Goal: Task Accomplishment & Management: Manage account settings

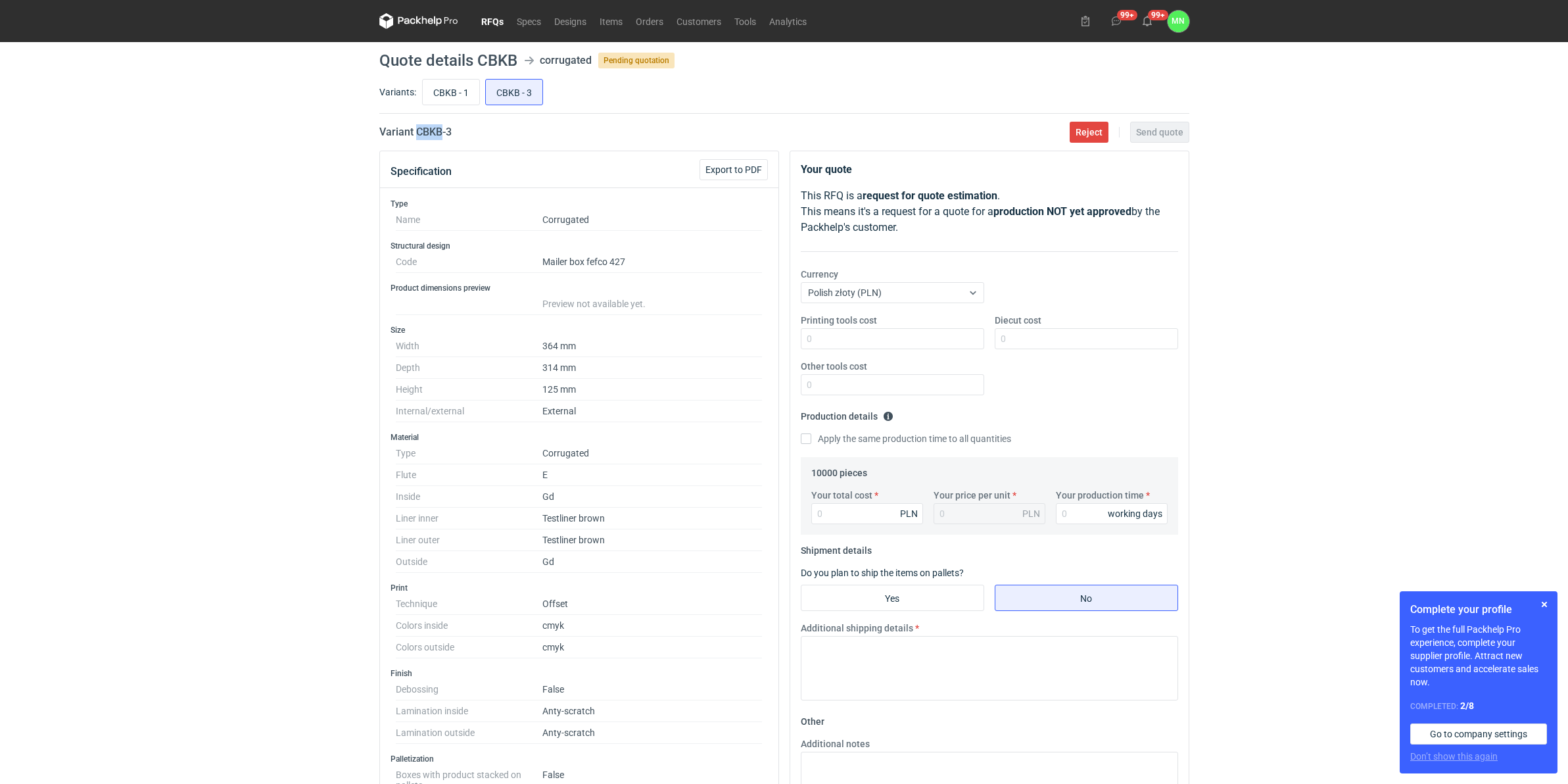
click at [492, 20] on link "RFQs" at bounding box center [493, 21] width 36 height 16
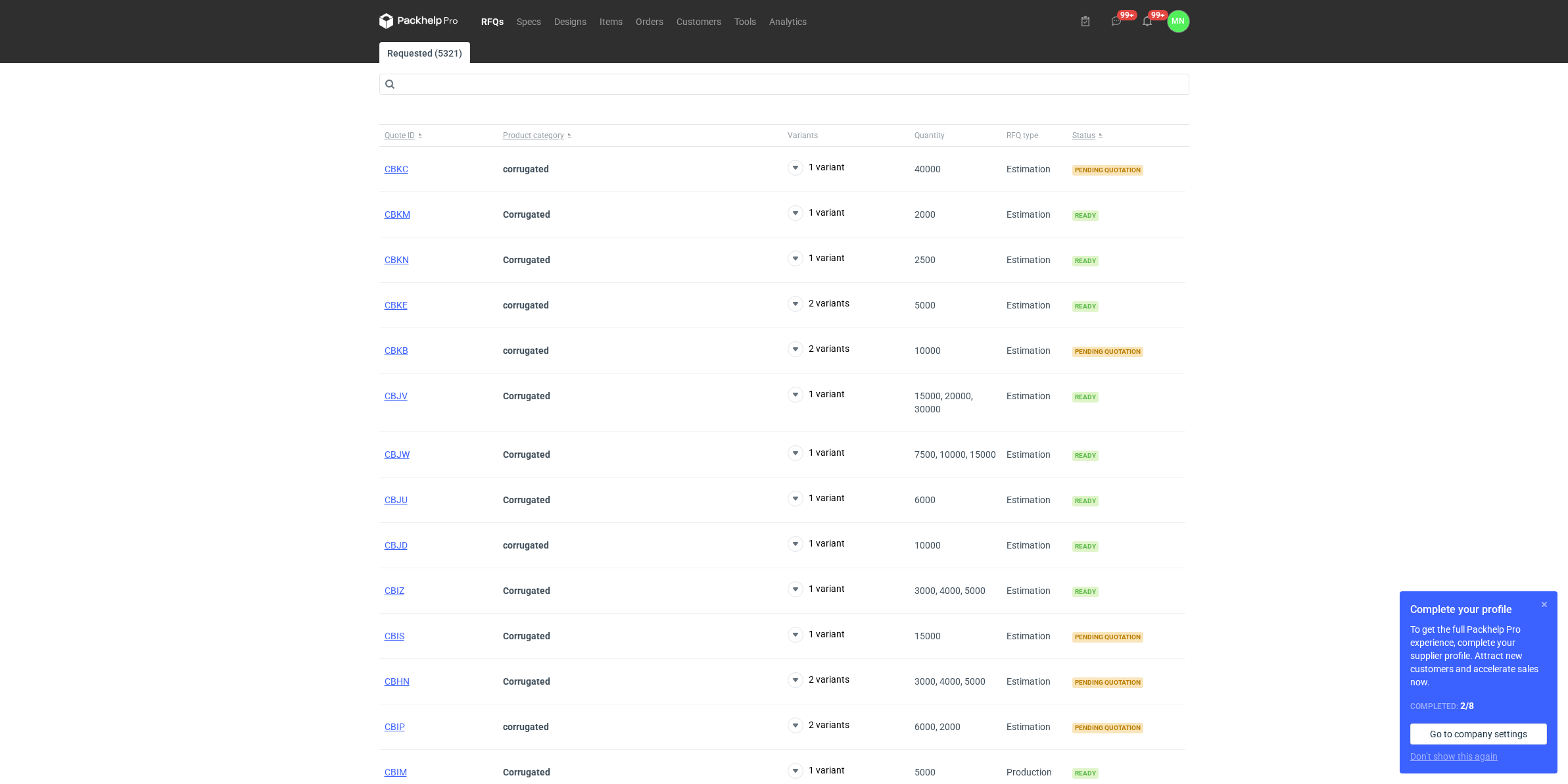
click at [1546, 605] on button "button" at bounding box center [1544, 605] width 16 height 16
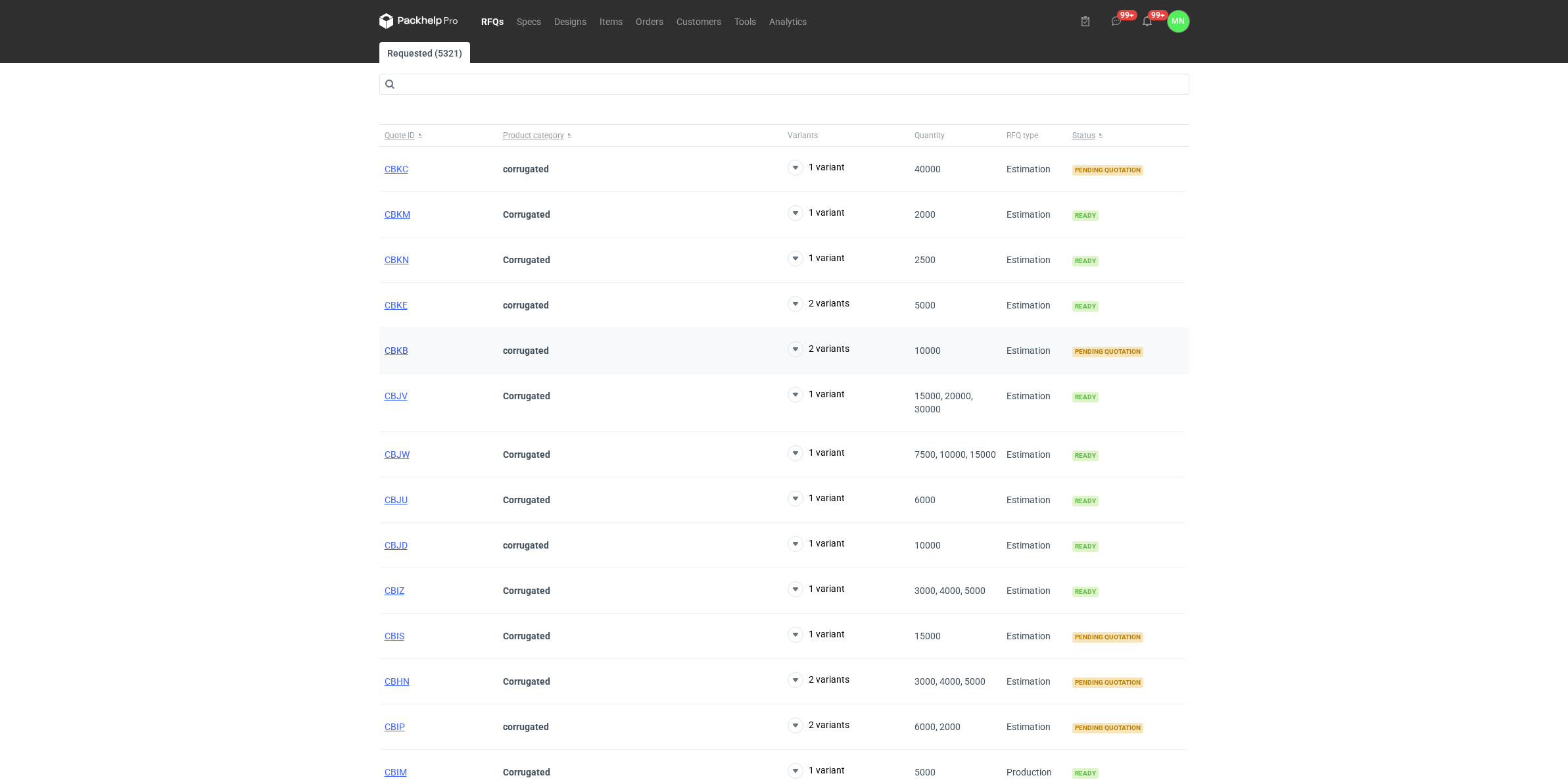
click at [398, 350] on span "CBKB" at bounding box center [396, 351] width 24 height 10
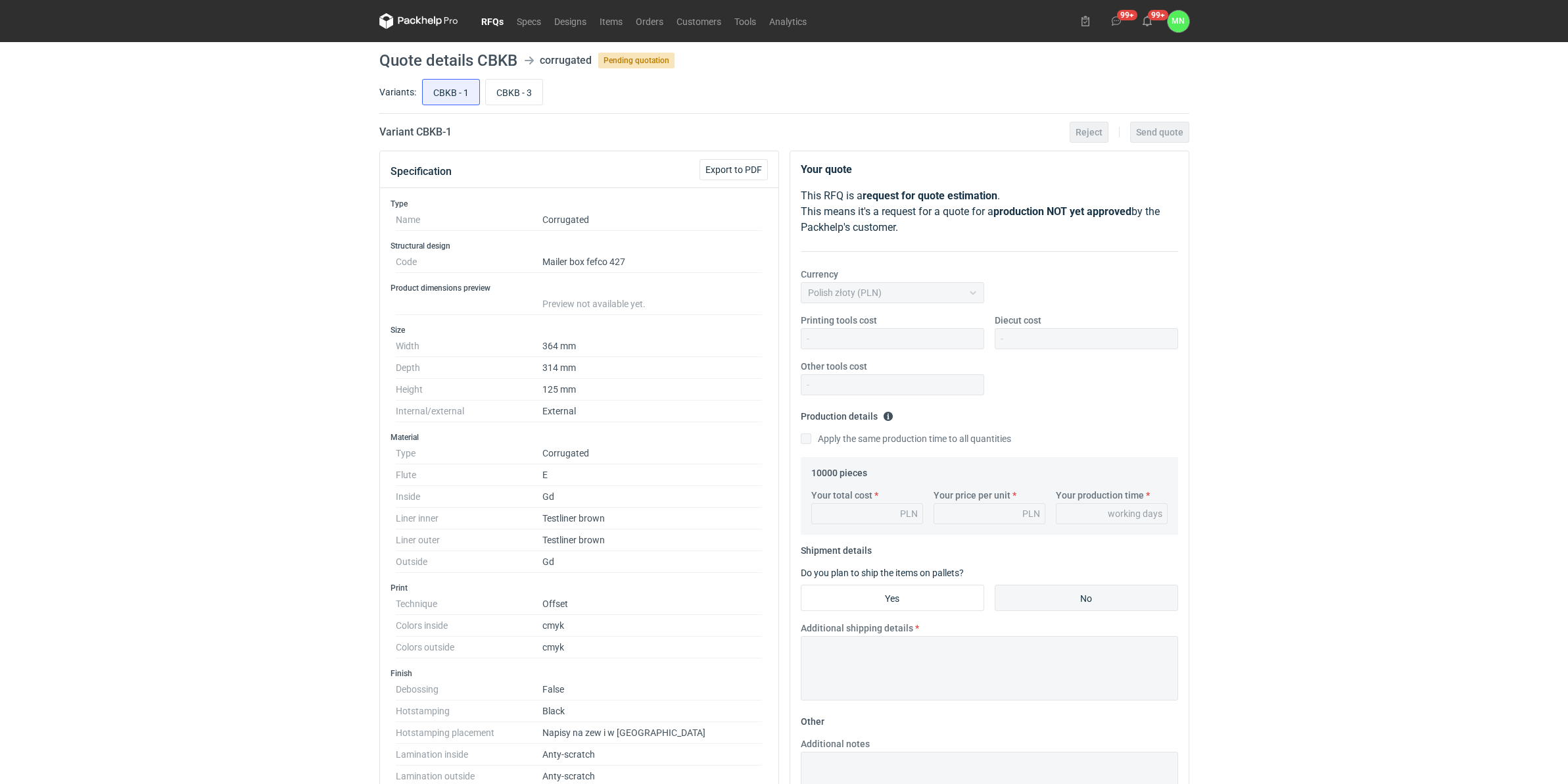
click at [483, 18] on link "RFQs" at bounding box center [493, 21] width 36 height 16
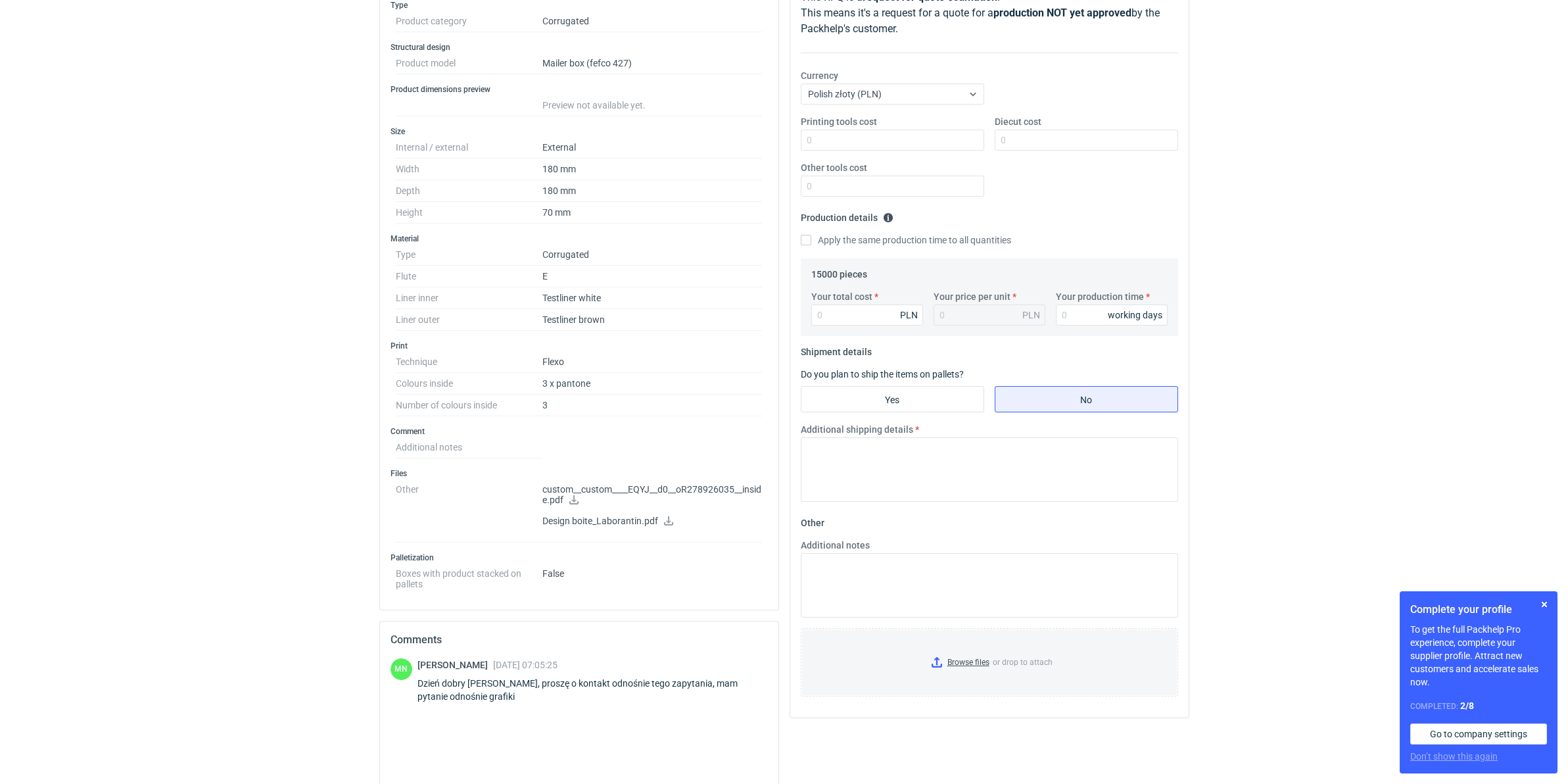
scroll to position [247, 0]
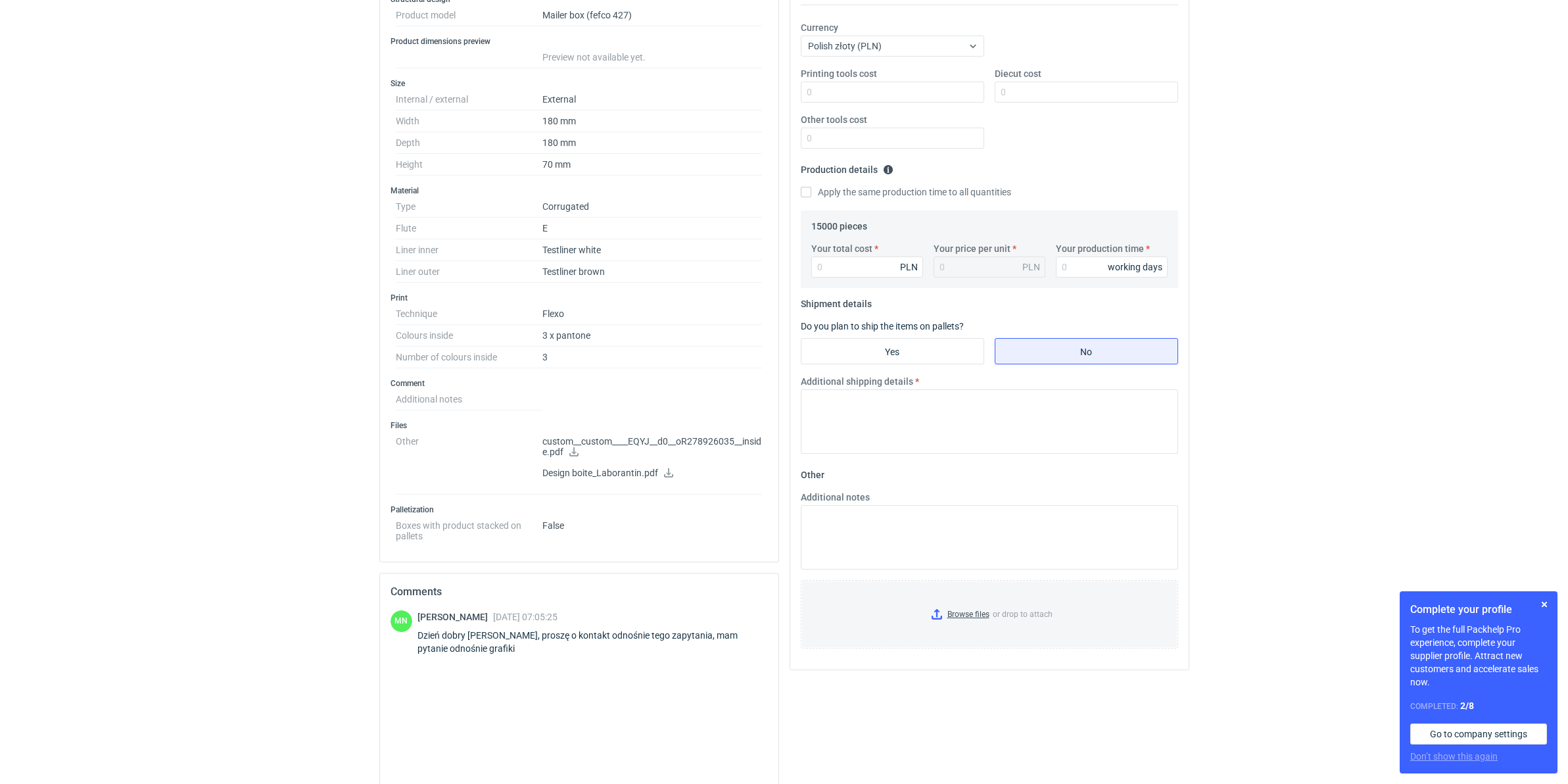
click at [576, 455] on icon at bounding box center [574, 452] width 10 height 10
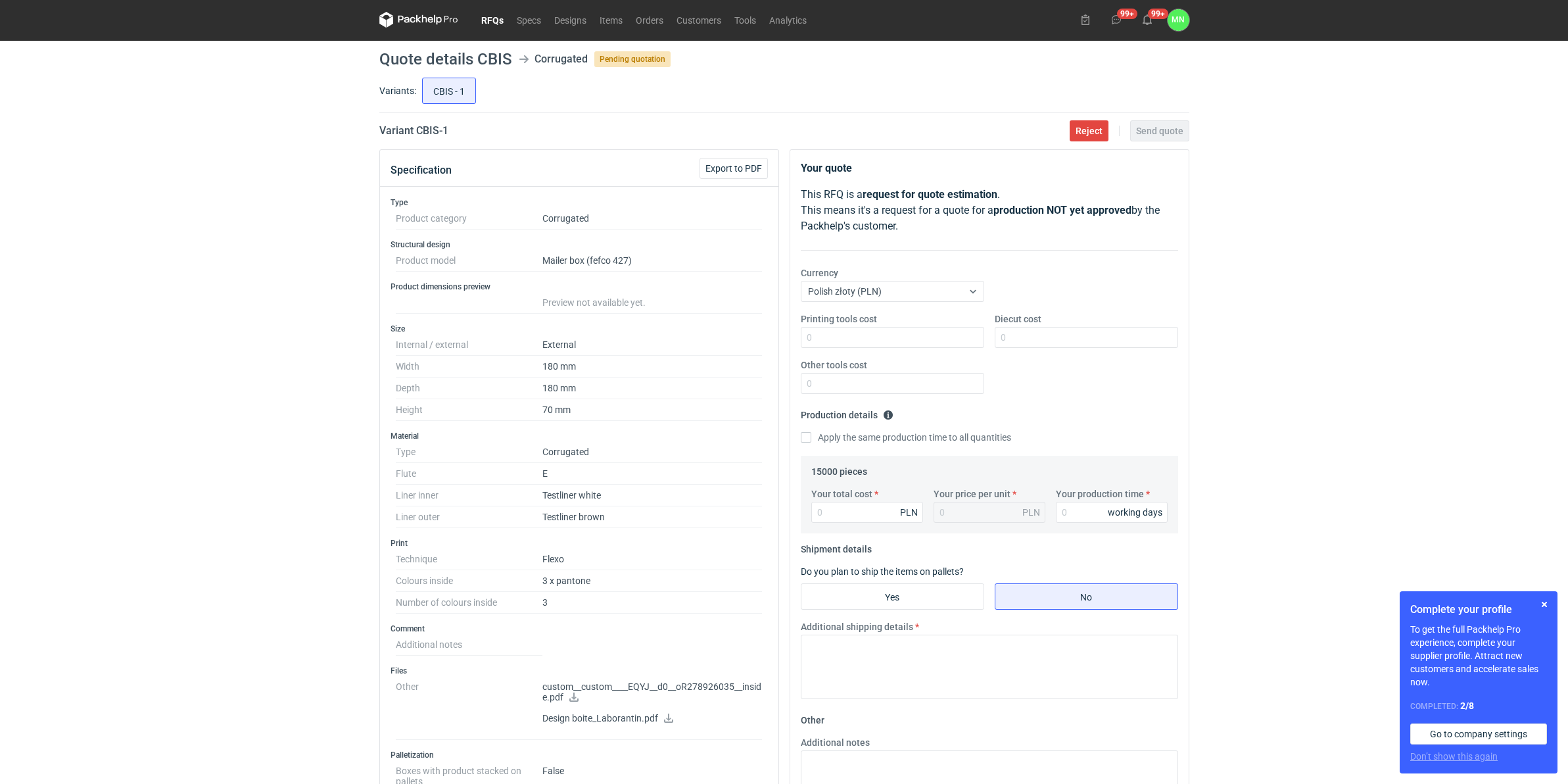
scroll to position [0, 0]
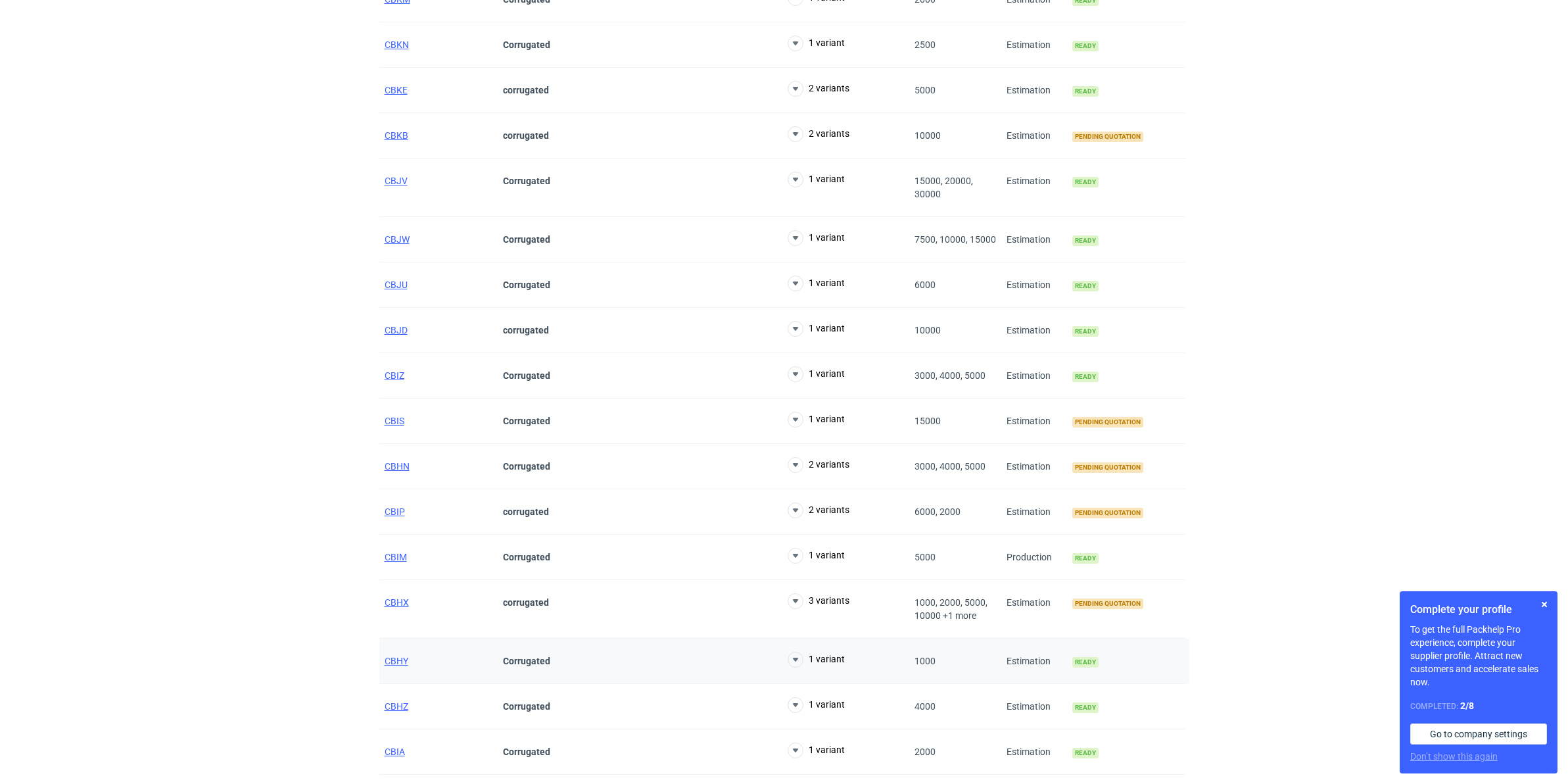
scroll to position [247, 0]
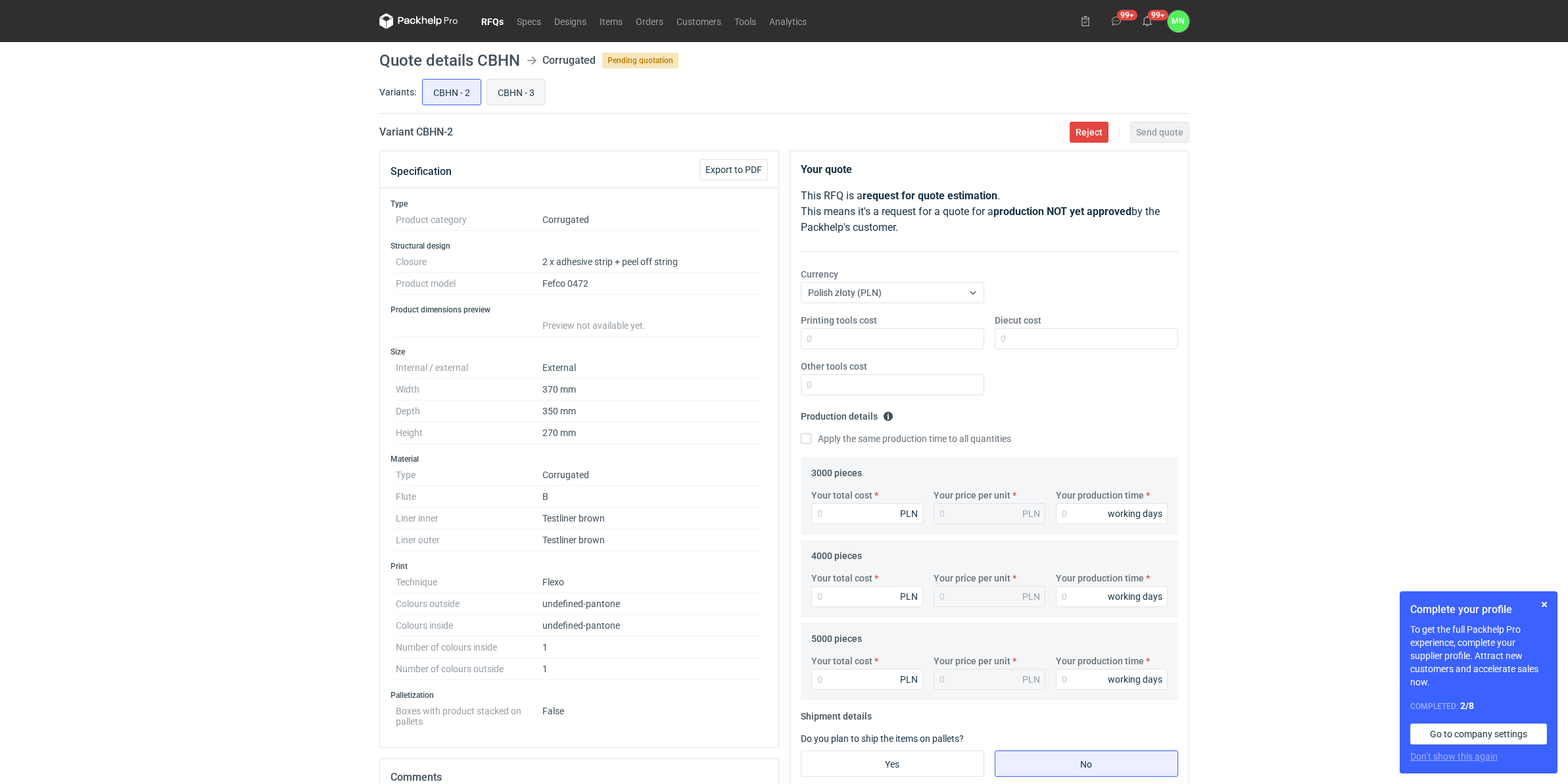
click at [522, 84] on input "CBHN - 3" at bounding box center [516, 92] width 58 height 25
radio input "true"
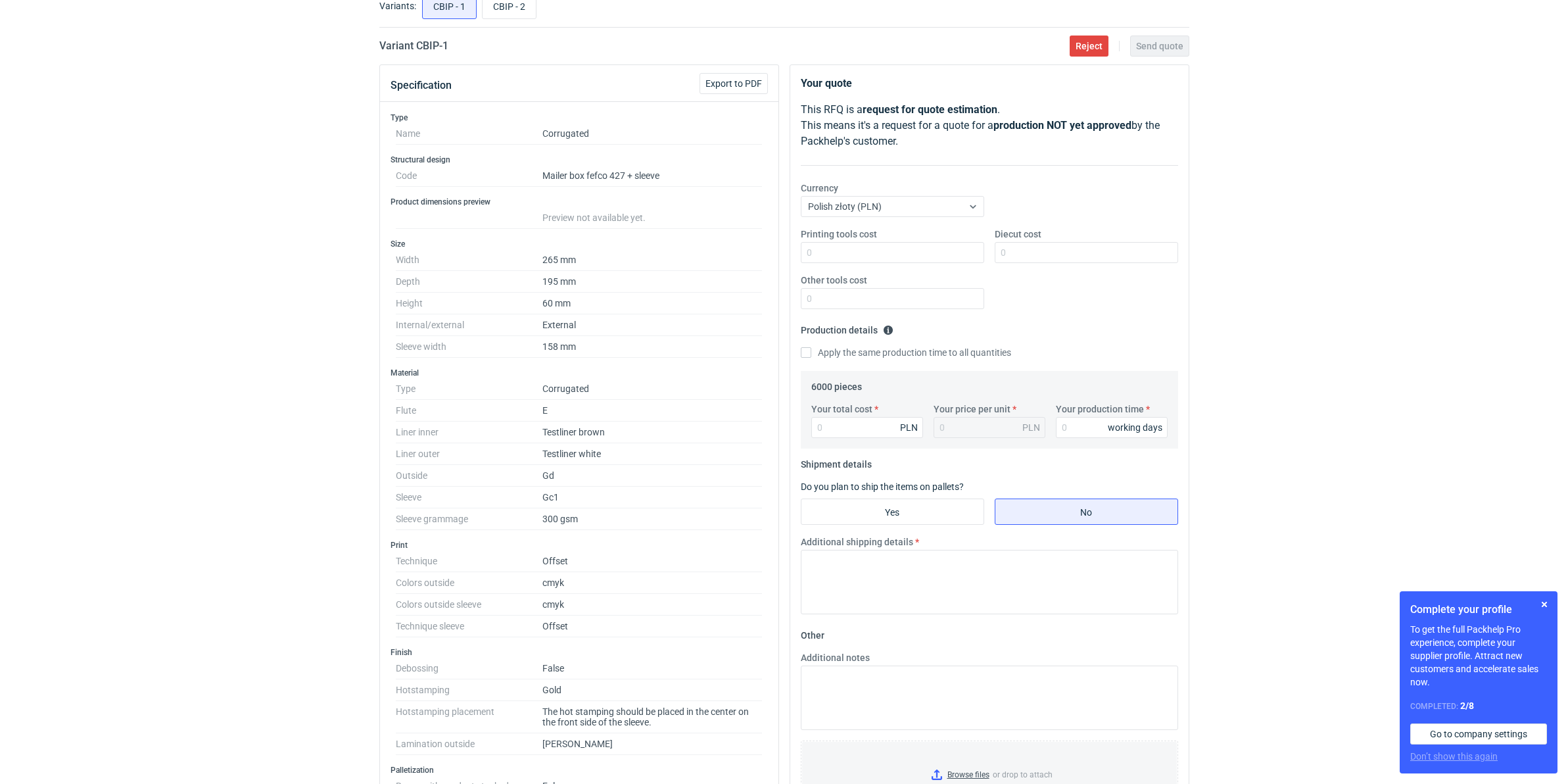
scroll to position [84, 0]
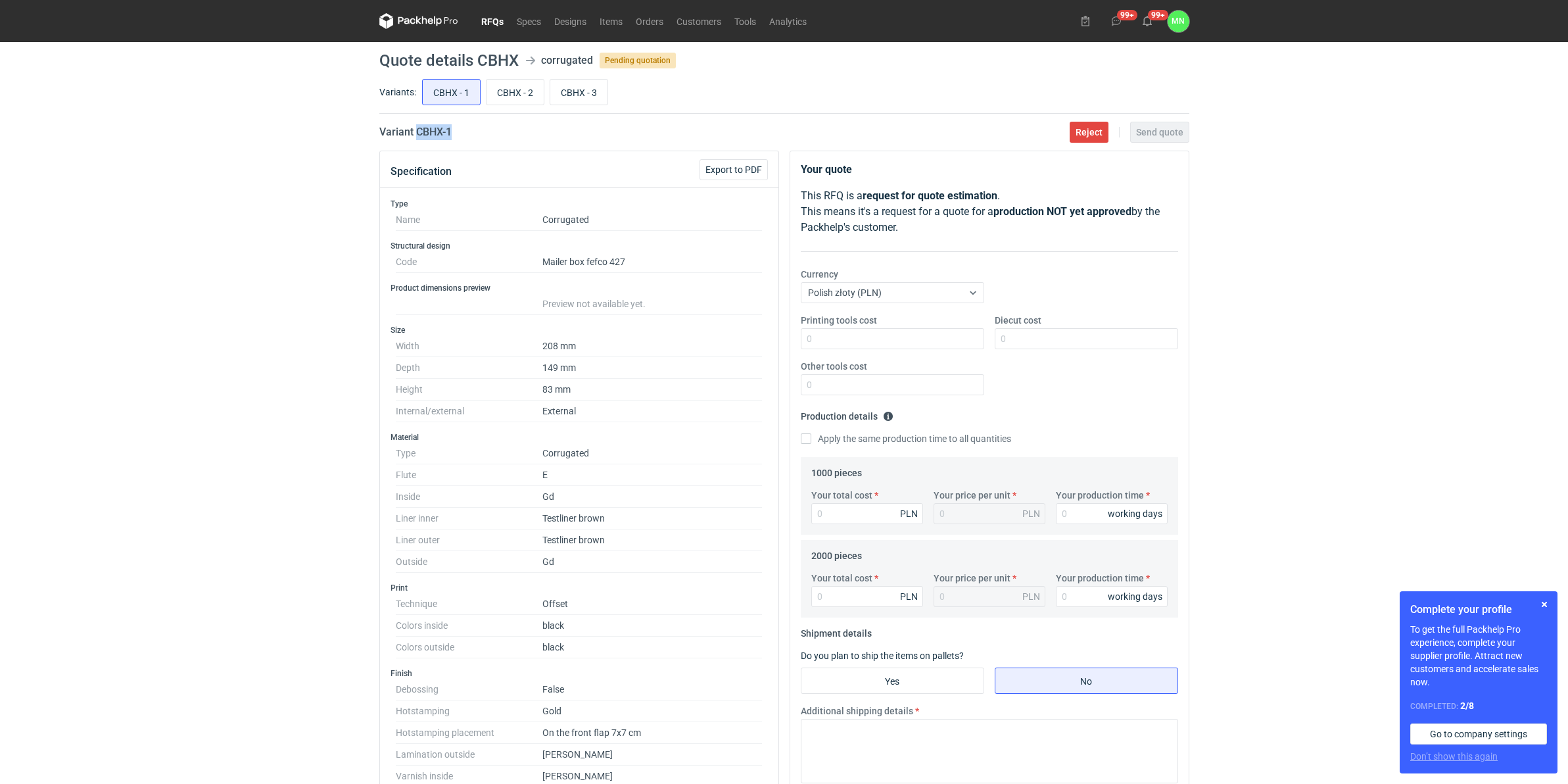
drag, startPoint x: 477, startPoint y: 136, endPoint x: 416, endPoint y: 132, distance: 61.1
click at [416, 132] on div "Variant CBHX - 1 Reject Send quote" at bounding box center [785, 132] width 810 height 16
copy h2 "CBHX - 1"
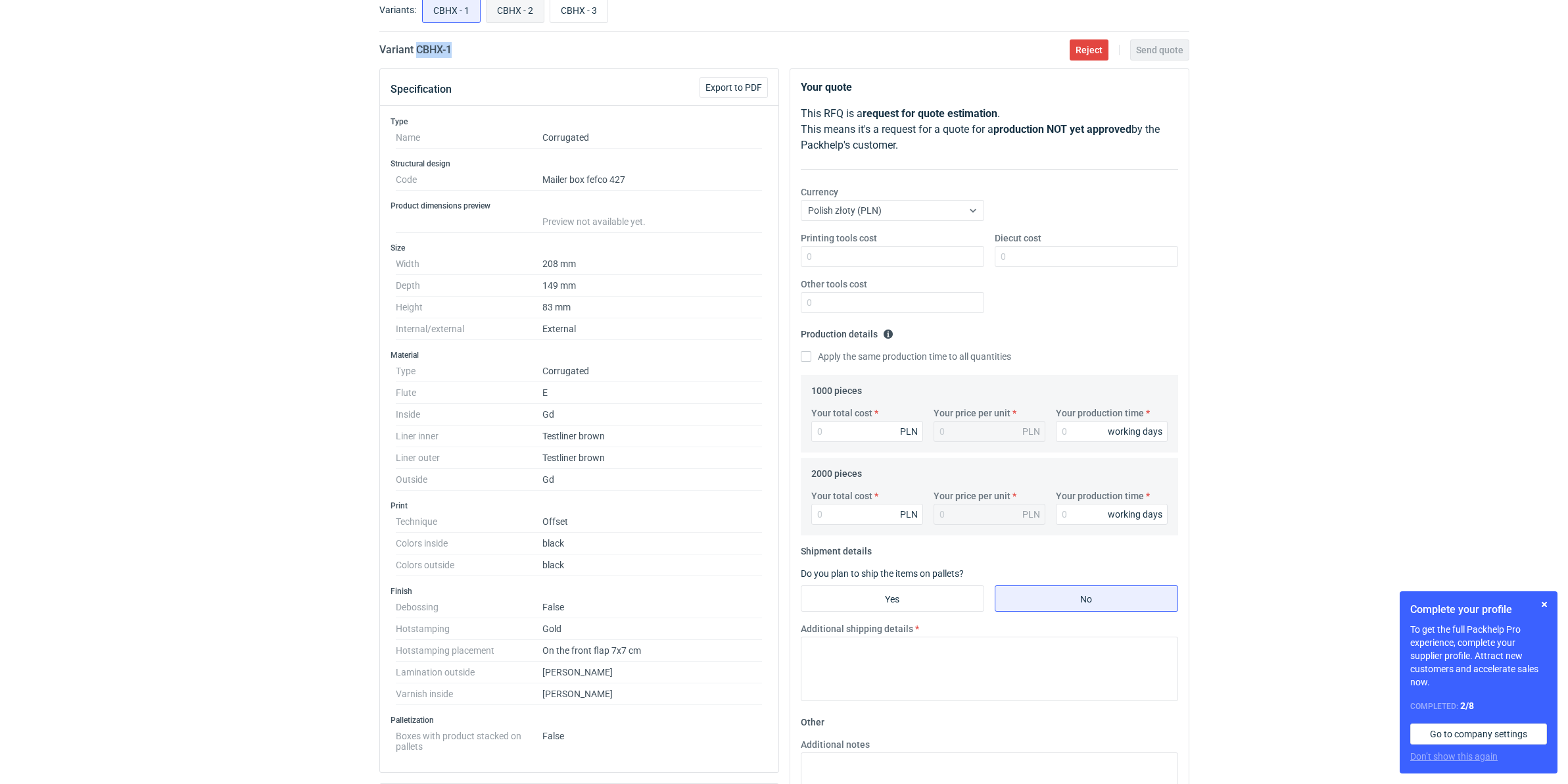
click at [514, 7] on input "CBHX - 2" at bounding box center [514, 10] width 57 height 25
radio input "true"
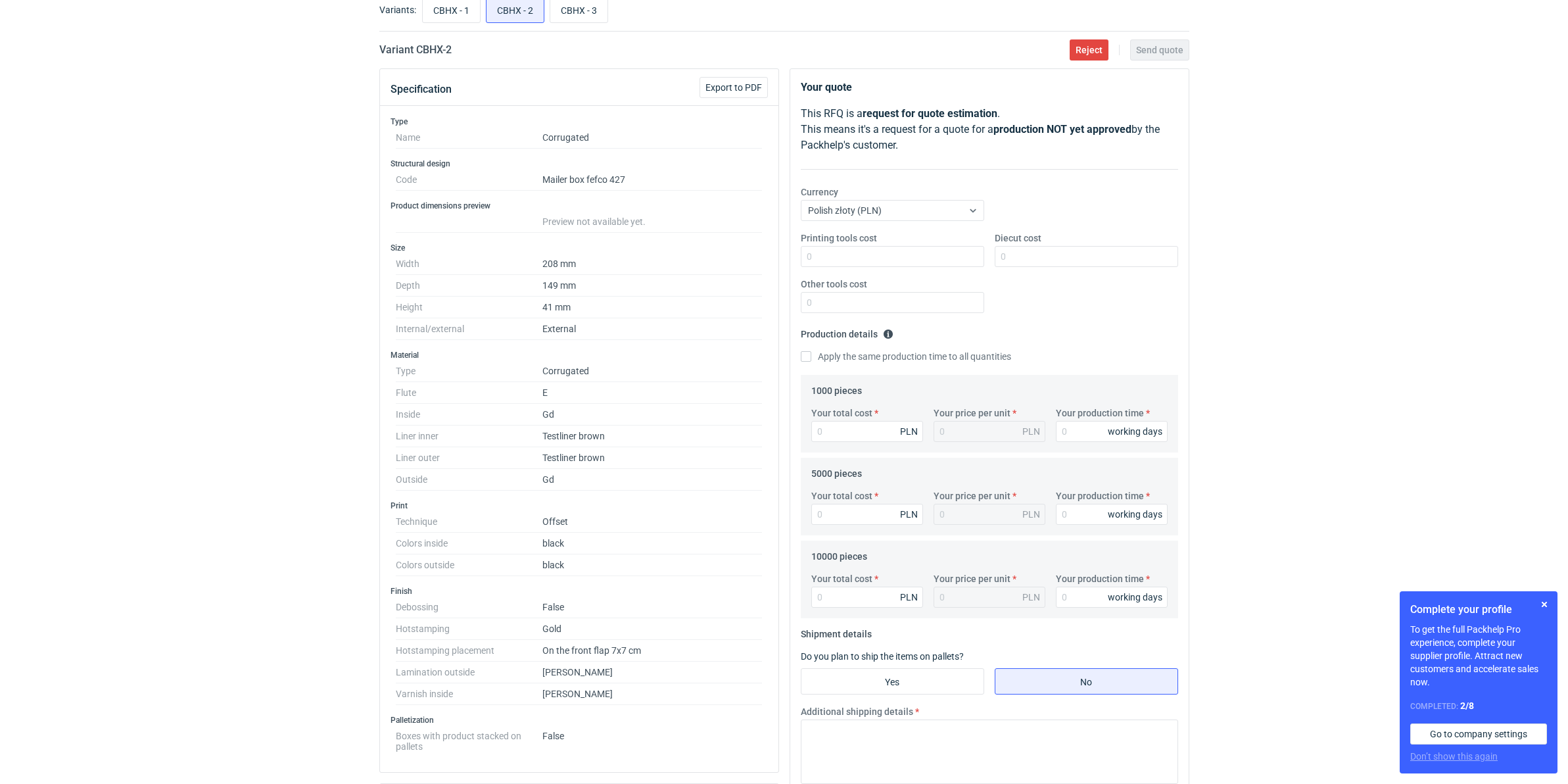
click at [612, 14] on div "CBHX - 1 CBHX - 2 CBHX - 3" at bounding box center [804, 10] width 770 height 32
click at [593, 18] on input "CBHX - 3" at bounding box center [578, 10] width 57 height 25
radio input "true"
click at [448, 15] on input "CBHX - 1" at bounding box center [451, 10] width 57 height 25
radio input "true"
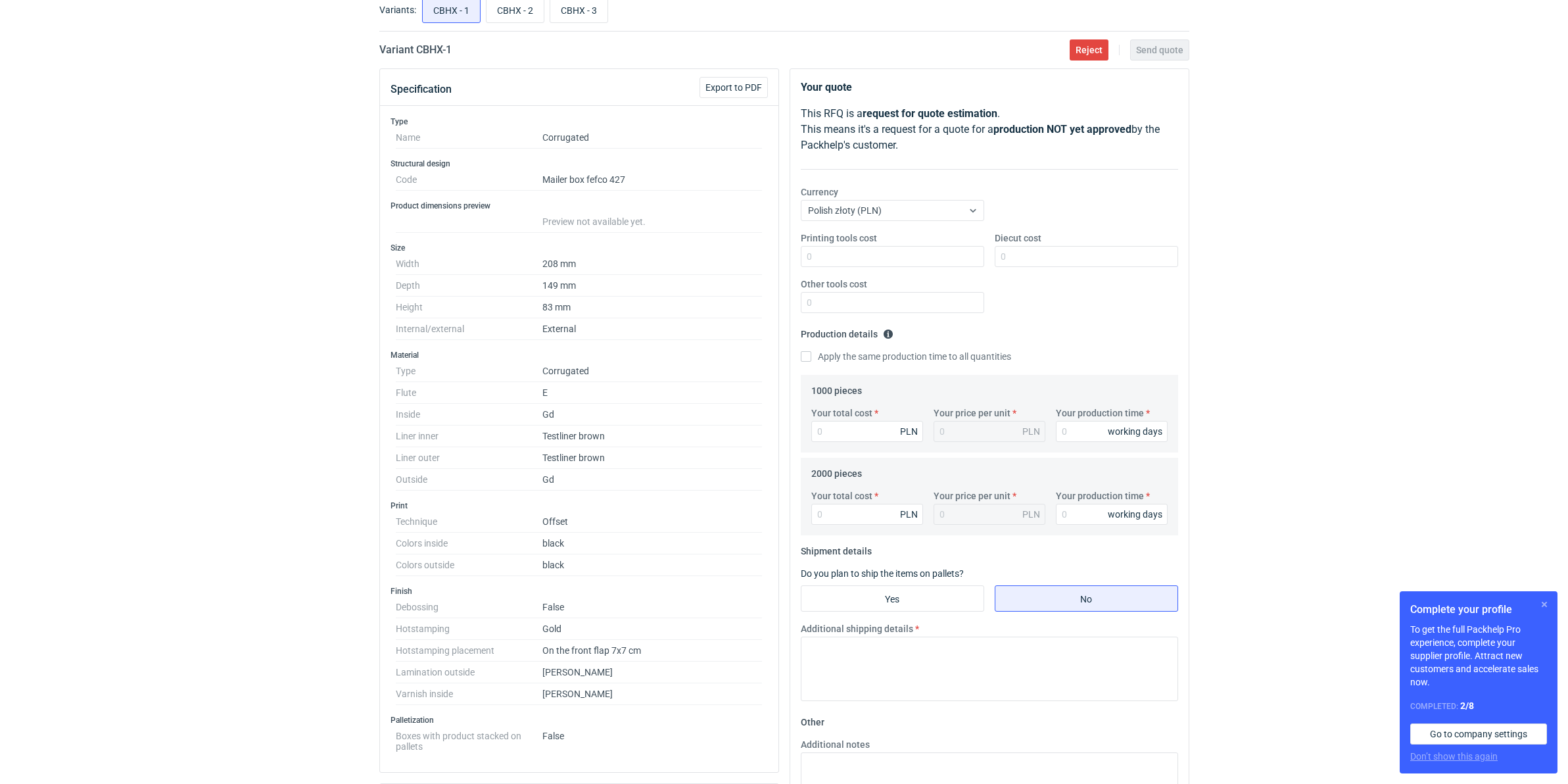
click at [1542, 604] on button "button" at bounding box center [1544, 605] width 16 height 16
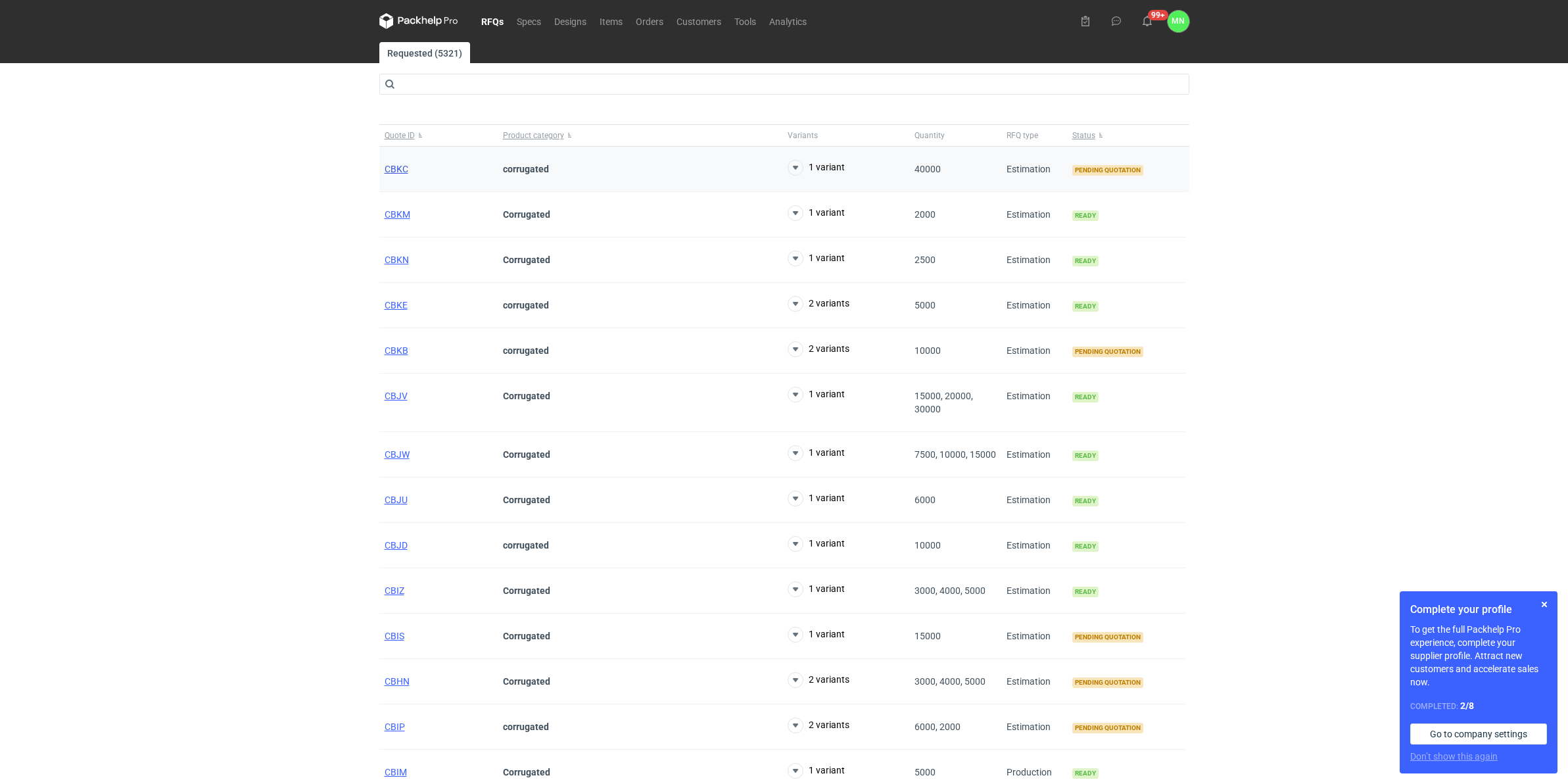
click at [398, 166] on span "CBKC" at bounding box center [396, 169] width 24 height 10
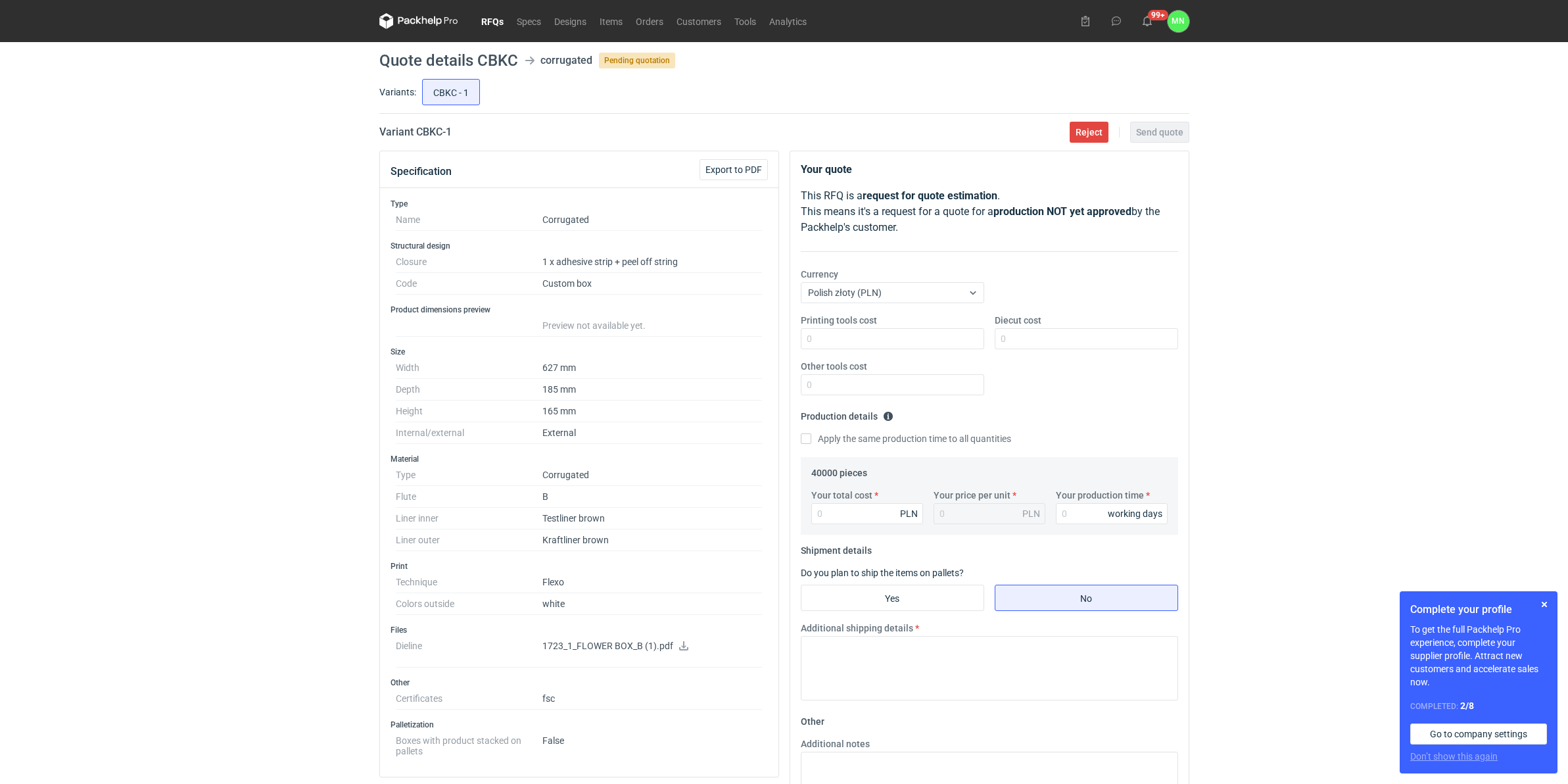
click at [424, 131] on h2 "Variant CBKC - 1" at bounding box center [416, 132] width 73 height 16
copy h2 "CBKC"
click at [682, 644] on icon at bounding box center [683, 646] width 10 height 10
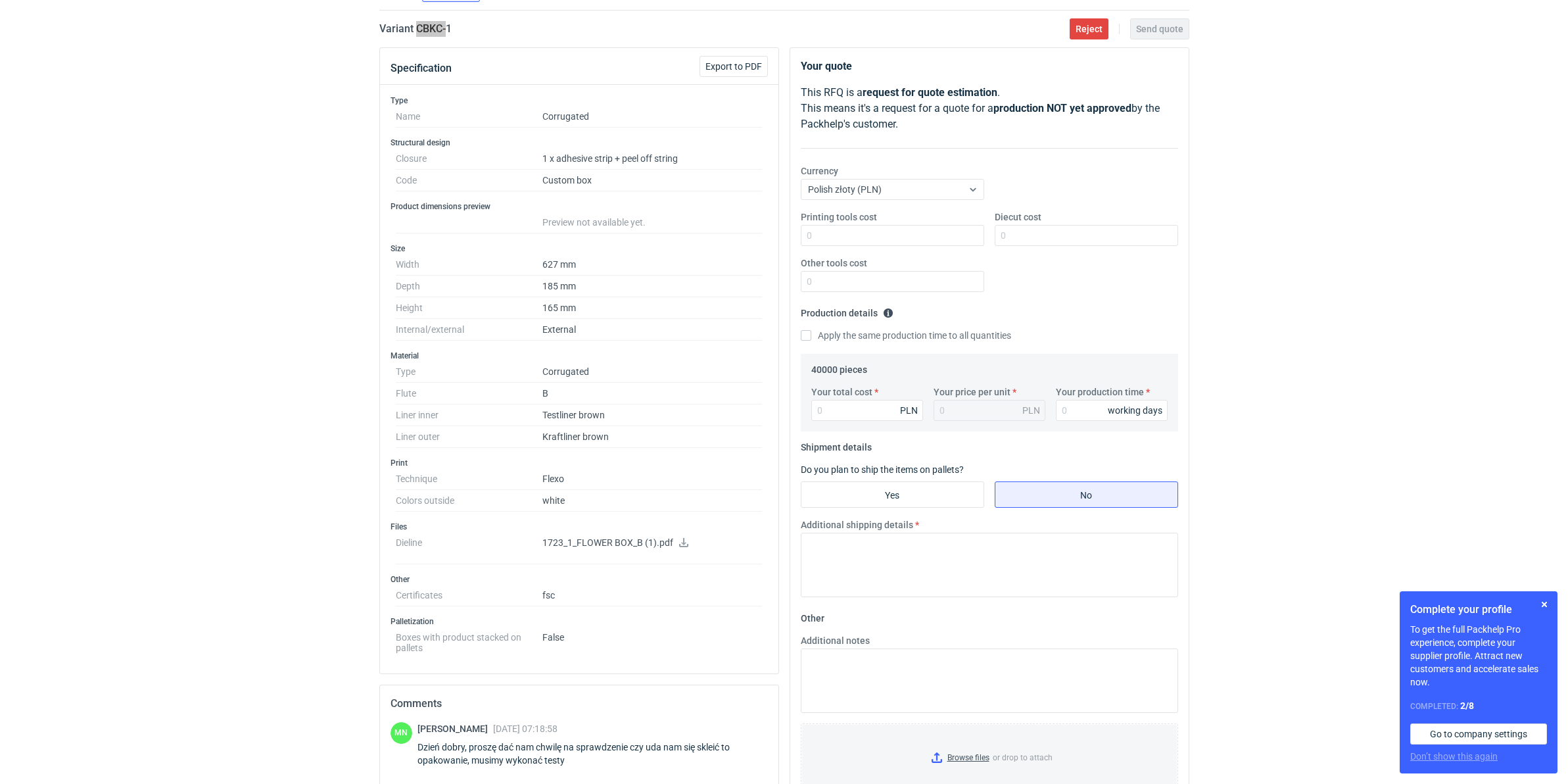
scroll to position [164, 0]
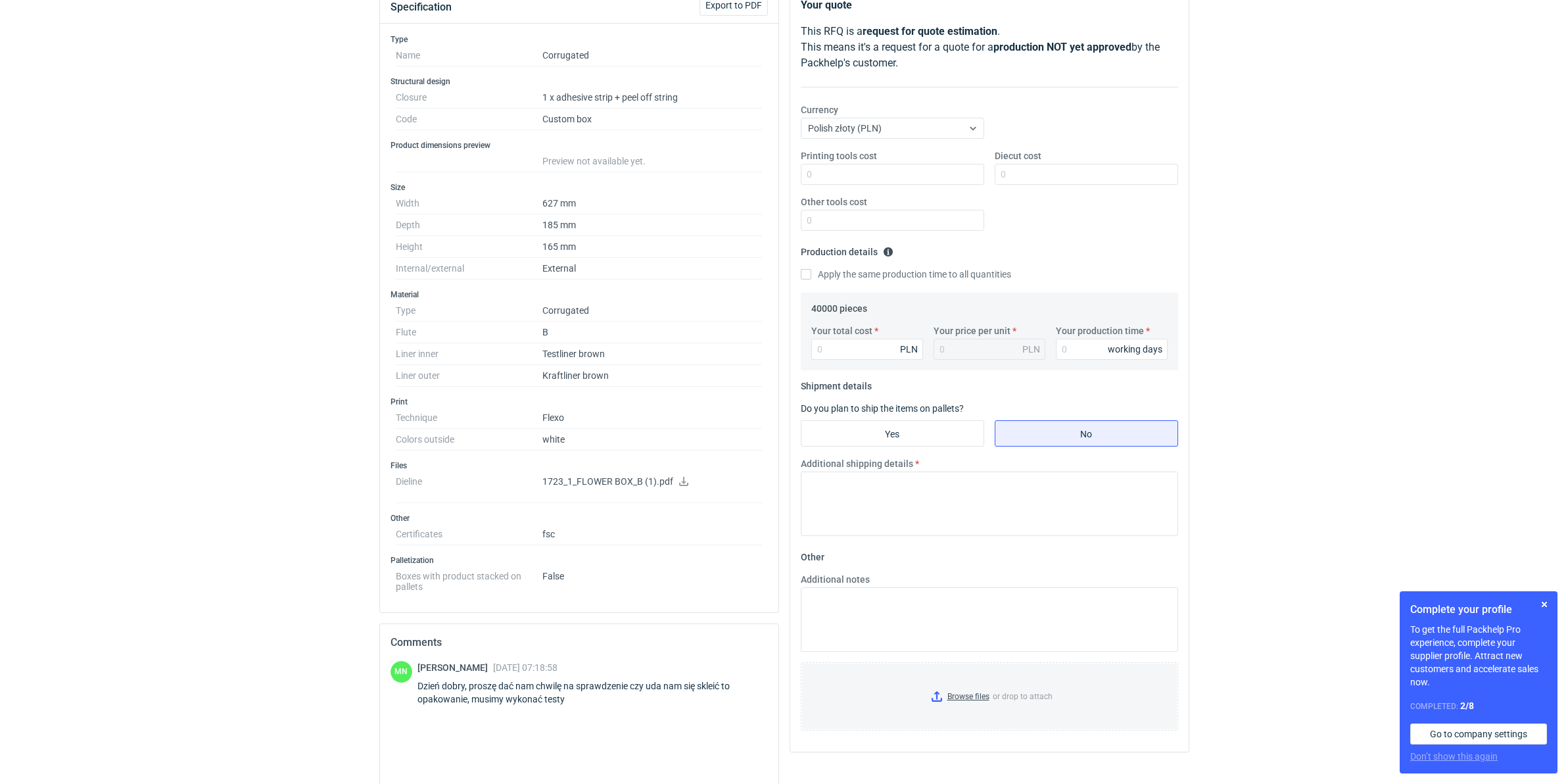
click at [684, 486] on icon at bounding box center [683, 481] width 10 height 10
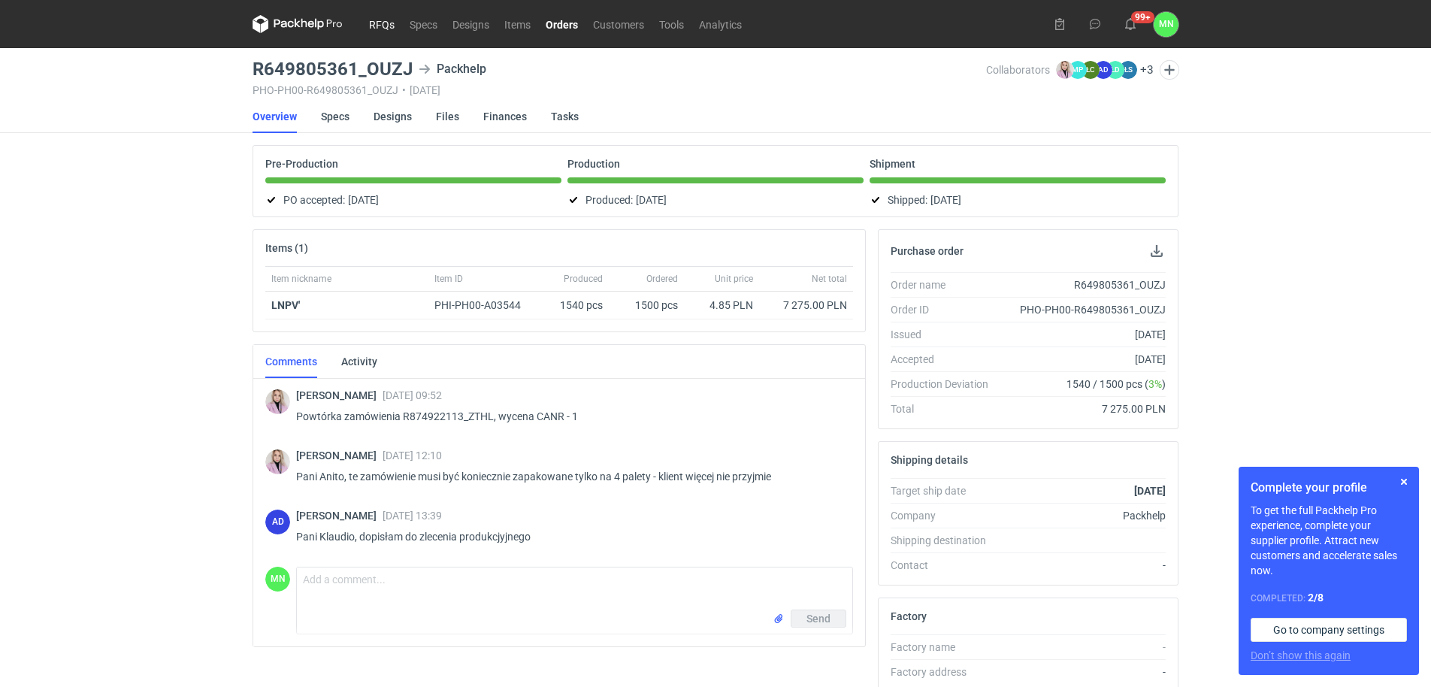
click at [380, 27] on link "RFQs" at bounding box center [381, 24] width 41 height 18
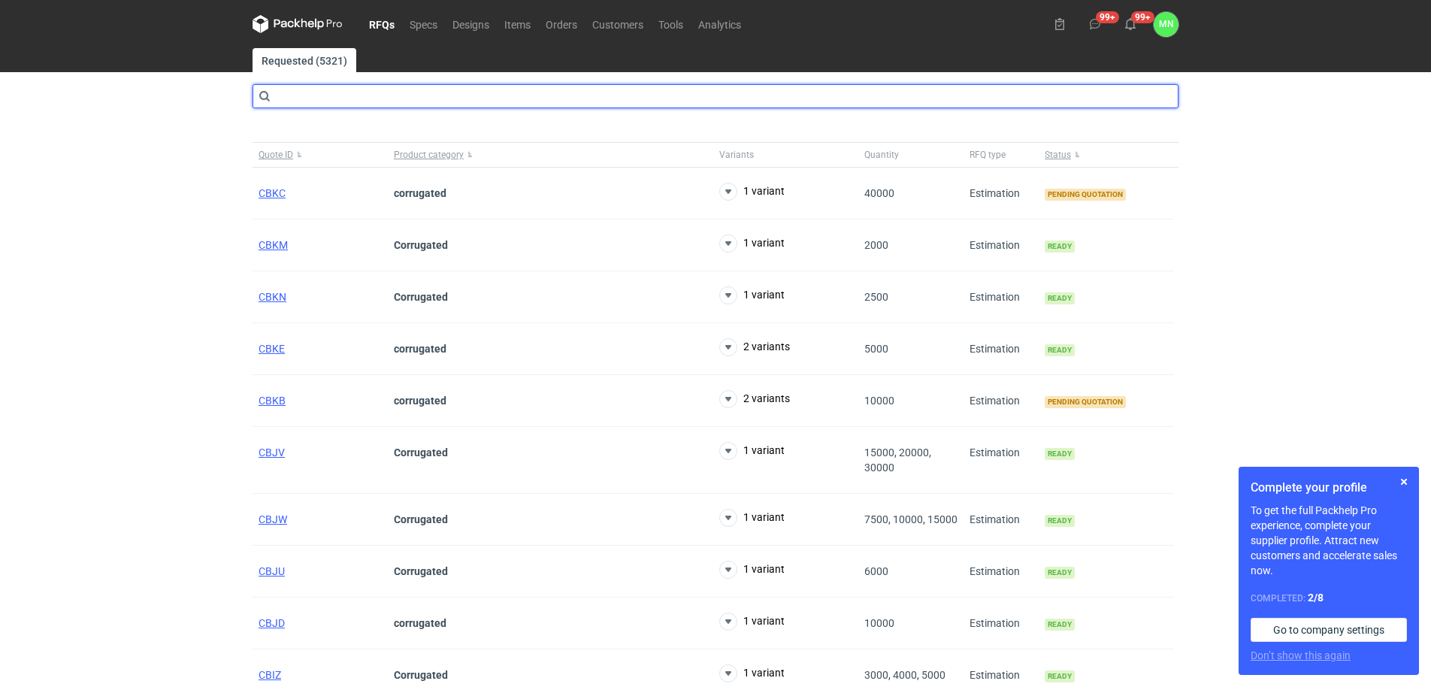
click at [279, 91] on input "text" at bounding box center [716, 96] width 926 height 24
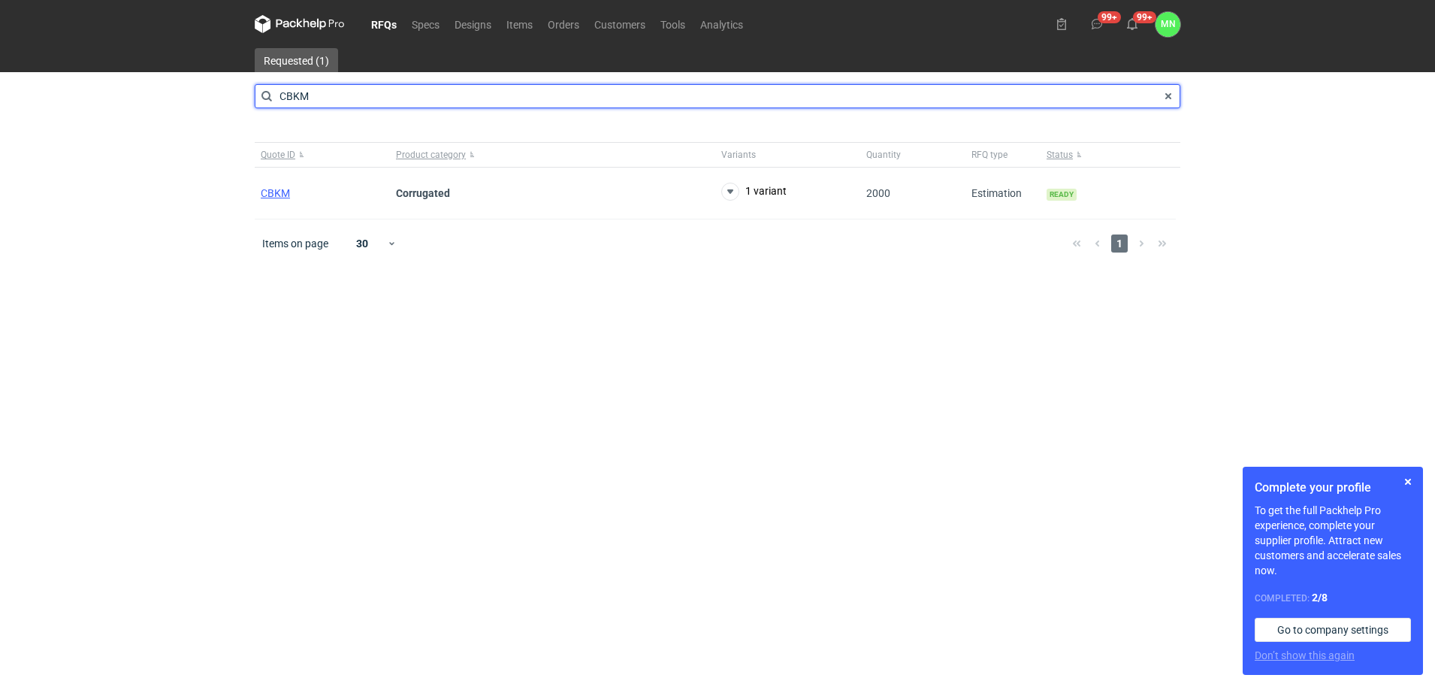
type input "CBKM"
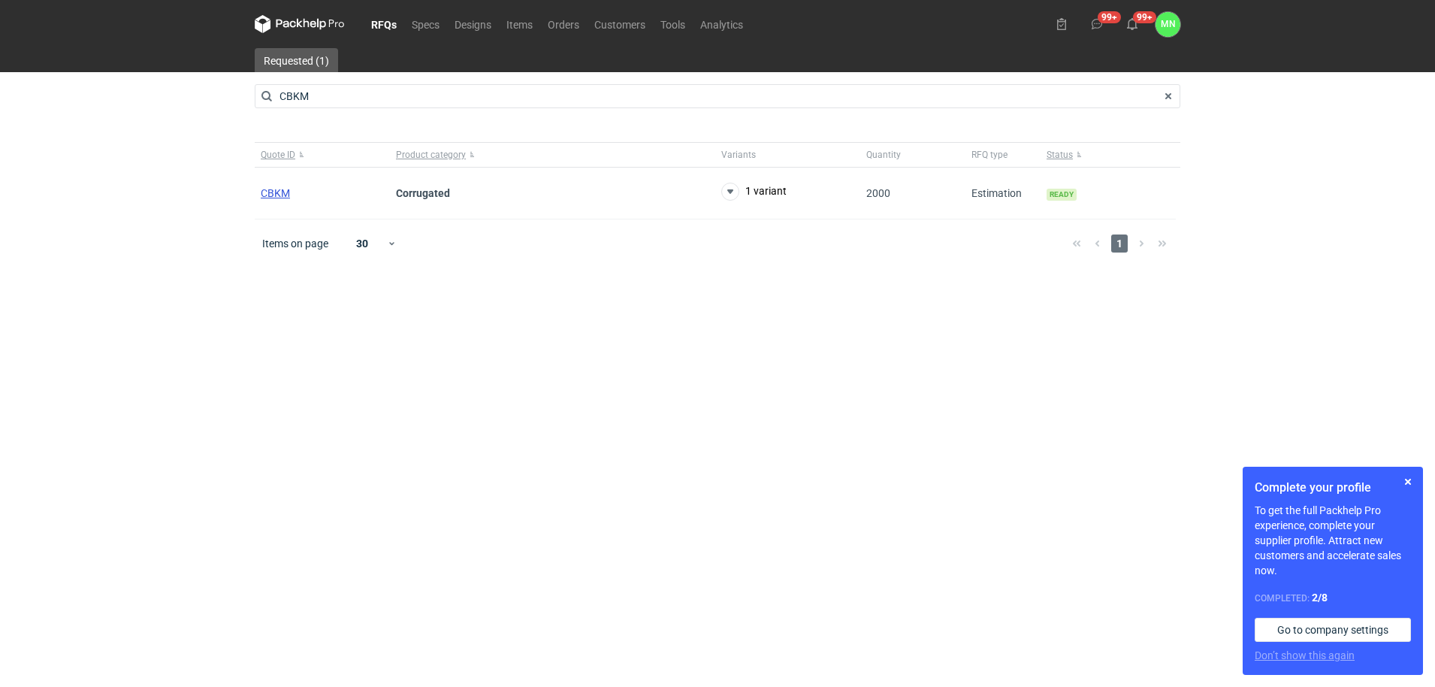
click at [272, 191] on span "CBKM" at bounding box center [275, 193] width 29 height 12
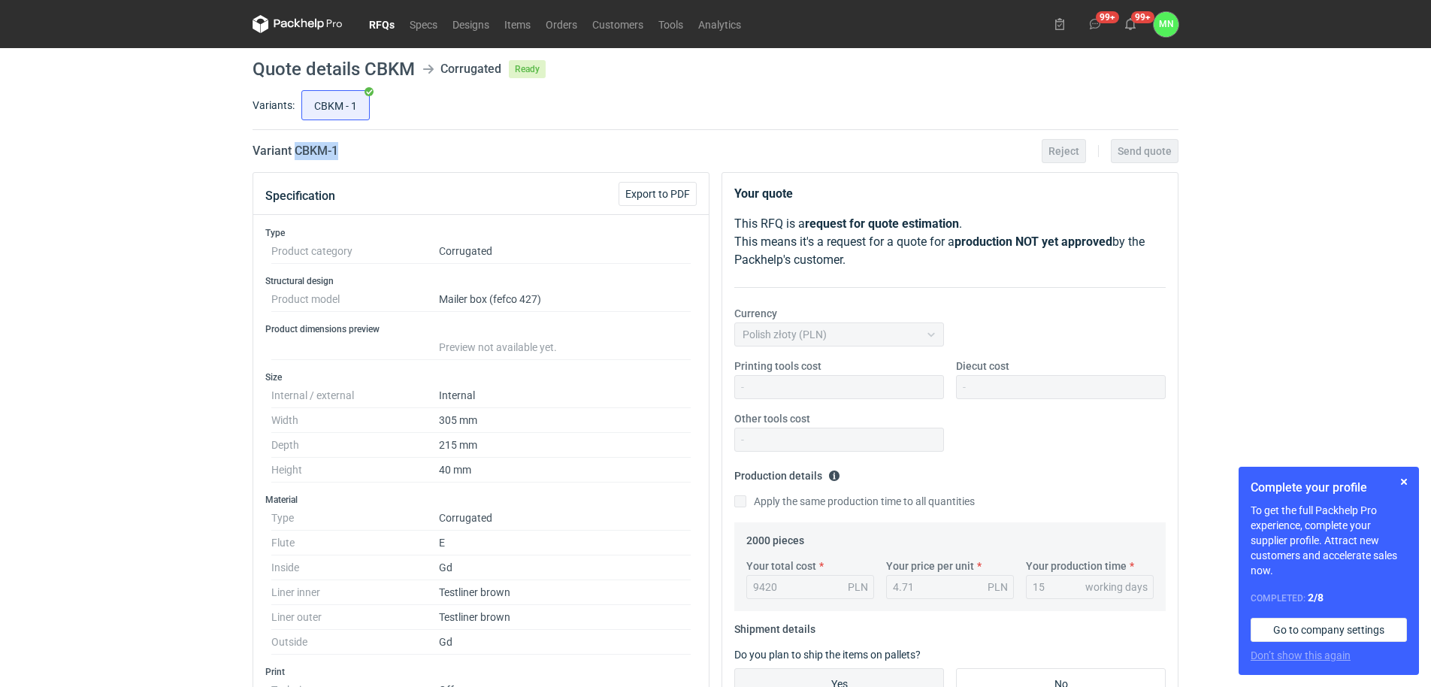
drag, startPoint x: 348, startPoint y: 146, endPoint x: 294, endPoint y: 150, distance: 54.2
click at [294, 150] on div "Variant CBKM - 1 Reject Send quote" at bounding box center [716, 151] width 926 height 18
copy h2 "CBKM - 1"
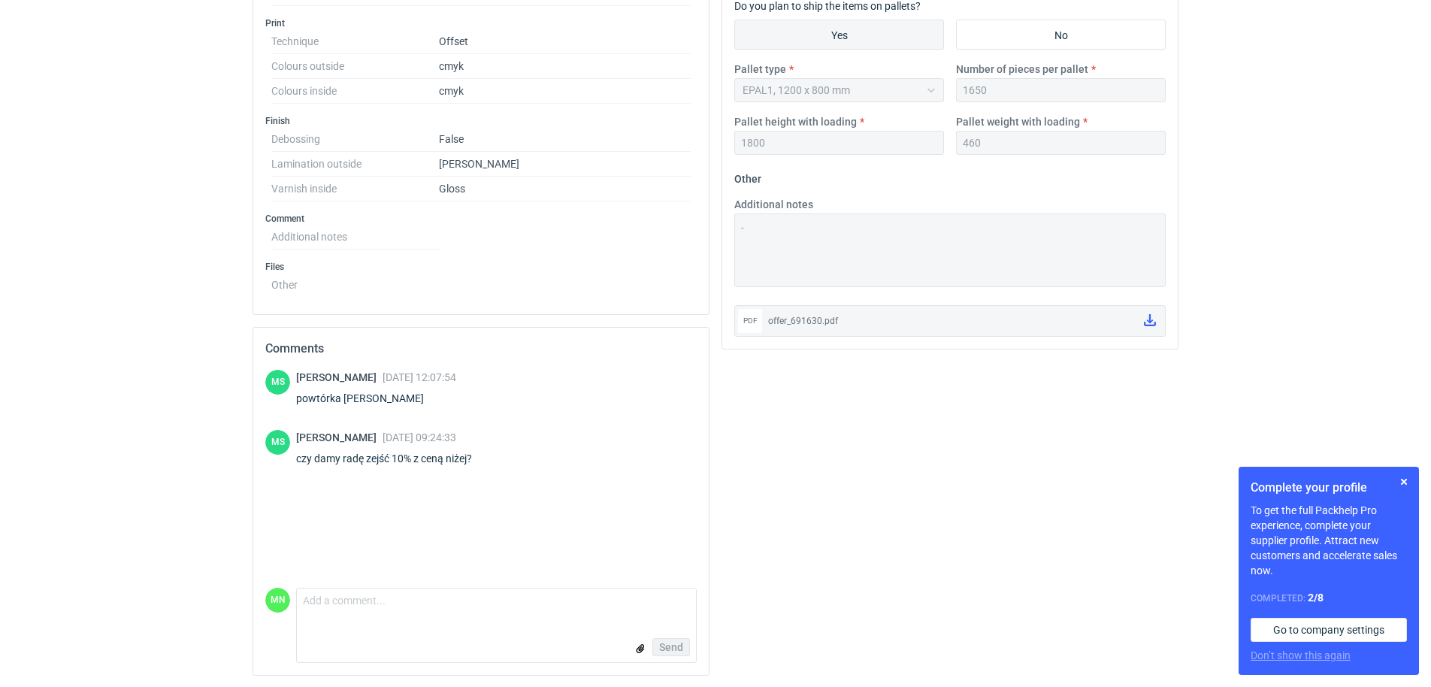
scroll to position [649, 0]
click at [328, 616] on textarea "Comment message" at bounding box center [496, 604] width 399 height 32
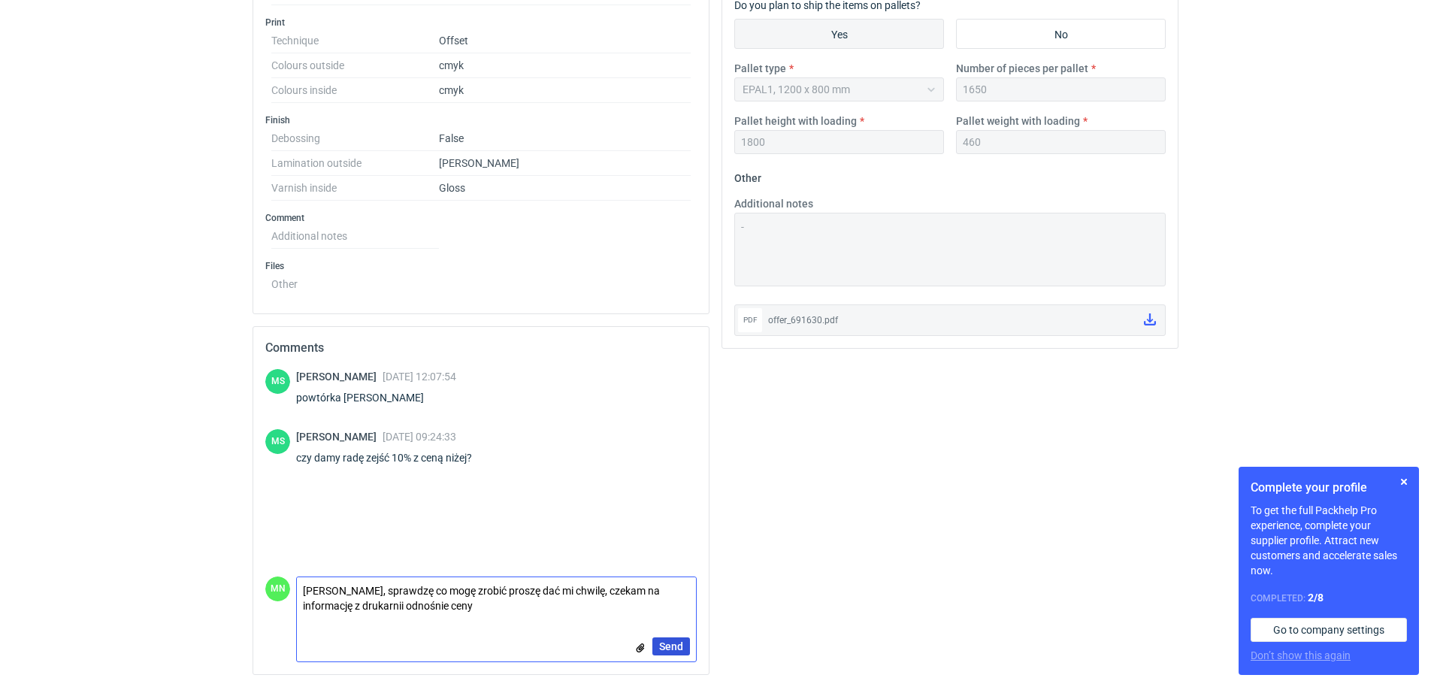
type textarea "[PERSON_NAME], sprawdzę co mogę zrobić proszę dać mi chwilę, czekam na informac…"
click at [674, 647] on span "Send" at bounding box center [671, 646] width 24 height 11
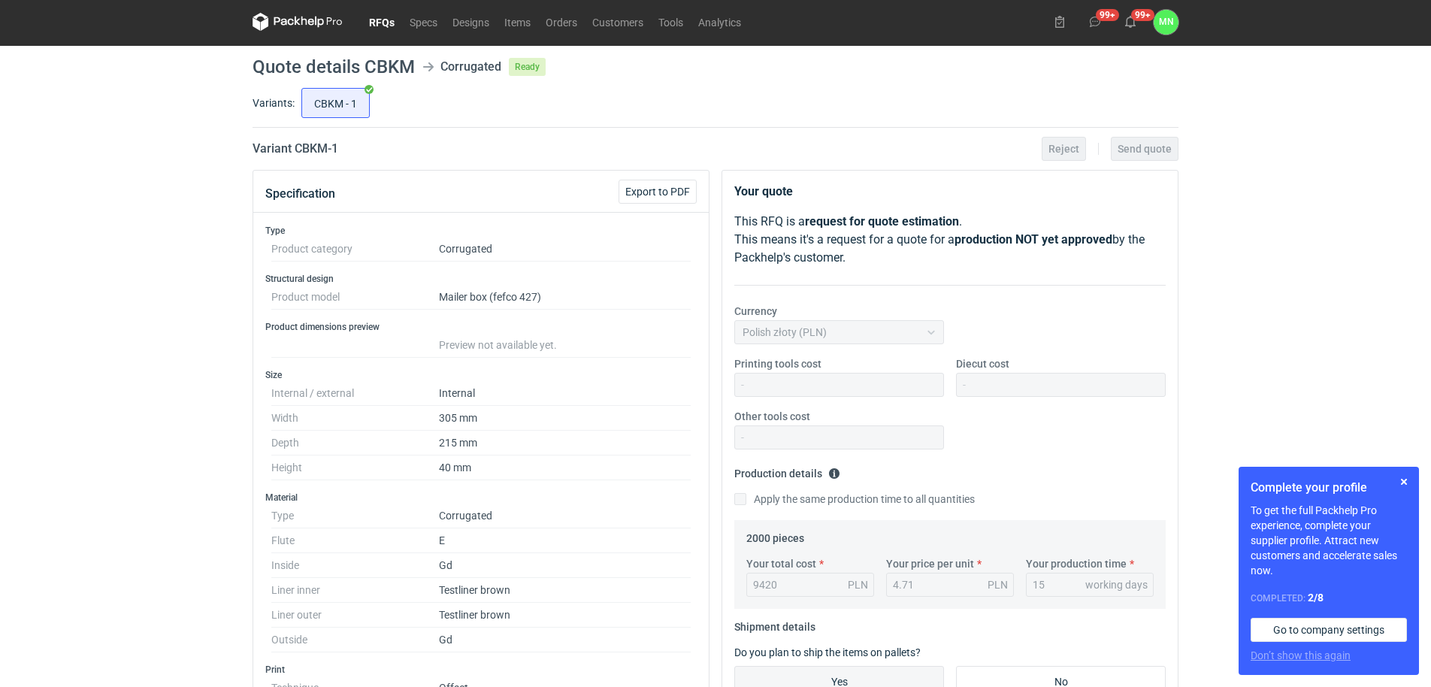
scroll to position [0, 0]
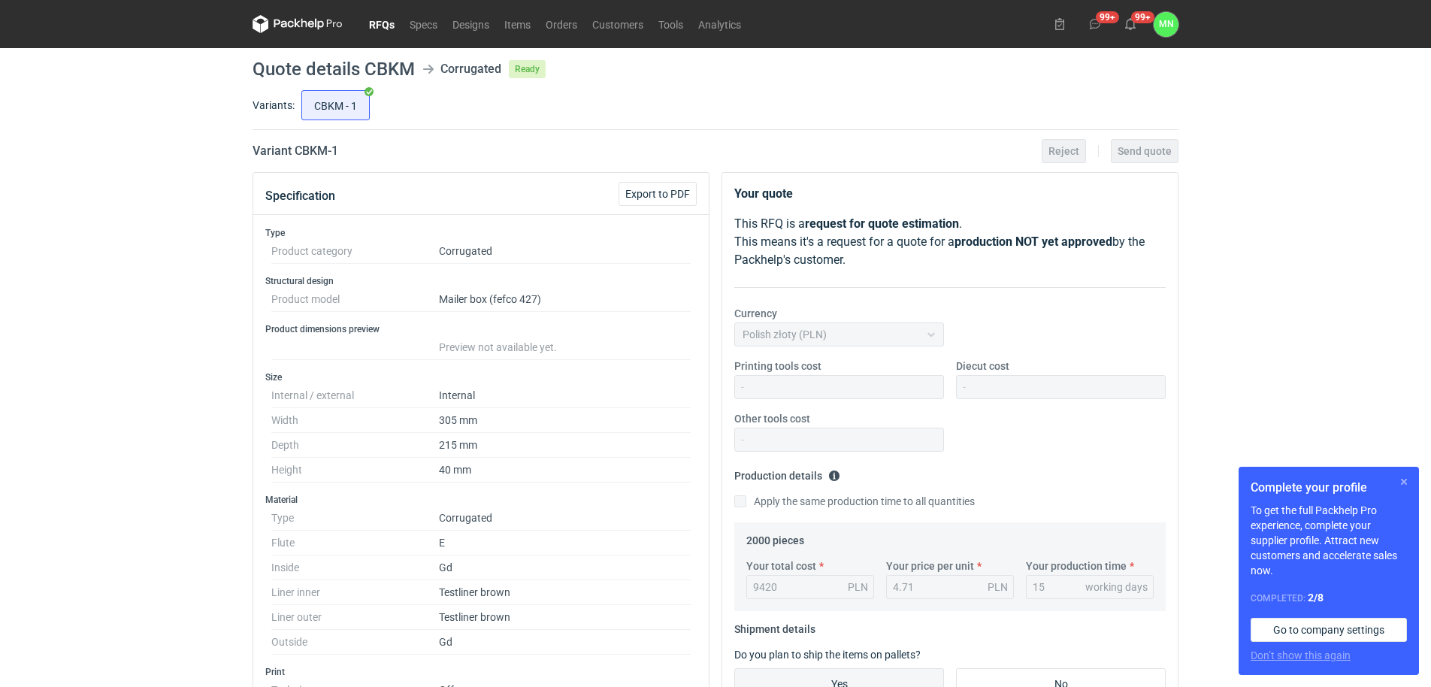
click at [1404, 480] on button "button" at bounding box center [1404, 482] width 18 height 18
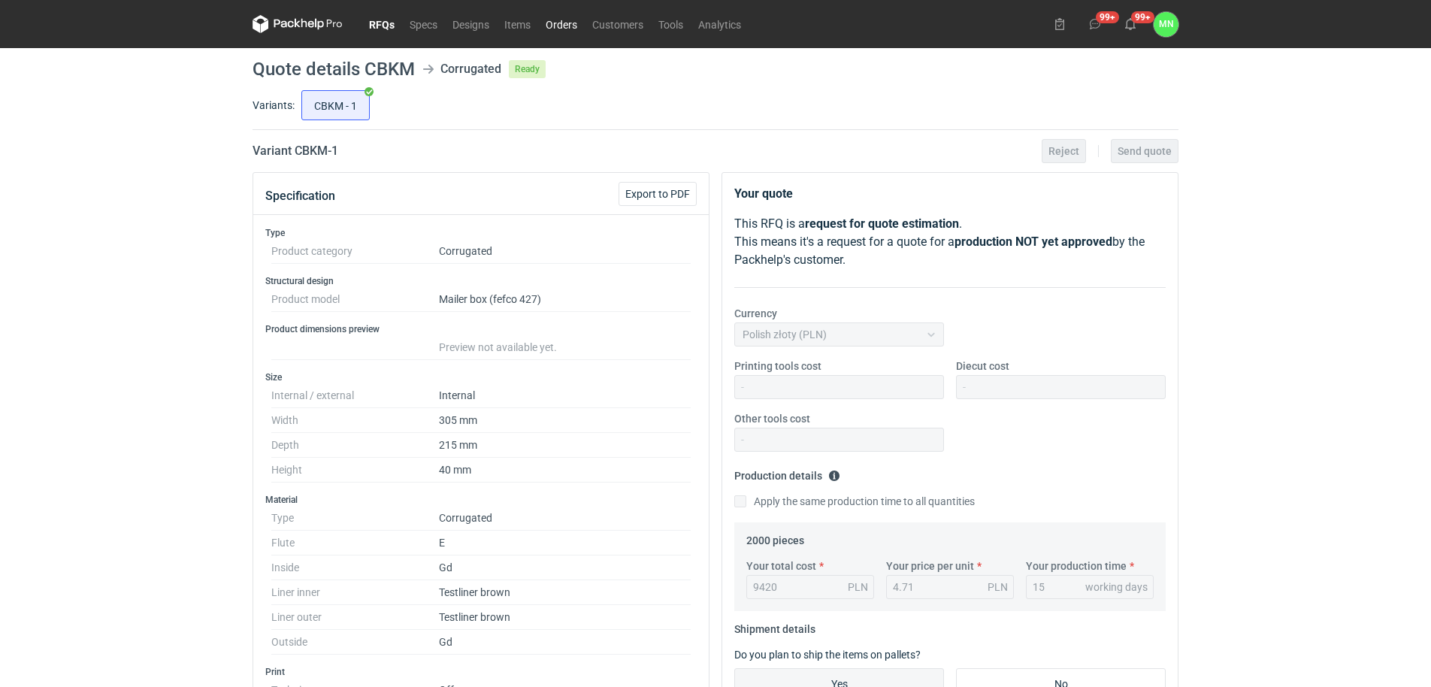
click at [562, 23] on link "Orders" at bounding box center [561, 24] width 47 height 18
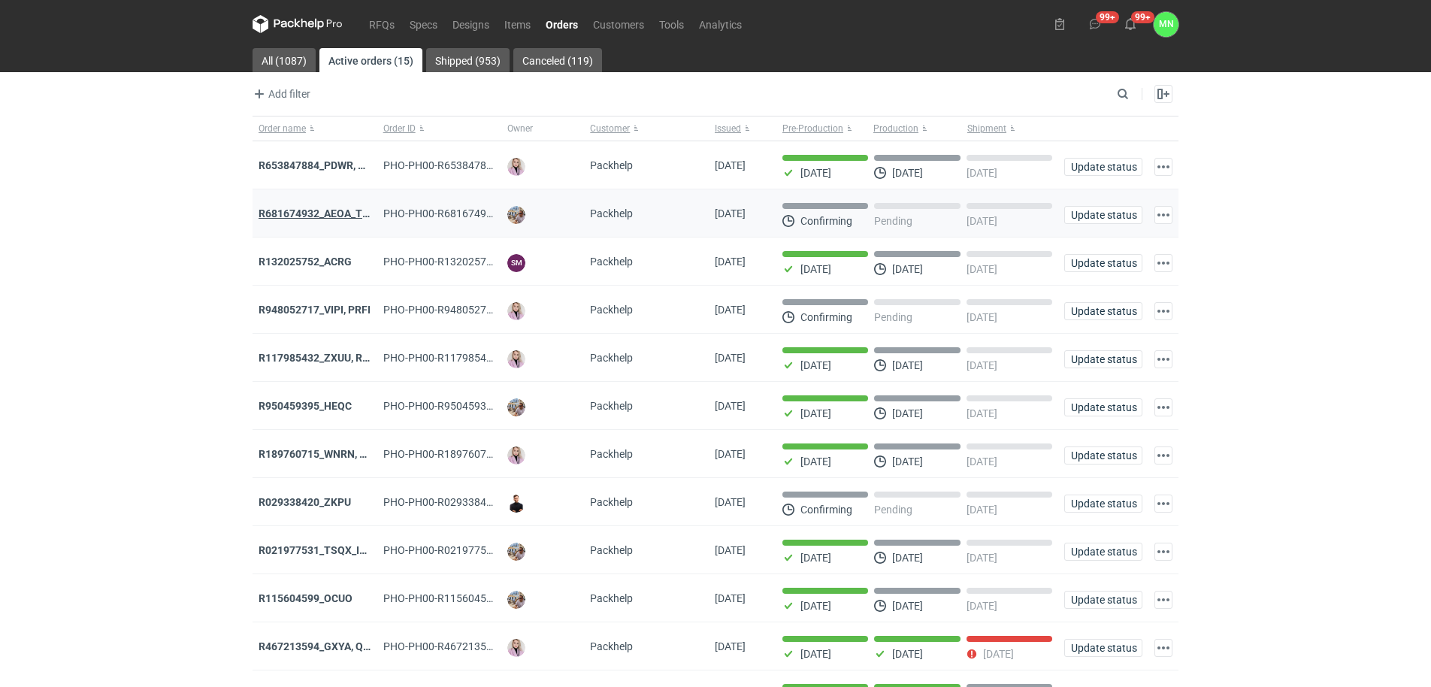
click at [297, 219] on strong "R681674932_AEOA_TIXI_KKTL" at bounding box center [332, 213] width 147 height 12
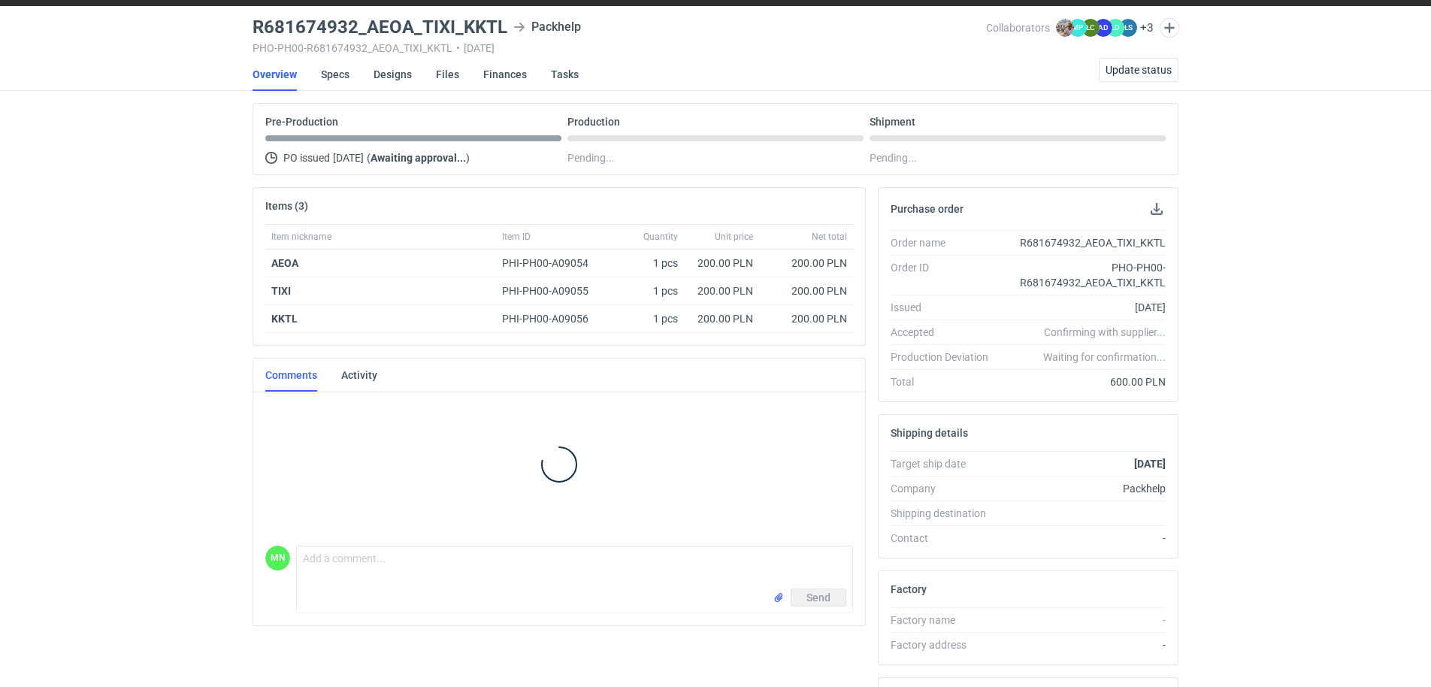
scroll to position [188, 0]
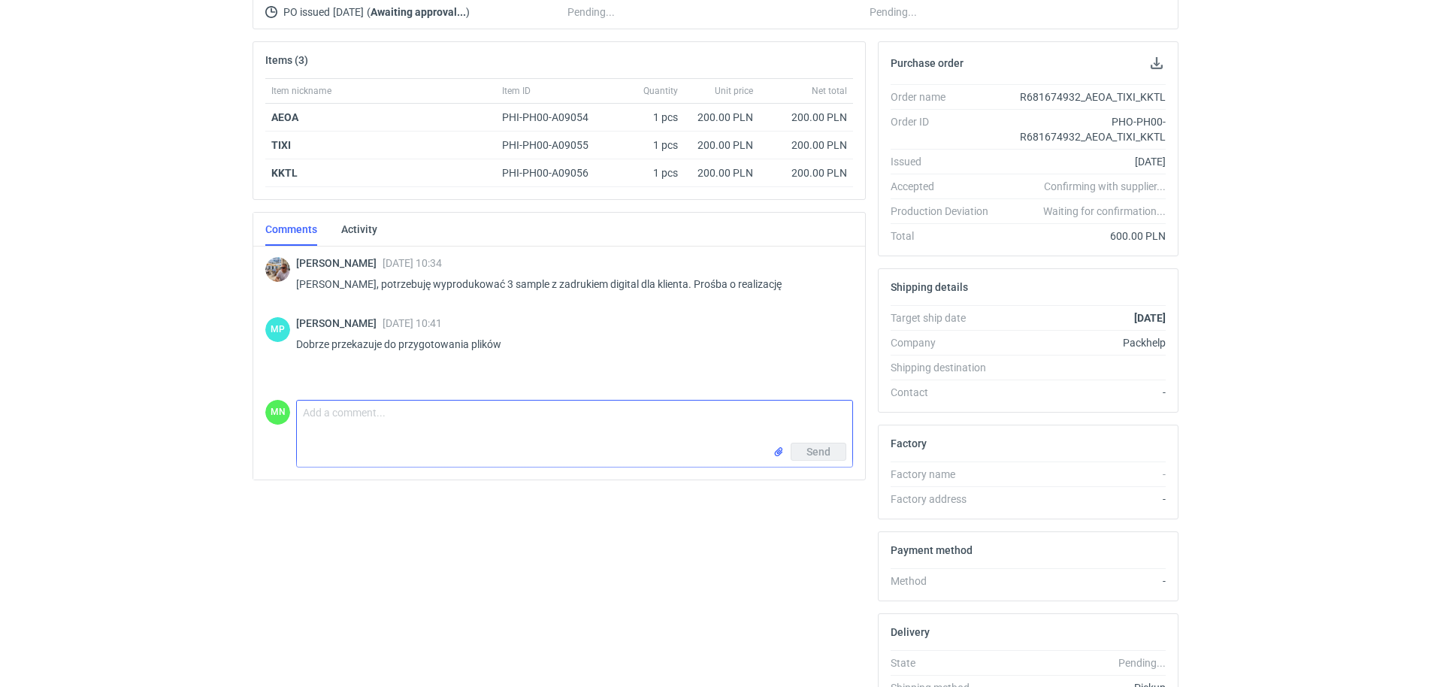
click at [375, 435] on textarea "Comment message" at bounding box center [574, 422] width 555 height 42
click at [375, 441] on textarea "Dzień dobry [PERSON_NAME], w załączniku przesyłam pliki, proszę o akceptację AEO" at bounding box center [574, 427] width 555 height 52
paste textarea "KT 732_15483_G_V1_P1_CYFRA_ZEW"
paste textarea "KT 732_15483_G_V1_P1_CYFRA_WEW"
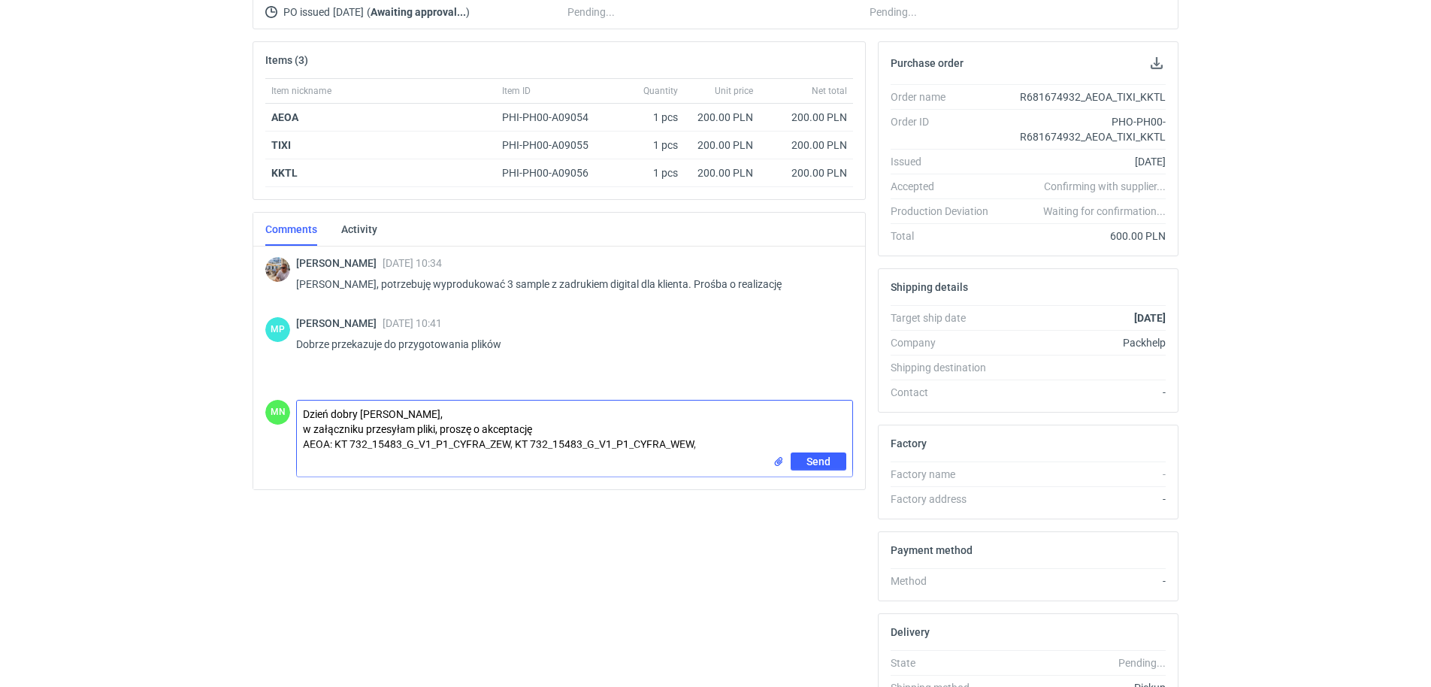
paste textarea "KT 732_6562_K_V2_P1"
paste textarea "KT 732_15484_G_V1_P1_CYFRA_ZEW"
paste textarea "KT 732_15484_G_V1_P1_CYFRA_WEW"
drag, startPoint x: 700, startPoint y: 461, endPoint x: 268, endPoint y: 458, distance: 431.4
click at [268, 458] on div "MN Comment message Dzień dobry [PERSON_NAME], w załączniku przesyłam pliki, pro…" at bounding box center [559, 443] width 588 height 98
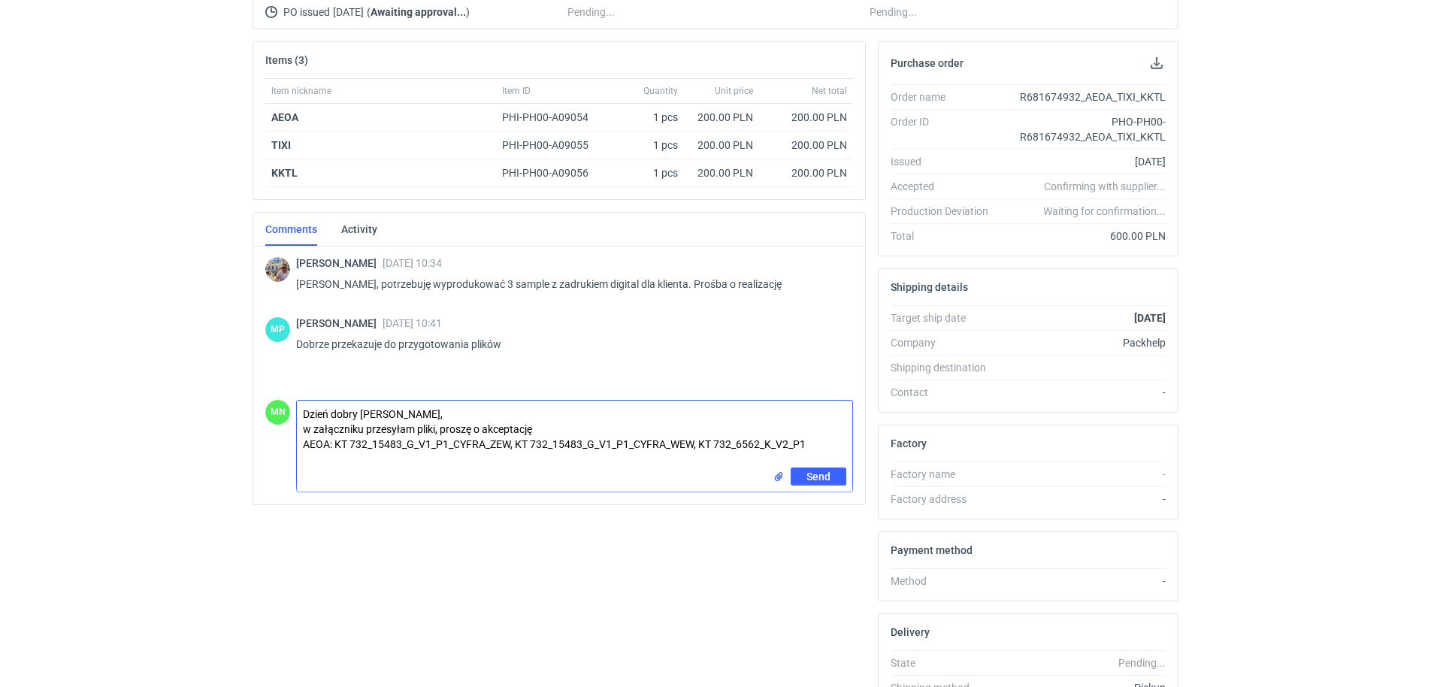
type textarea "Dzień dobry [PERSON_NAME], w załączniku przesyłam pliki, proszę o akceptację AE…"
click at [778, 476] on input "file" at bounding box center [779, 477] width 12 height 16
click at [777, 474] on input "file" at bounding box center [779, 477] width 12 height 16
click at [777, 475] on input "file" at bounding box center [779, 477] width 12 height 16
click at [777, 479] on input "file" at bounding box center [779, 477] width 12 height 16
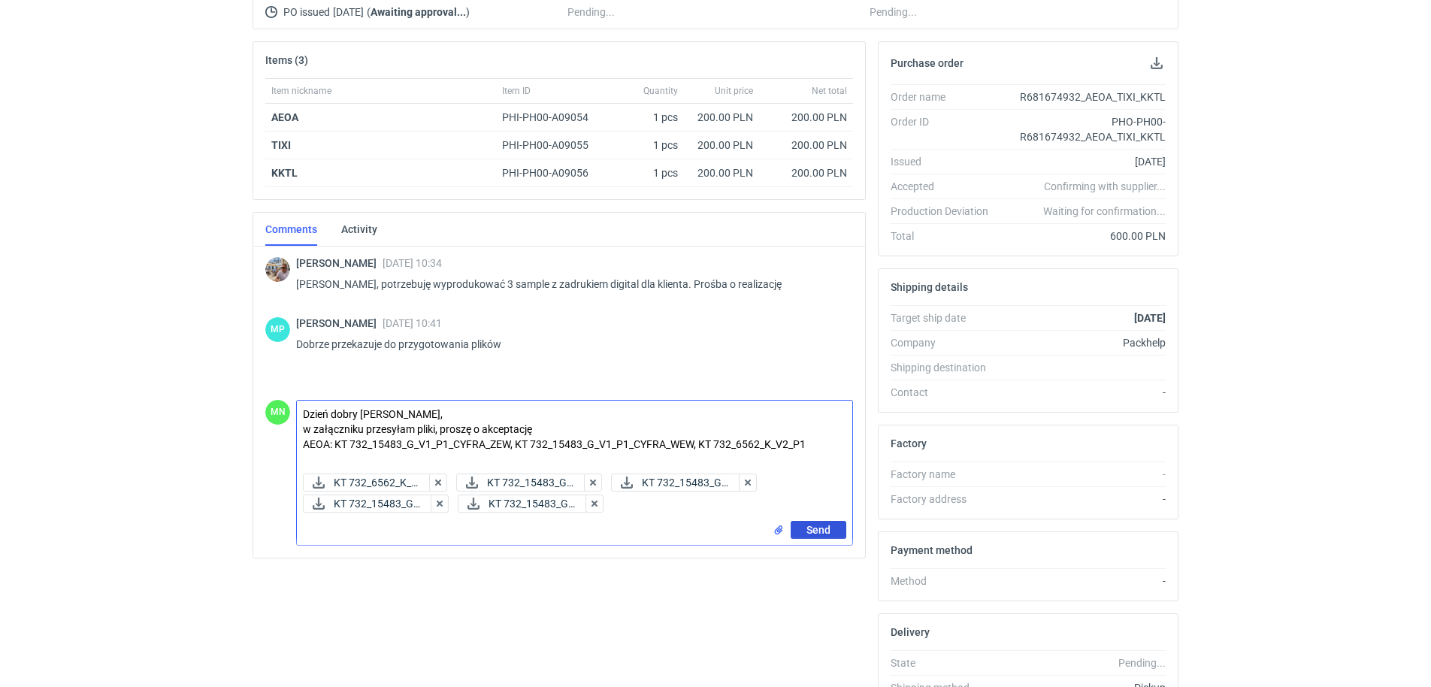
click at [835, 524] on button "Send" at bounding box center [819, 530] width 56 height 18
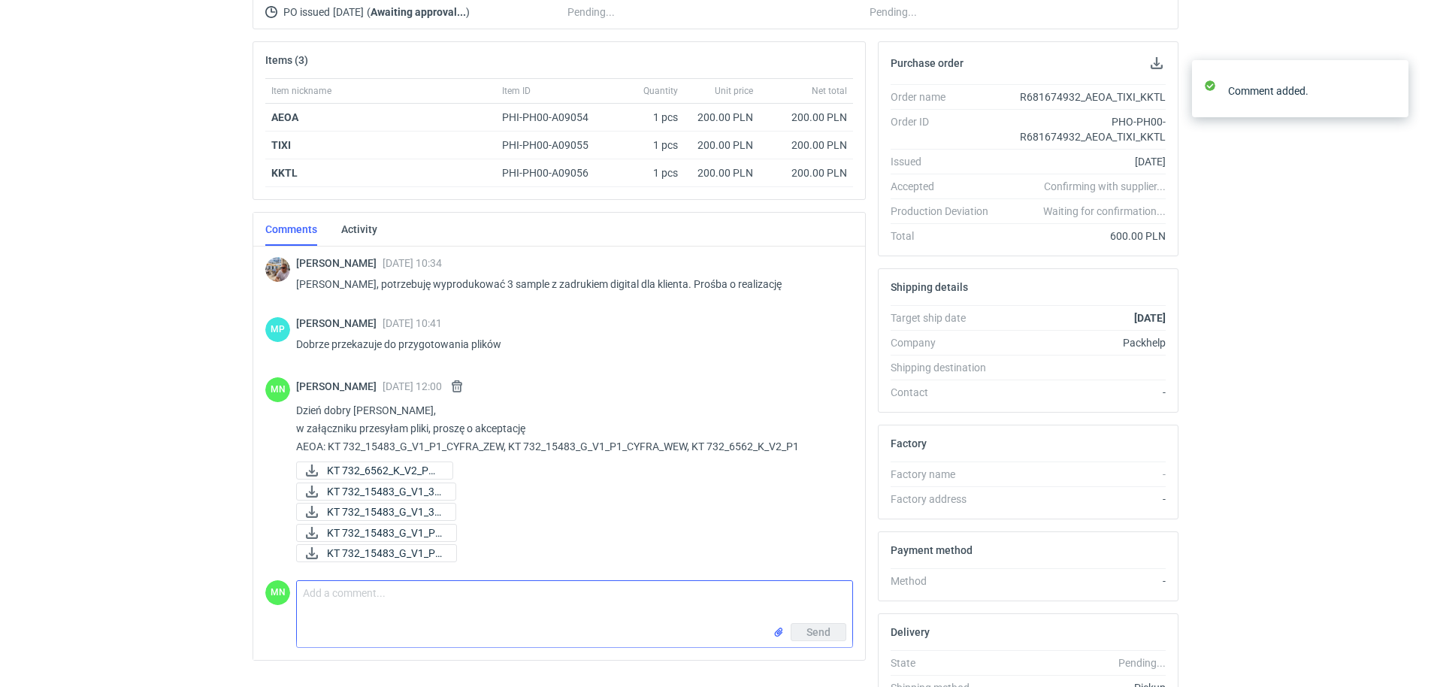
paste textarea "TIXI: KT 732_15484_G_V1_P1_CYFRA_ZEW, KT 732_15484_G_V1_P1_CYFRA_WEW"
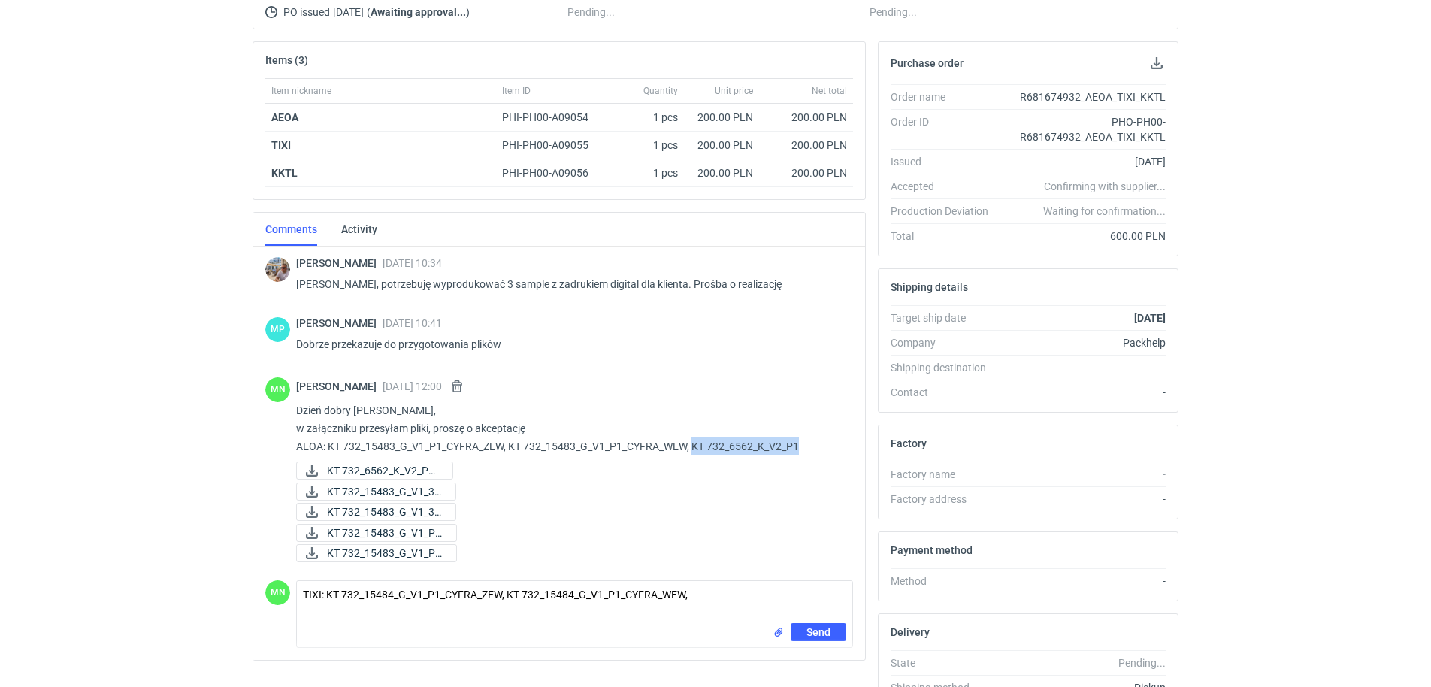
drag, startPoint x: 808, startPoint y: 444, endPoint x: 695, endPoint y: 449, distance: 112.8
click at [695, 449] on p "Dzień dobry [PERSON_NAME], w załączniku przesyłam pliki, proszę o akceptację AE…" at bounding box center [568, 428] width 545 height 54
copy p "KT 732_6562_K_V2_P1"
click at [703, 591] on textarea "TIXI: KT 732_15484_G_V1_P1_CYFRA_ZEW, KT 732_15484_G_V1_P1_CYFRA_WEW," at bounding box center [574, 602] width 555 height 42
paste textarea "KT 732_6562_K_V2_P1"
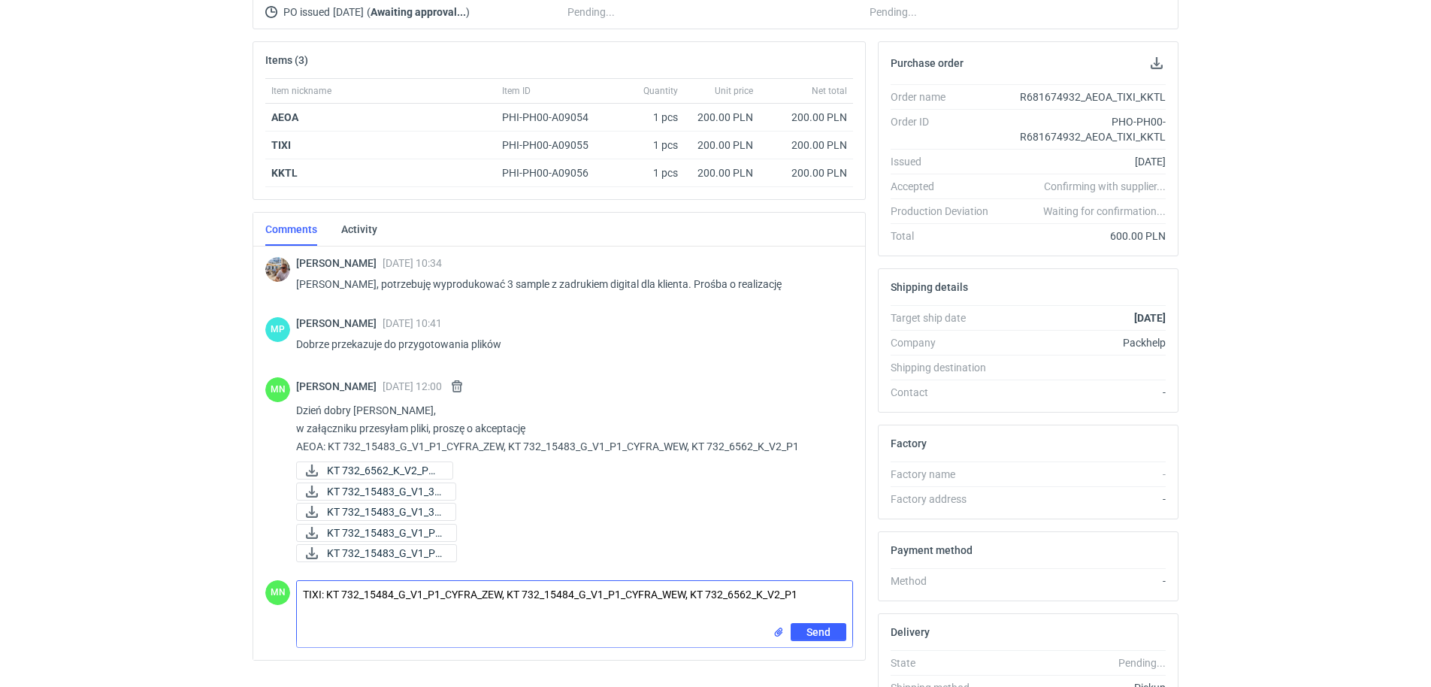
type textarea "TIXI: KT 732_15484_G_V1_P1_CYFRA_ZEW, KT 732_15484_G_V1_P1_CYFRA_WEW, KT 732_65…"
click at [776, 630] on input "file" at bounding box center [779, 632] width 12 height 16
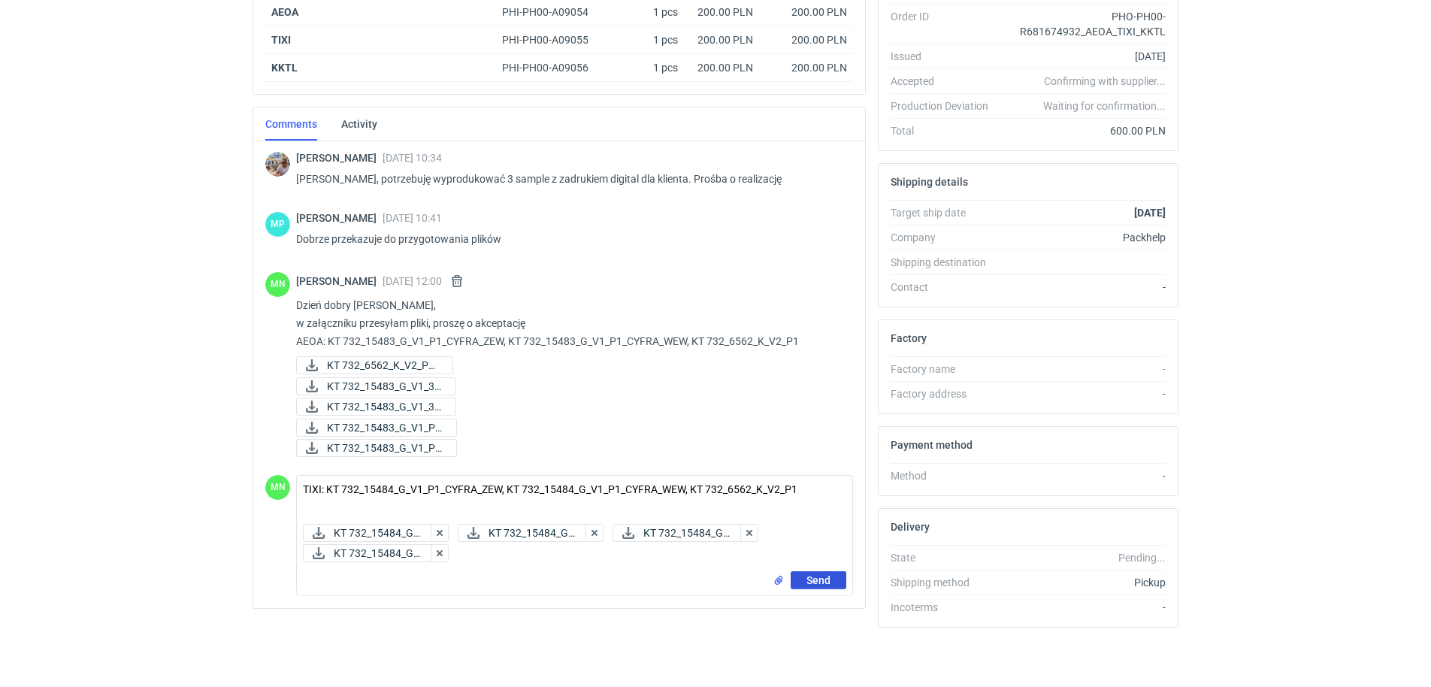
scroll to position [294, 0]
click at [830, 576] on span "Send" at bounding box center [818, 579] width 24 height 11
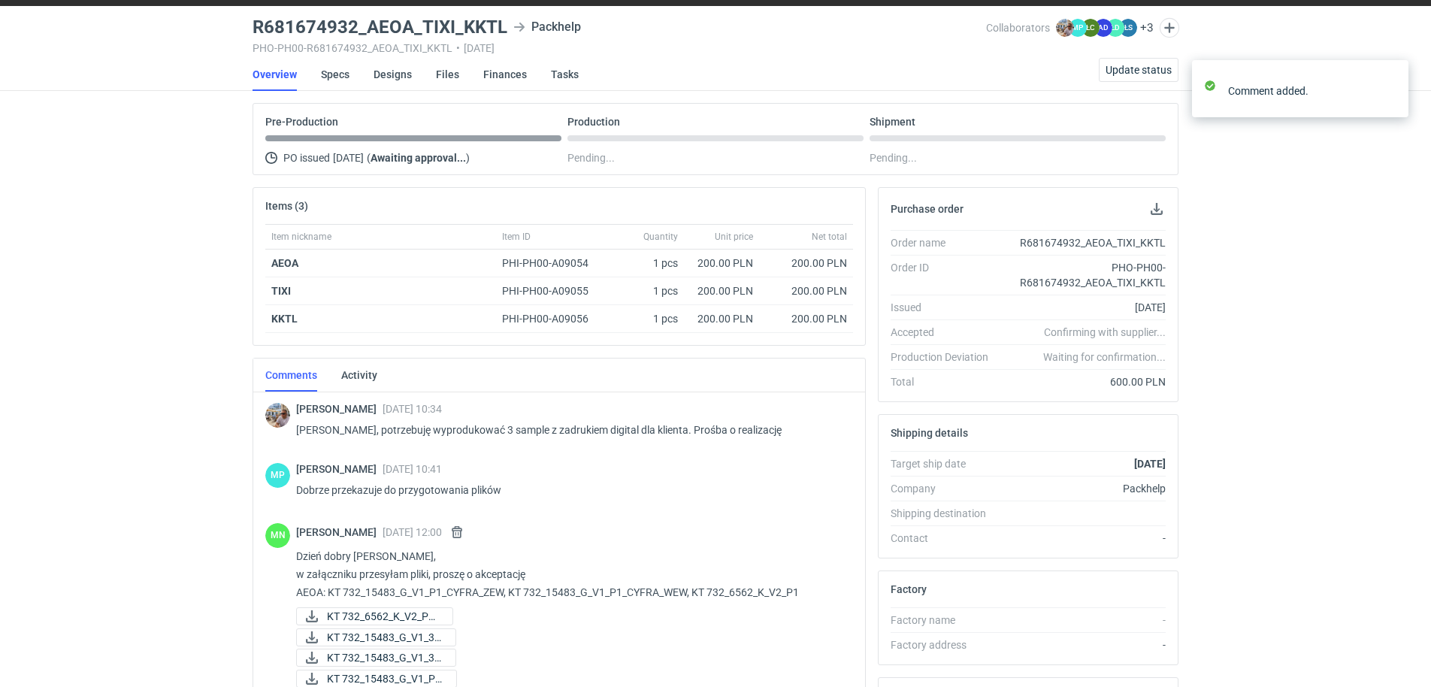
scroll to position [0, 0]
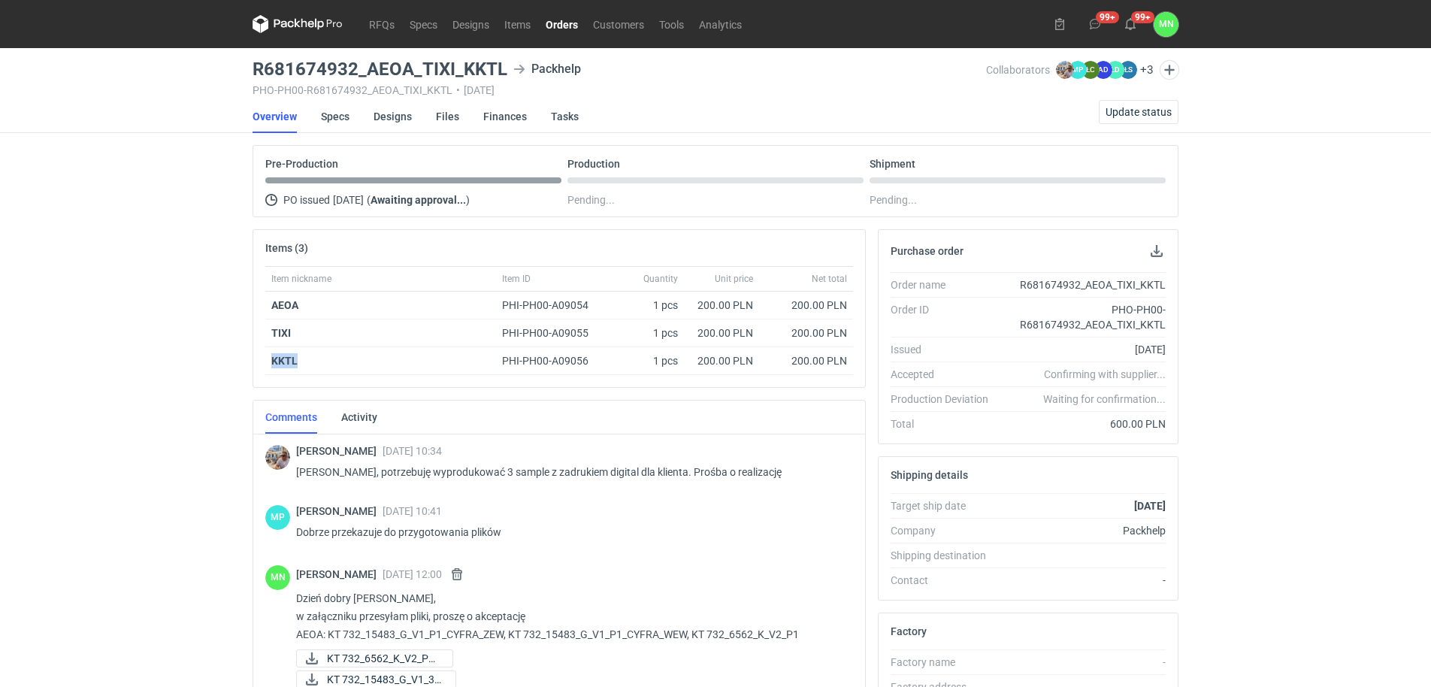
drag, startPoint x: 314, startPoint y: 360, endPoint x: 263, endPoint y: 358, distance: 51.1
click at [263, 358] on div "Item nickname Item ID Quantity Unit price Net total AEOA PHI-PH00-A09054 1 pcs …" at bounding box center [559, 326] width 612 height 121
copy strong "KKTL"
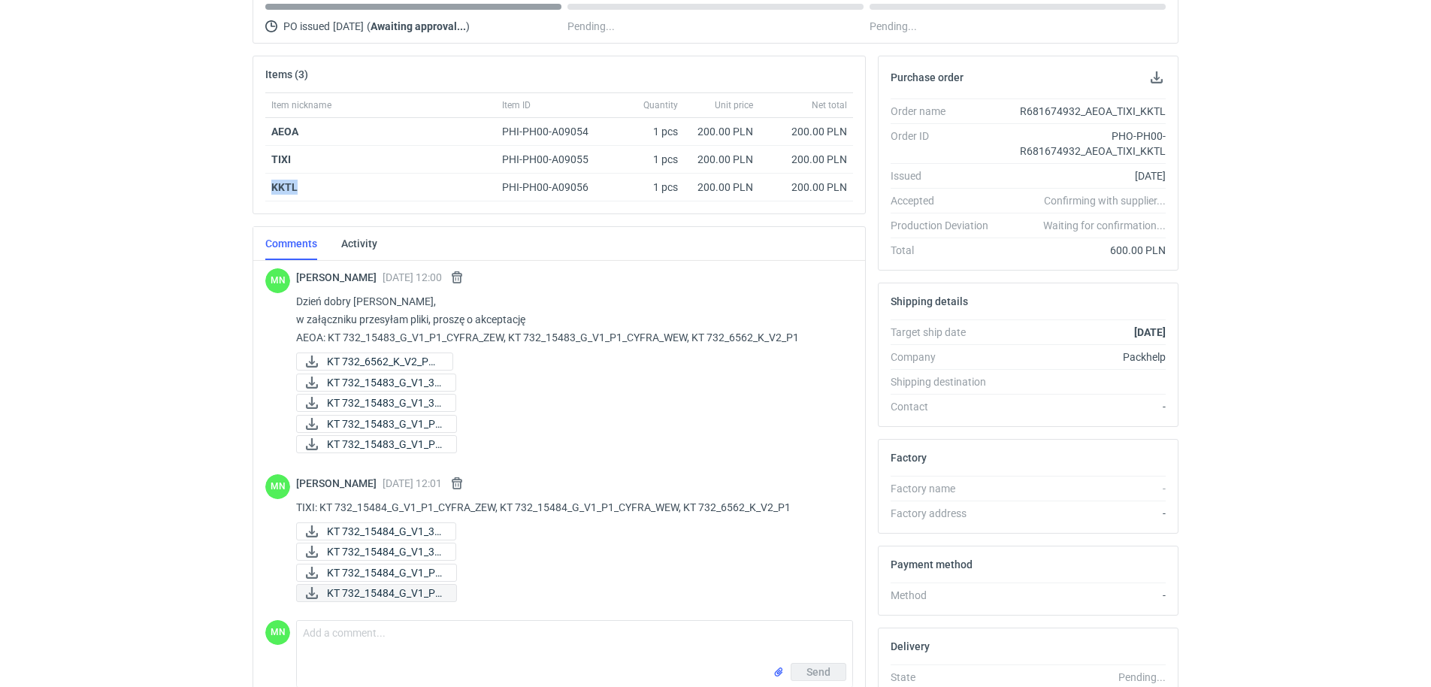
scroll to position [188, 0]
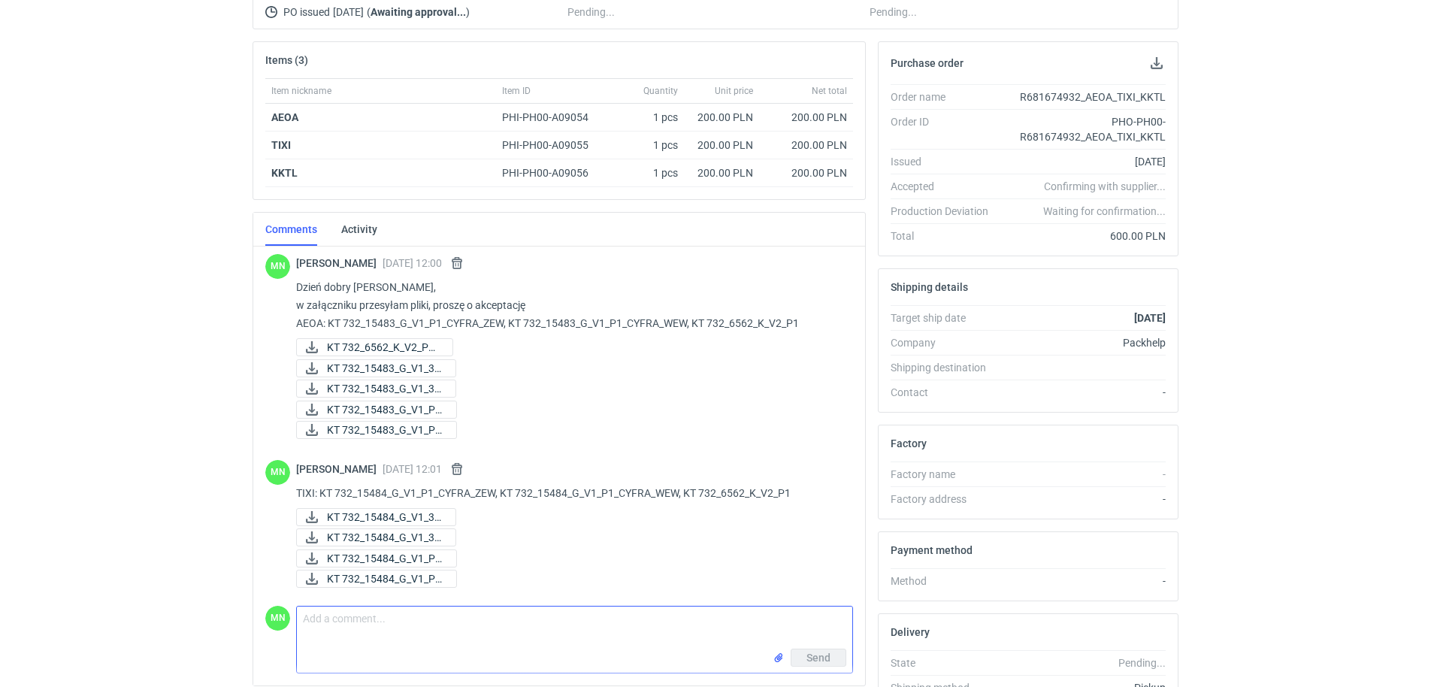
click at [349, 631] on textarea "Comment message" at bounding box center [574, 627] width 555 height 42
paste textarea "KT 732_15485_G_V1_P1_CYFRA_WEW"
paste textarea "KT 732_15485_G_V1_P1_CYFRA_ZEW"
drag, startPoint x: 799, startPoint y: 321, endPoint x: 696, endPoint y: 325, distance: 103.0
click at [696, 325] on p "Dzień dobry [PERSON_NAME], w załączniku przesyłam pliki, proszę o akceptację AE…" at bounding box center [568, 305] width 545 height 54
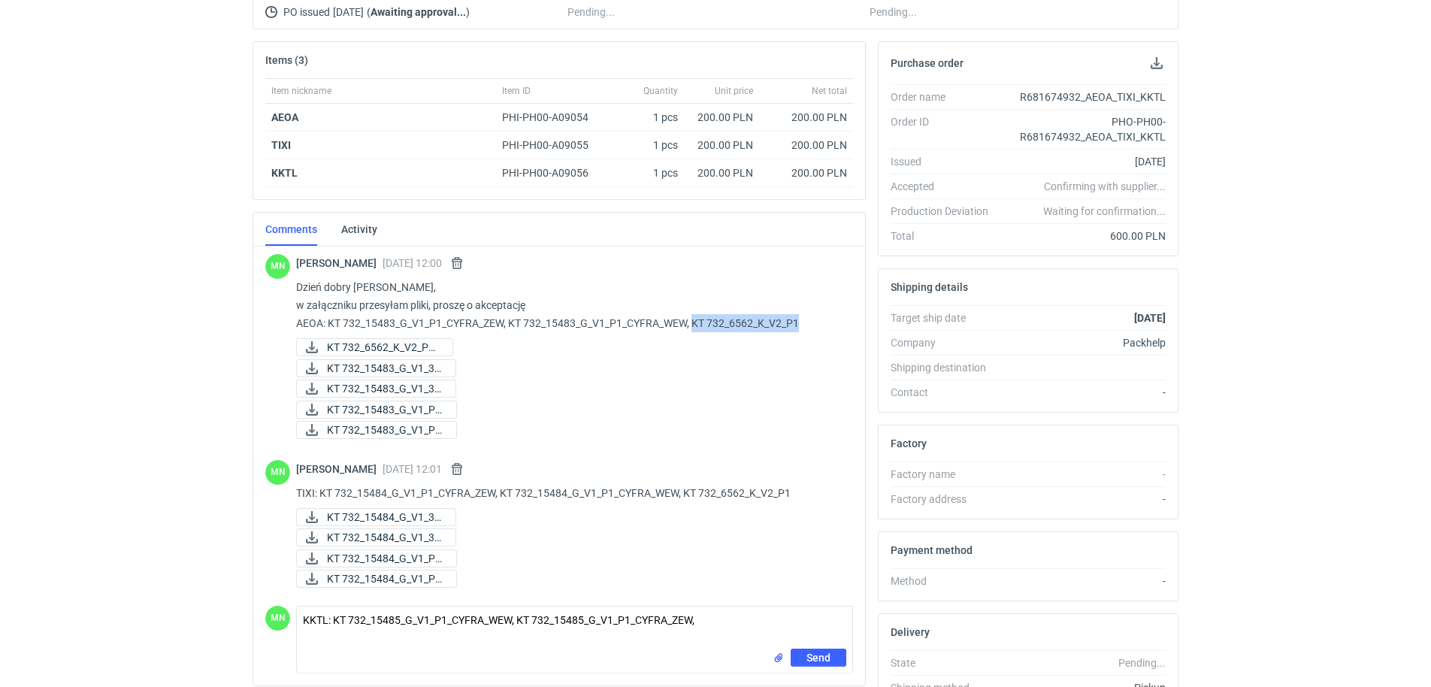
copy p "KT 732_6562_K_V2_P1"
click at [712, 626] on textarea "KKTL: KT 732_15485_G_V1_P1_CYFRA_WEW, KT 732_15485_G_V1_P1_CYFRA_ZEW," at bounding box center [574, 627] width 555 height 42
paste textarea "KT 732_6562_K_V2_P1"
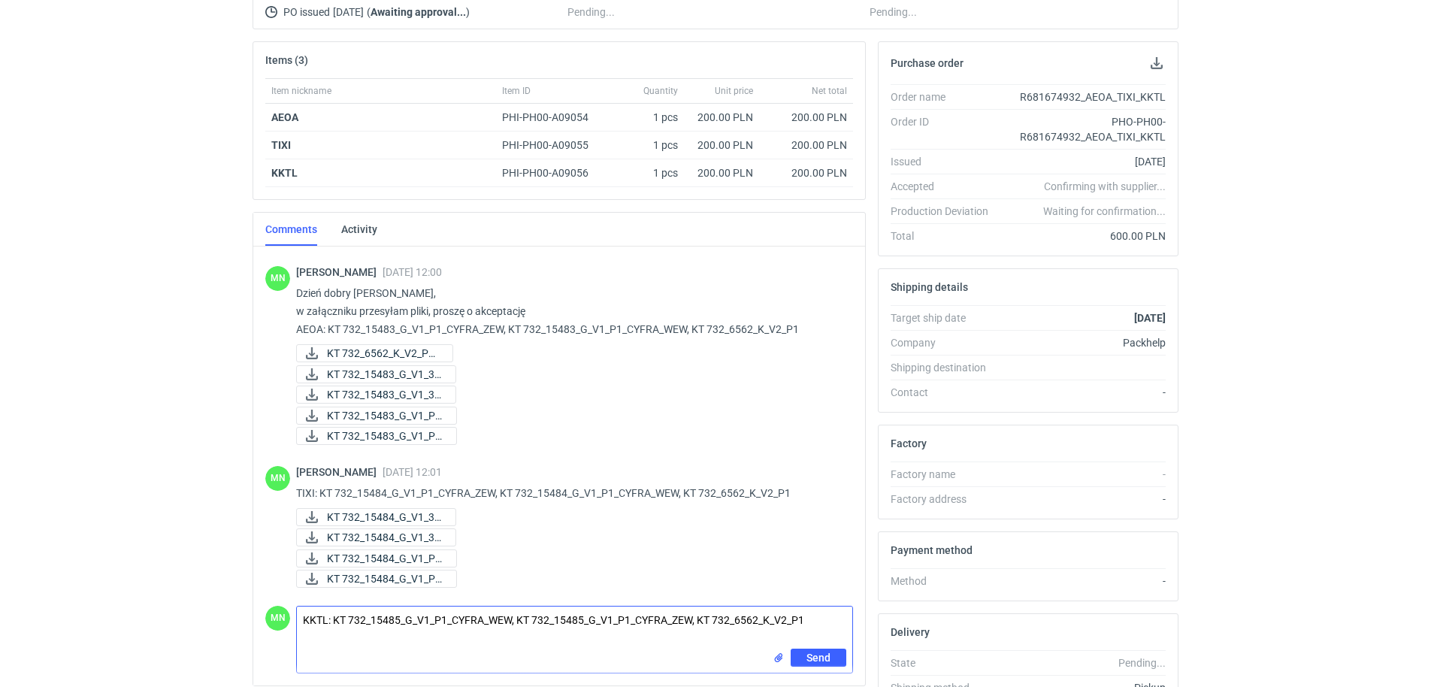
scroll to position [111, 0]
type textarea "KKTL: KT 732_15485_G_V1_P1_CYFRA_WEW, KT 732_15485_G_V1_P1_CYFRA_ZEW, KT 732_65…"
click at [777, 658] on input "file" at bounding box center [779, 658] width 12 height 16
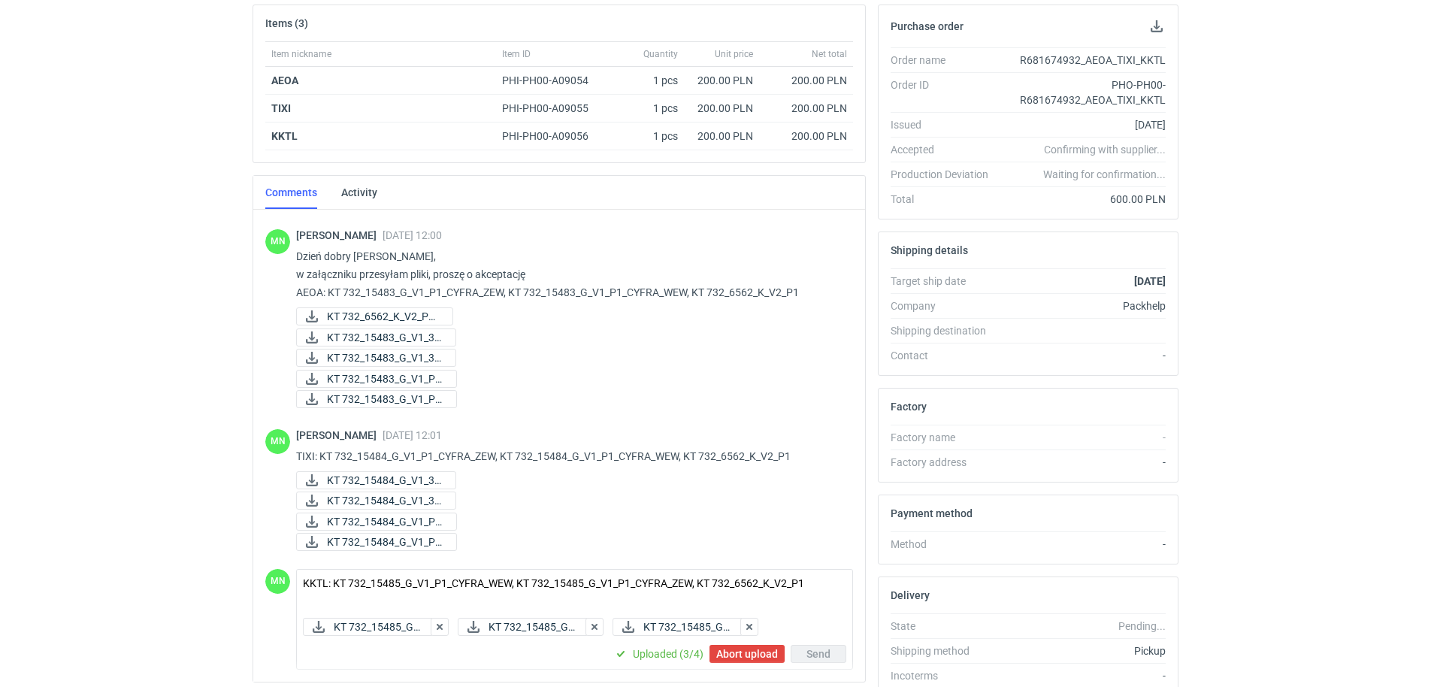
scroll to position [294, 0]
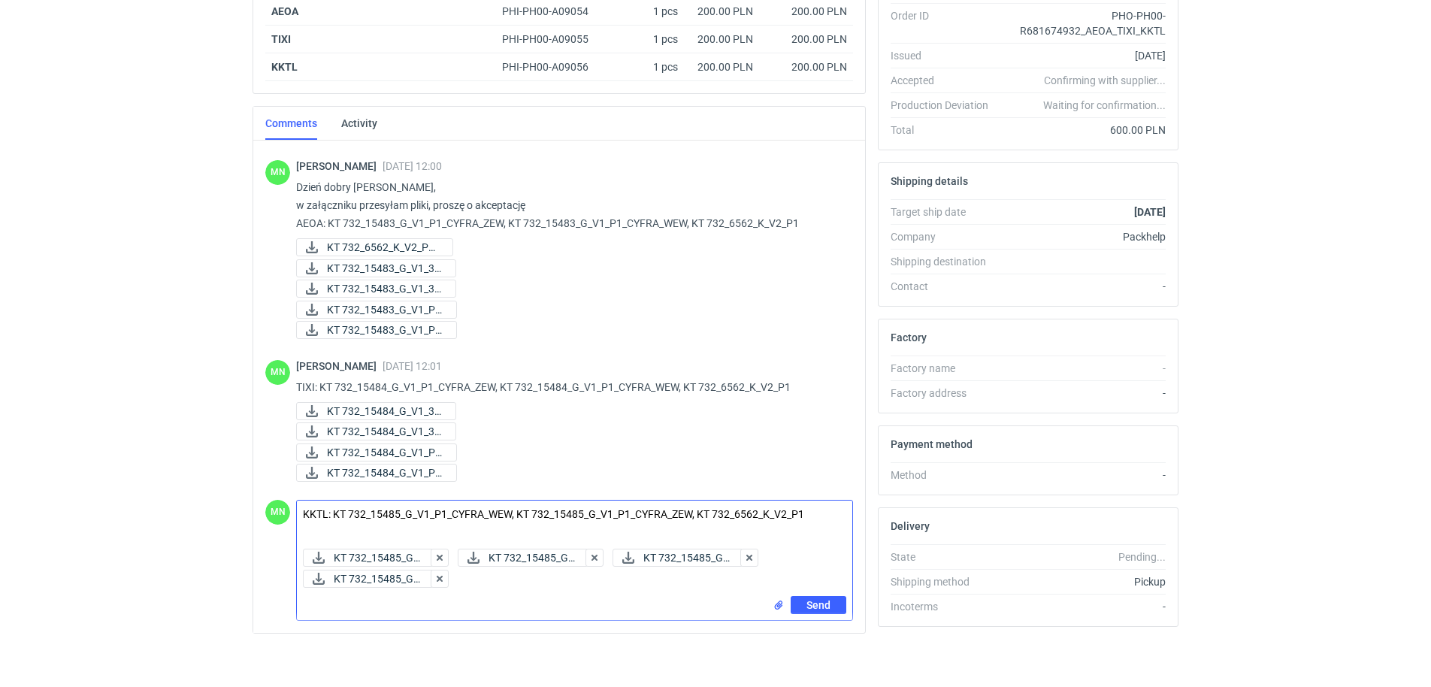
click at [775, 602] on input "file" at bounding box center [779, 605] width 12 height 16
click at [813, 600] on span "Send" at bounding box center [818, 605] width 24 height 11
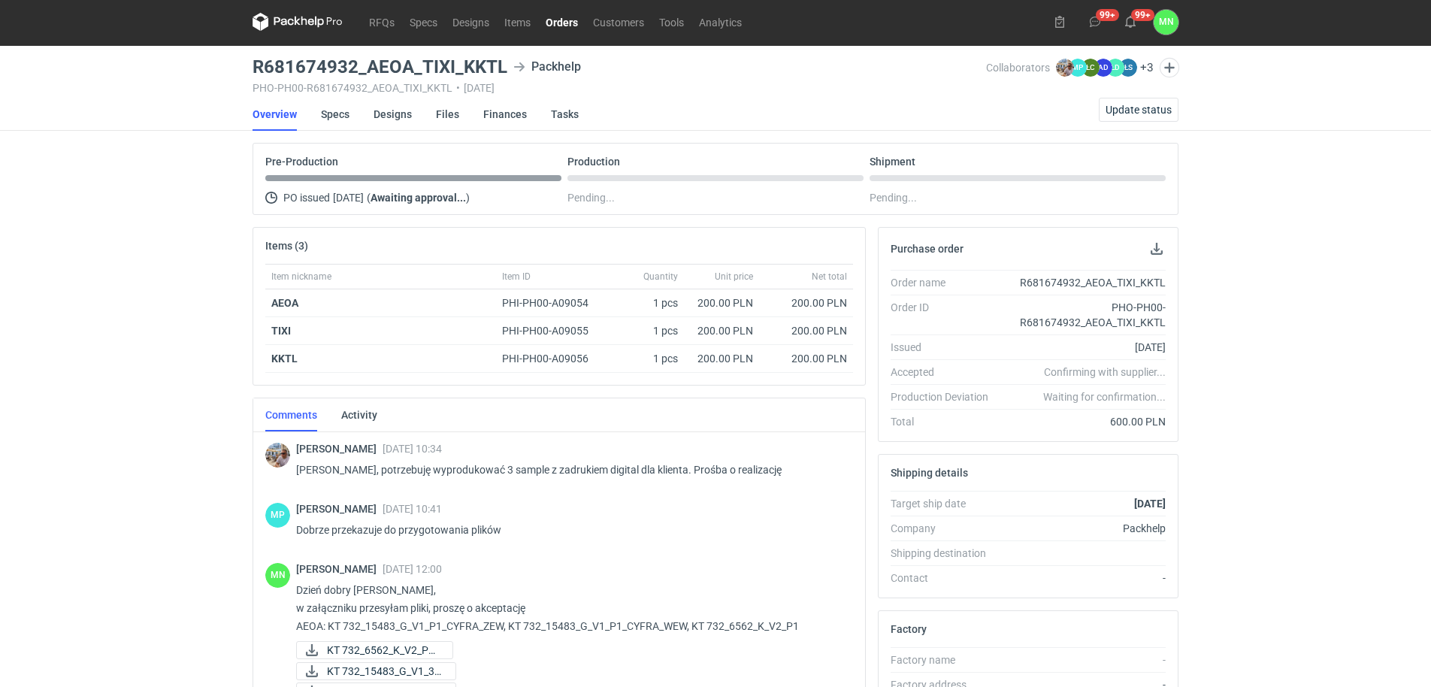
scroll to position [0, 0]
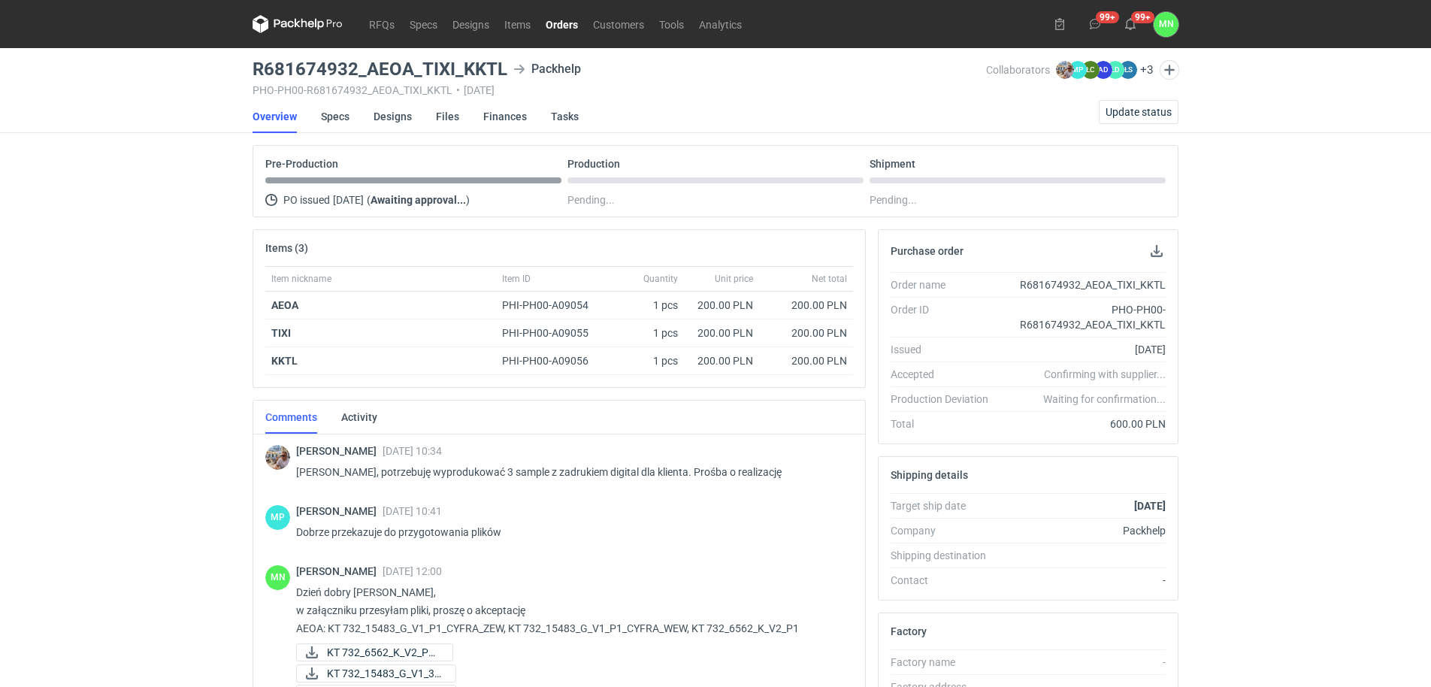
click at [561, 25] on link "Orders" at bounding box center [561, 24] width 47 height 18
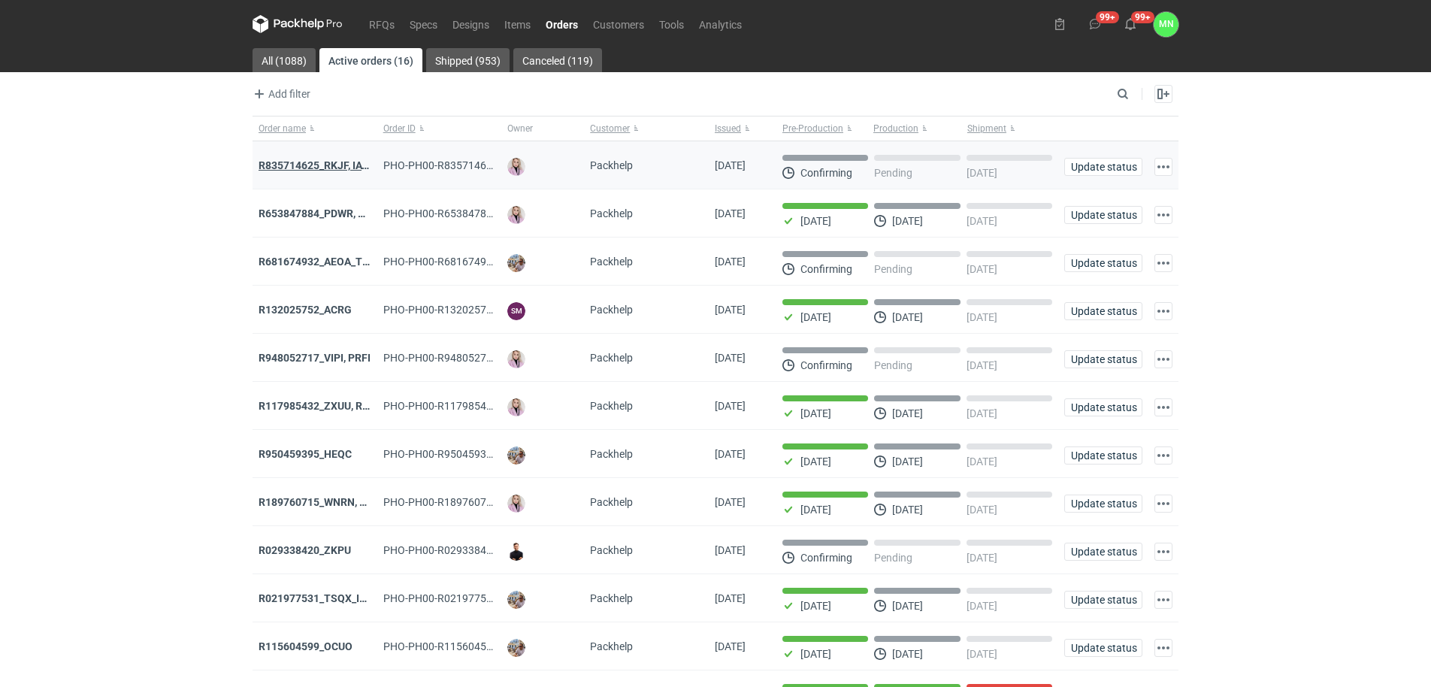
click at [323, 159] on strong "R835714625_RKJF, IAVU, SFPF, TXLA" at bounding box center [347, 165] width 176 height 12
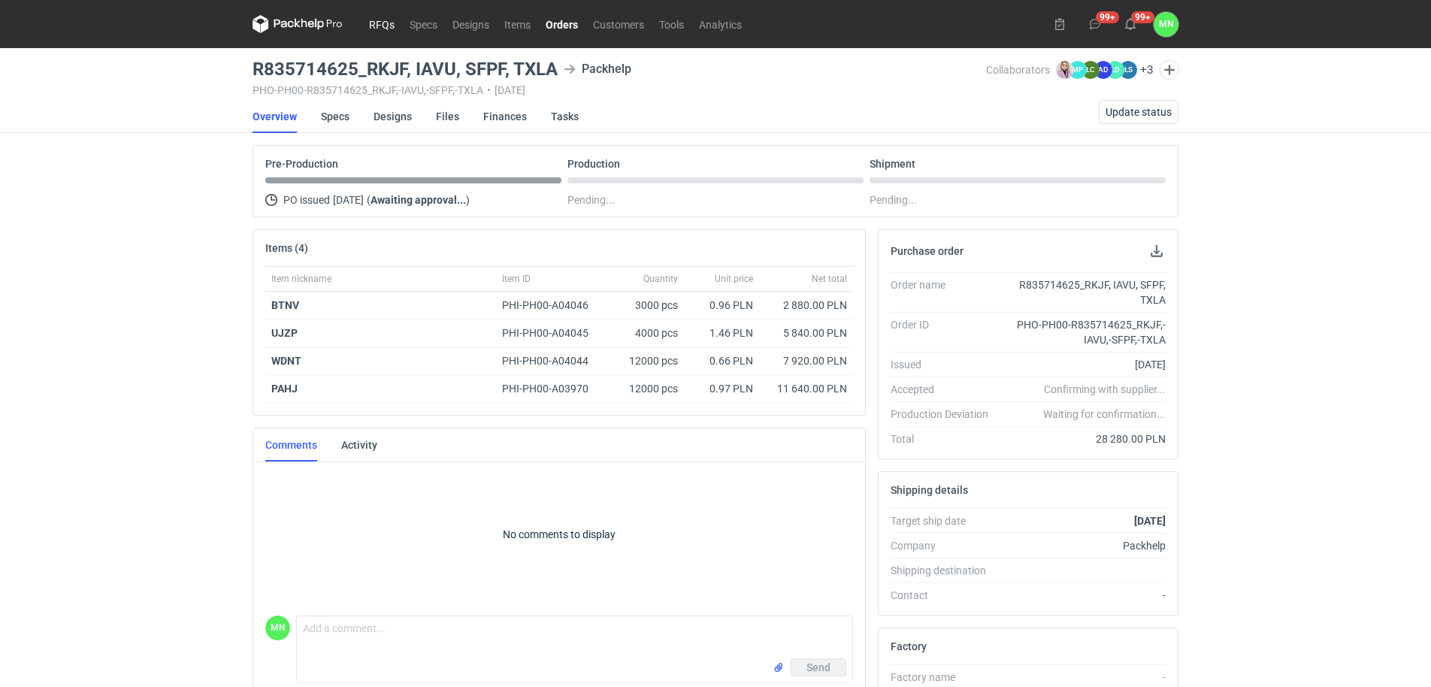
click at [384, 18] on link "RFQs" at bounding box center [381, 24] width 41 height 18
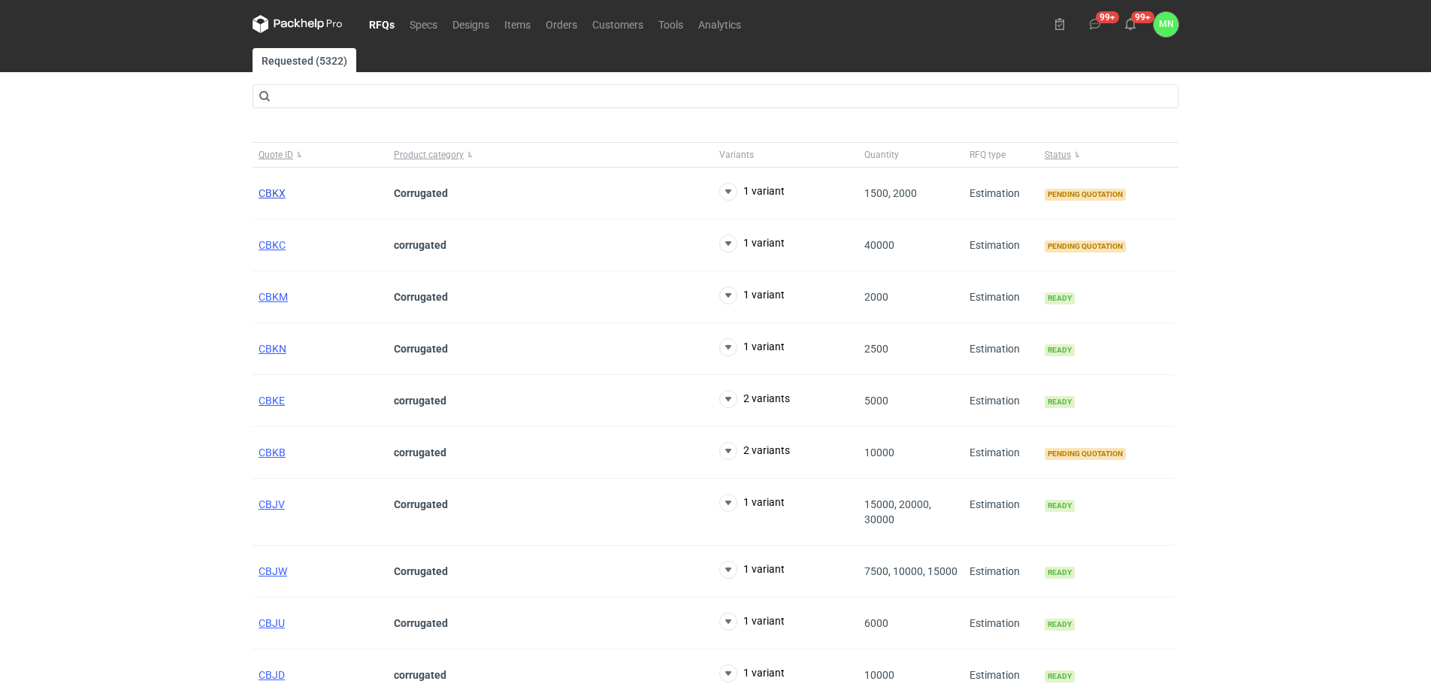
click at [281, 194] on span "CBKX" at bounding box center [272, 193] width 27 height 12
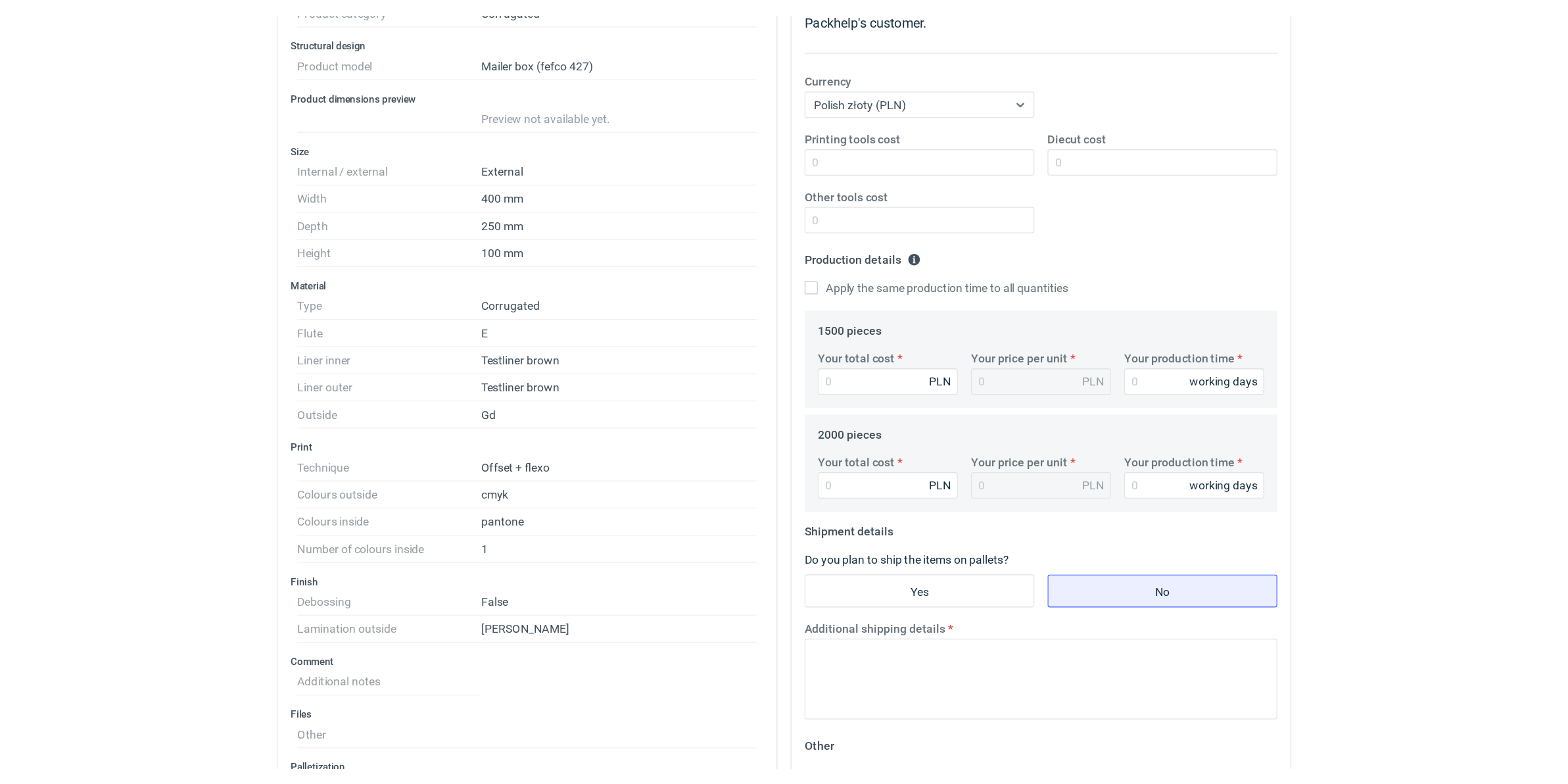
scroll to position [82, 0]
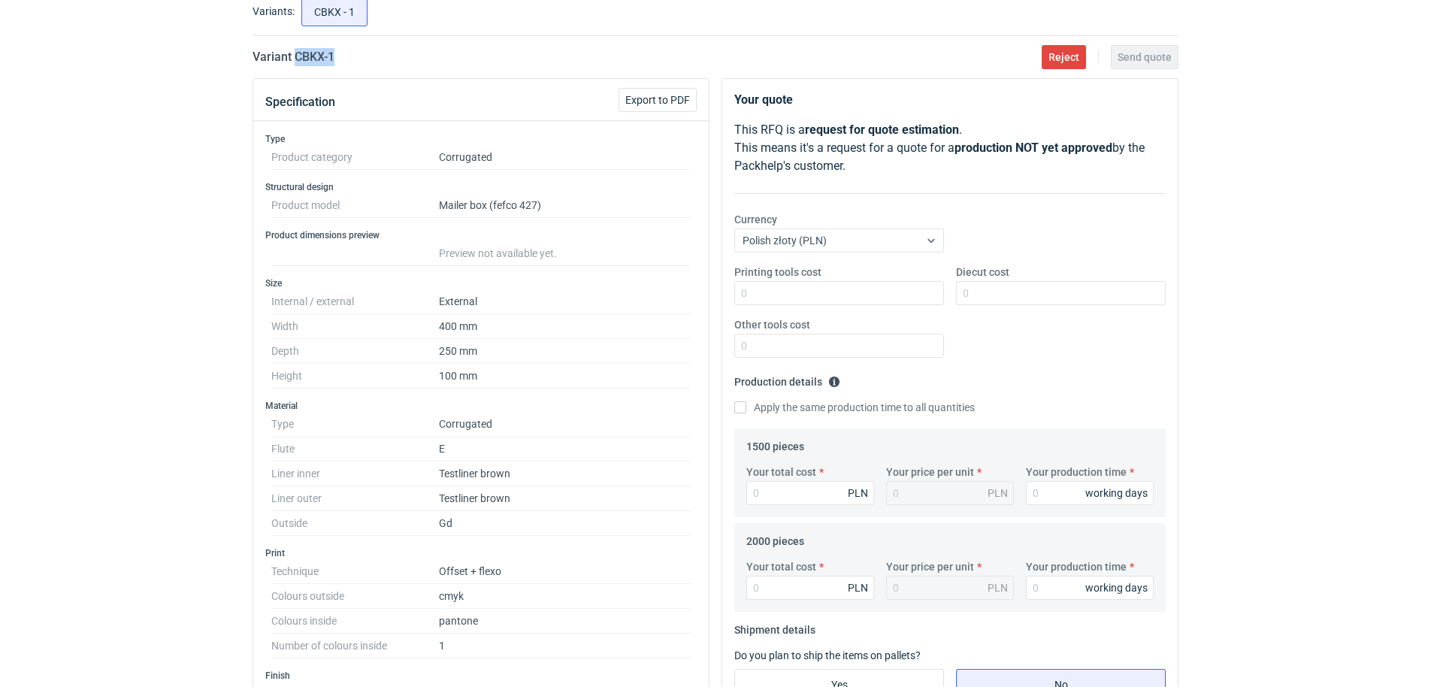
drag, startPoint x: 352, startPoint y: 56, endPoint x: 294, endPoint y: 54, distance: 58.7
click at [294, 54] on div "Variant CBKX - 1 Reject Send quote" at bounding box center [716, 57] width 926 height 18
copy h2 "CBKX - 1"
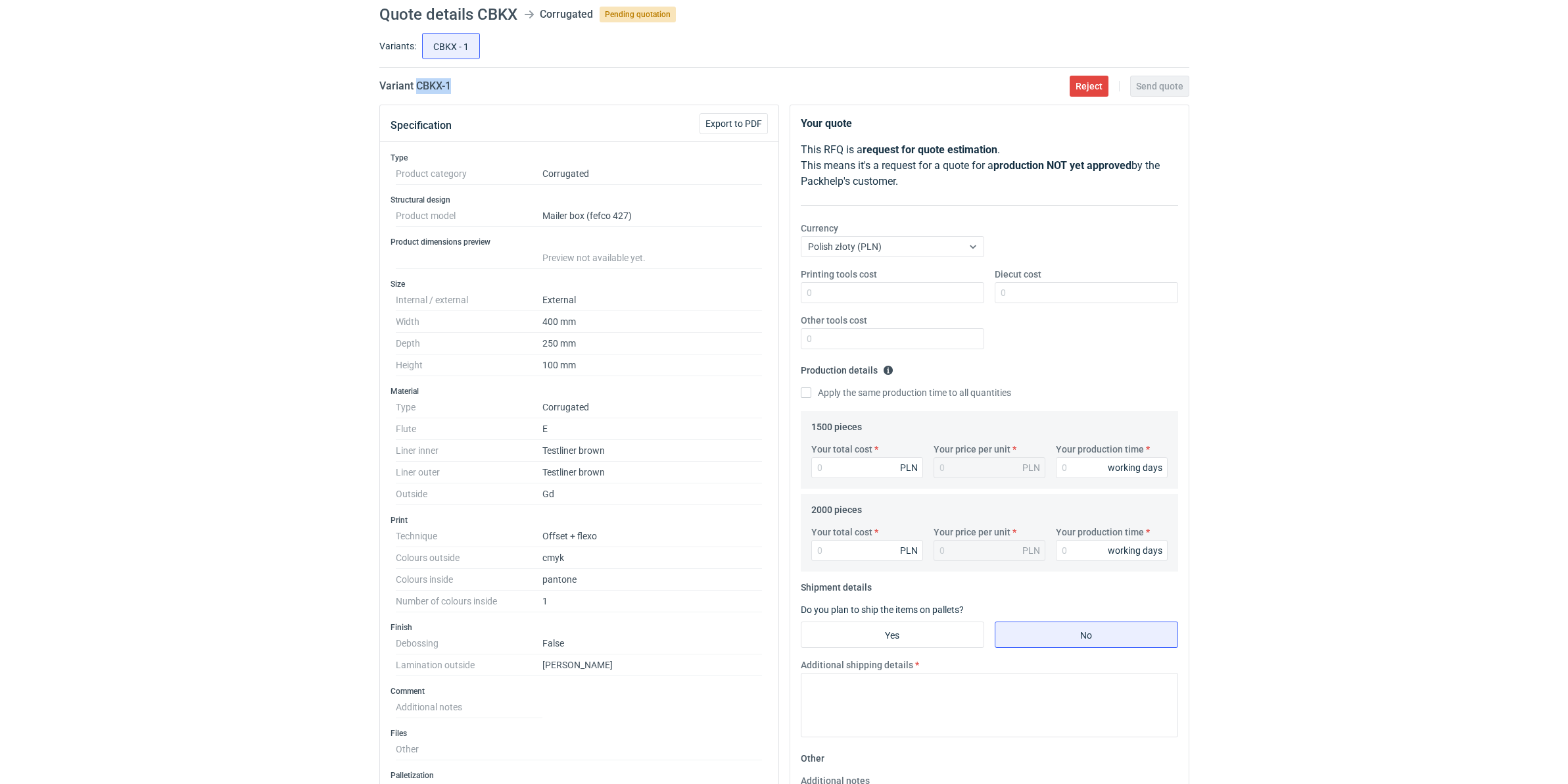
scroll to position [0, 0]
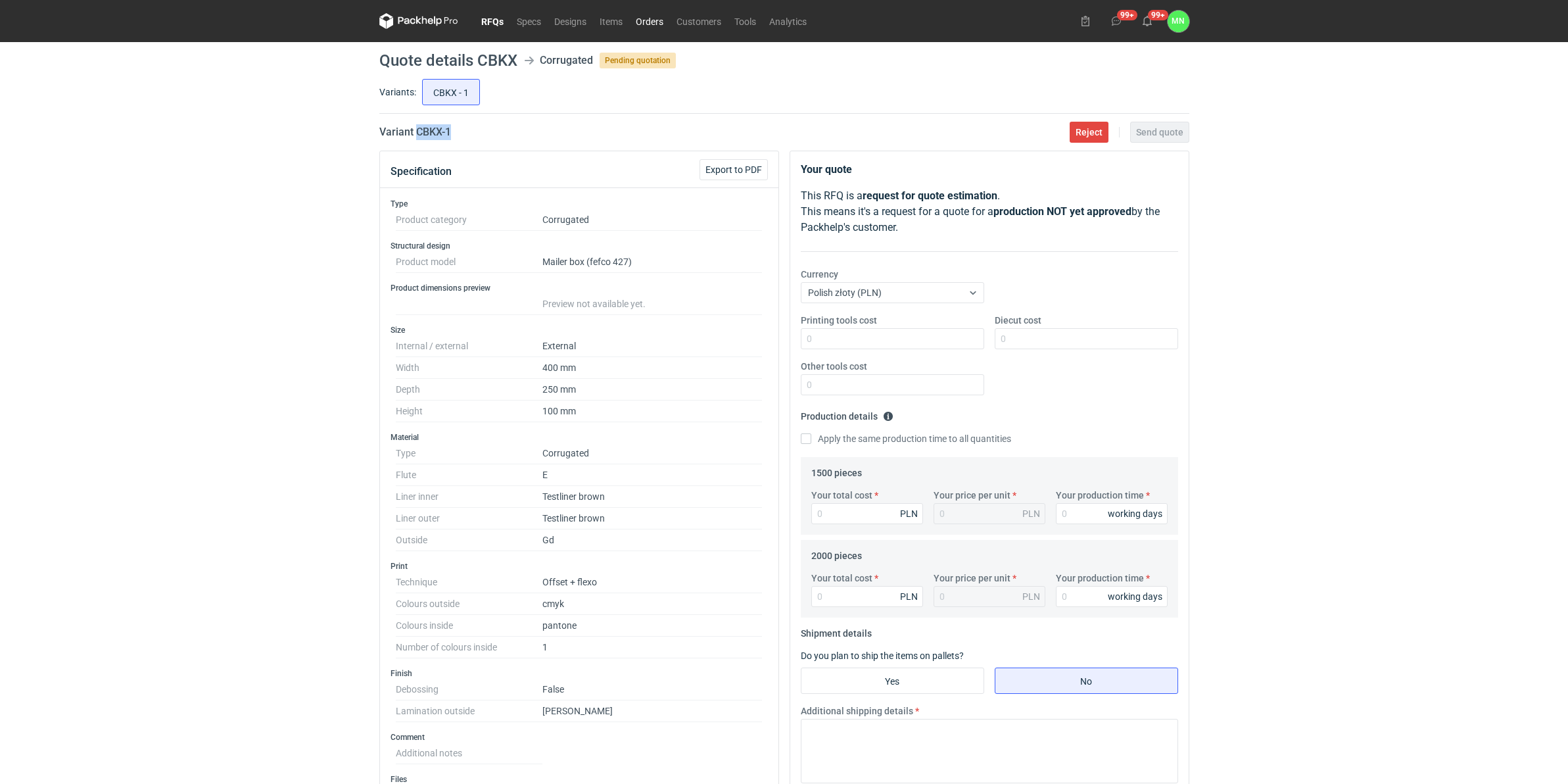
click at [649, 23] on link "Orders" at bounding box center [649, 21] width 41 height 16
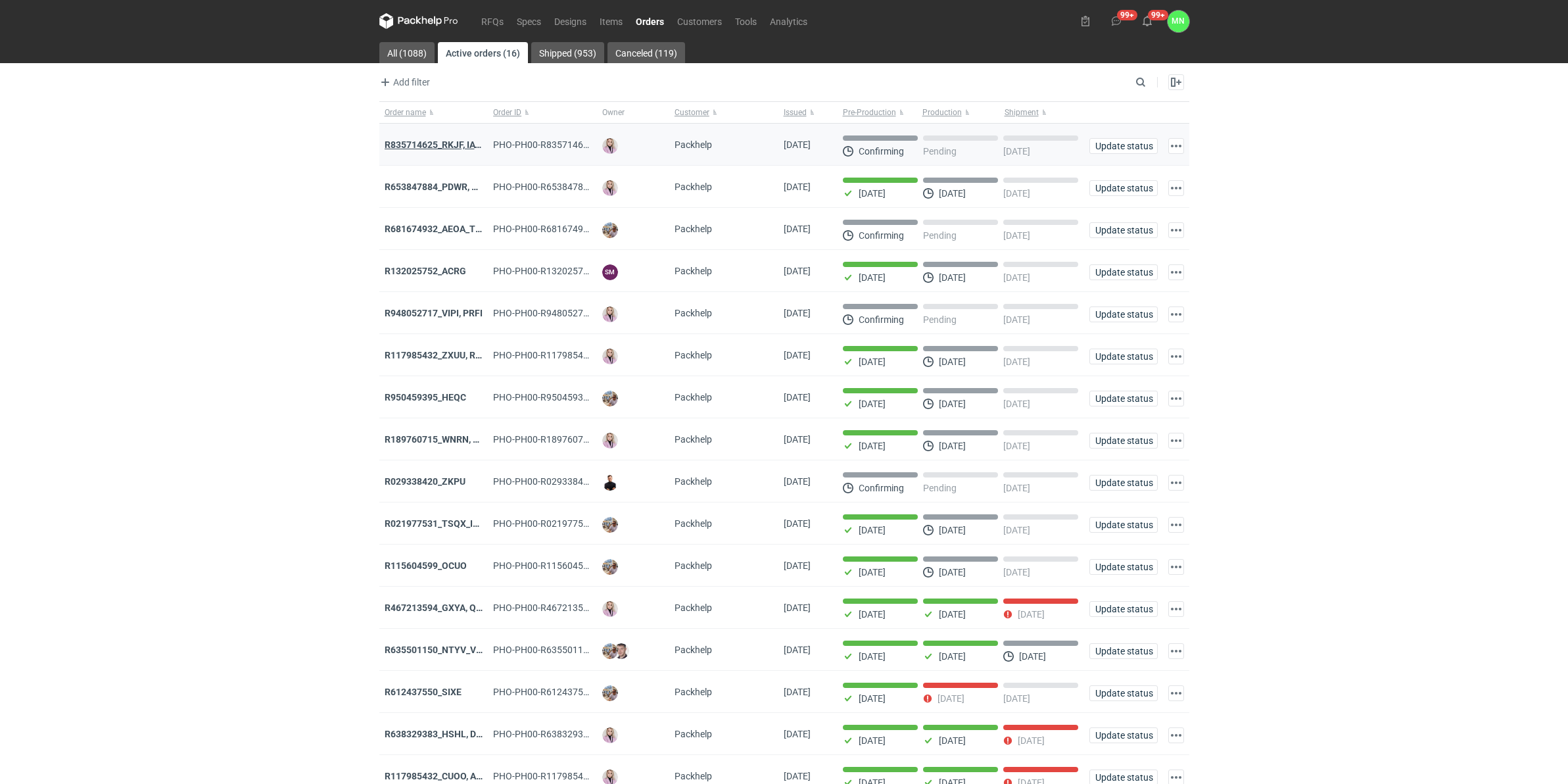
click at [410, 145] on strong "R835714625_RKJF, IAVU, SFPF, TXLA" at bounding box center [462, 144] width 154 height 10
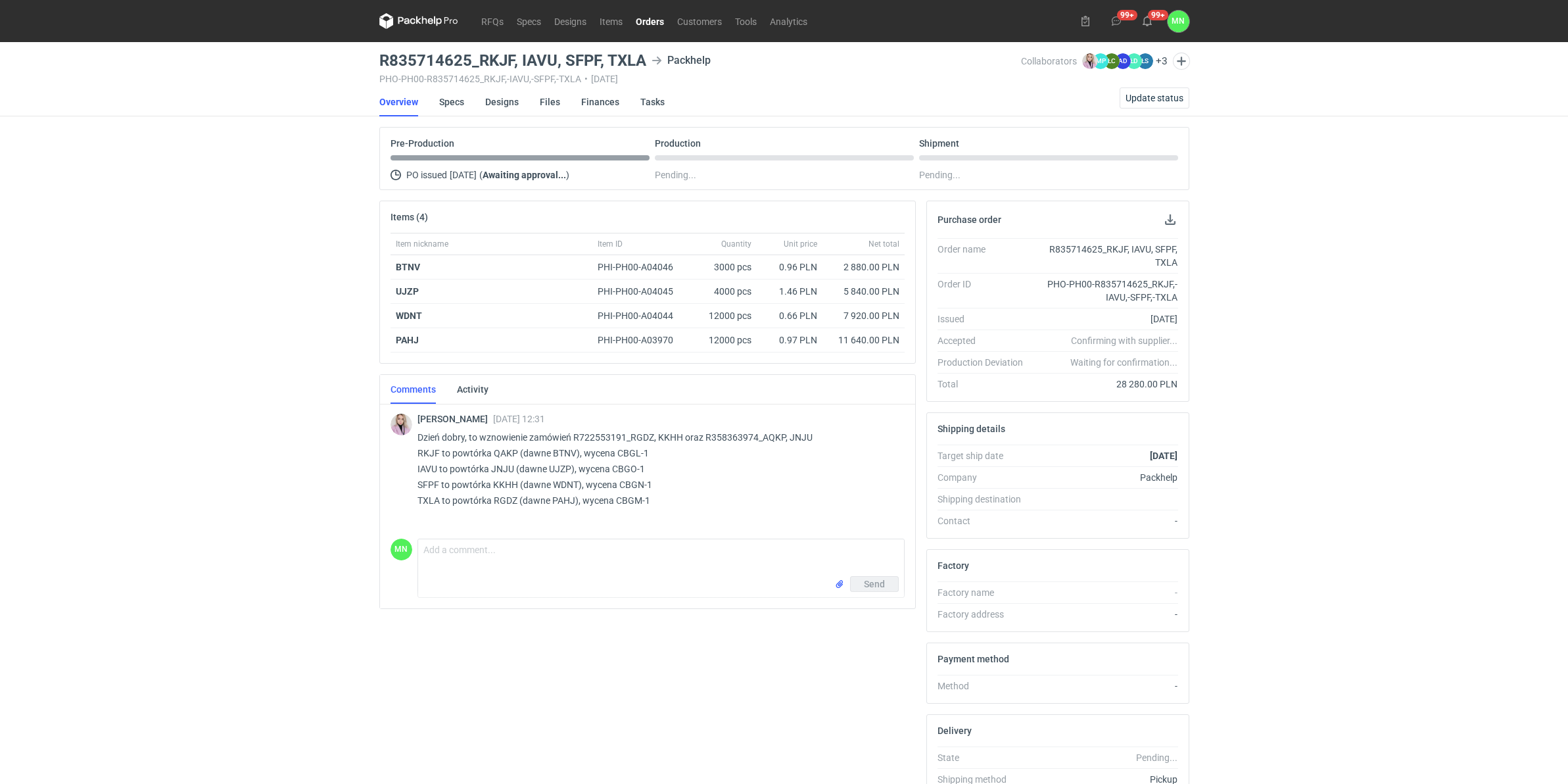
click at [501, 449] on p "Dzień dobry, to wznowienie zamówień R722553191_RGDZ, KKHH oraz R358363974_AQKP,…" at bounding box center [655, 469] width 477 height 79
copy p "QAKP"
click at [158, 600] on div "RFQs Specs Designs Items Orders Customers Tools Analytics 99+ 99+ MN [PERSON_NA…" at bounding box center [784, 392] width 1568 height 784
click at [560, 457] on p "Dzień dobry, to wznowienie zamówień R722553191_RGDZ, KKHH oraz R358363974_AQKP,…" at bounding box center [655, 469] width 477 height 79
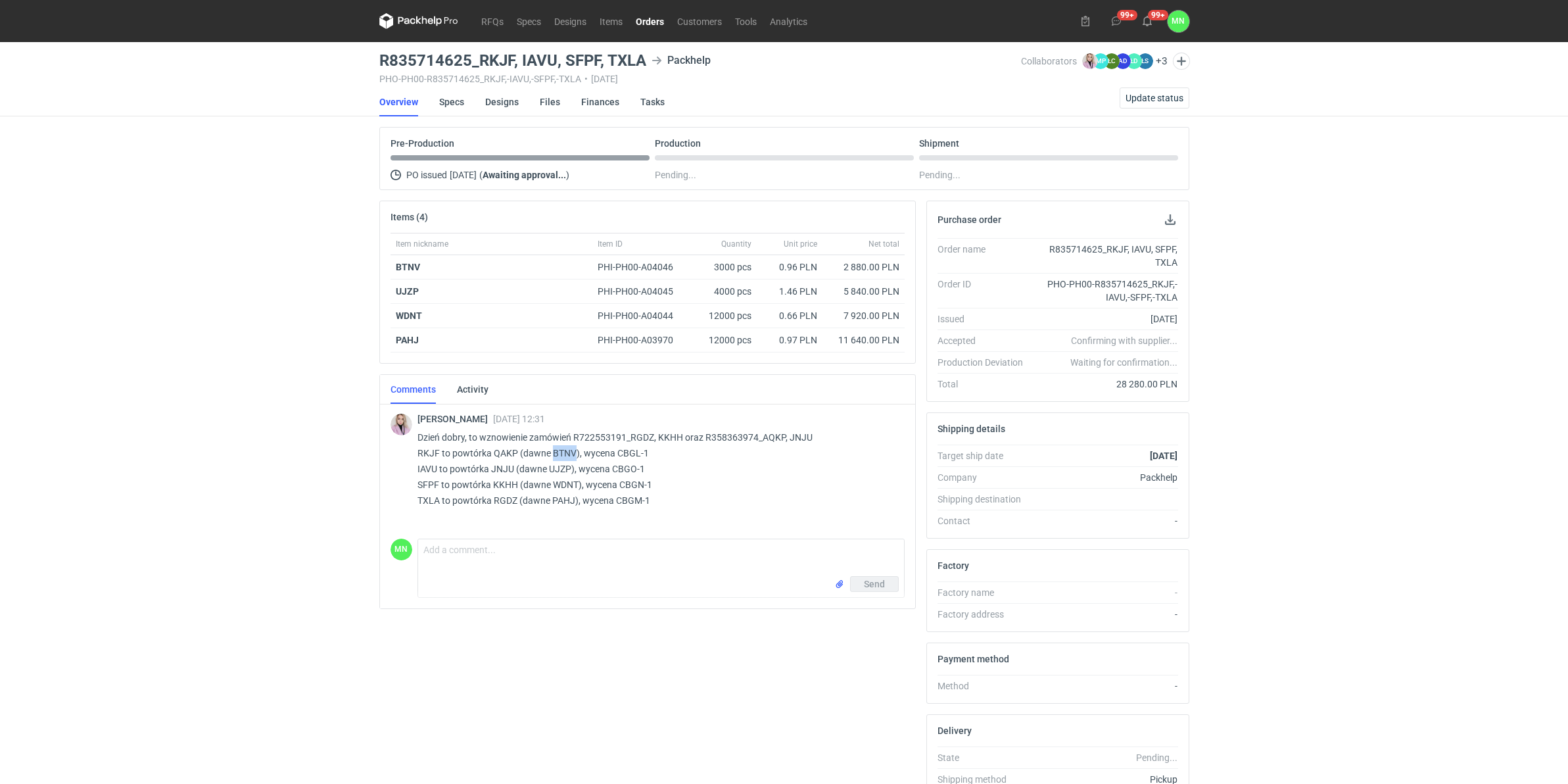
click at [560, 457] on p "Dzień dobry, to wznowienie zamówień R722553191_RGDZ, KKHH oraz R358363974_AQKP,…" at bounding box center [655, 469] width 477 height 79
copy p "BTNV"
click at [626, 454] on p "Dzień dobry, to wznowienie zamówień R722553191_RGDZ, KKHH oraz R358363974_AQKP,…" at bounding box center [655, 469] width 477 height 79
copy p "CBGL"
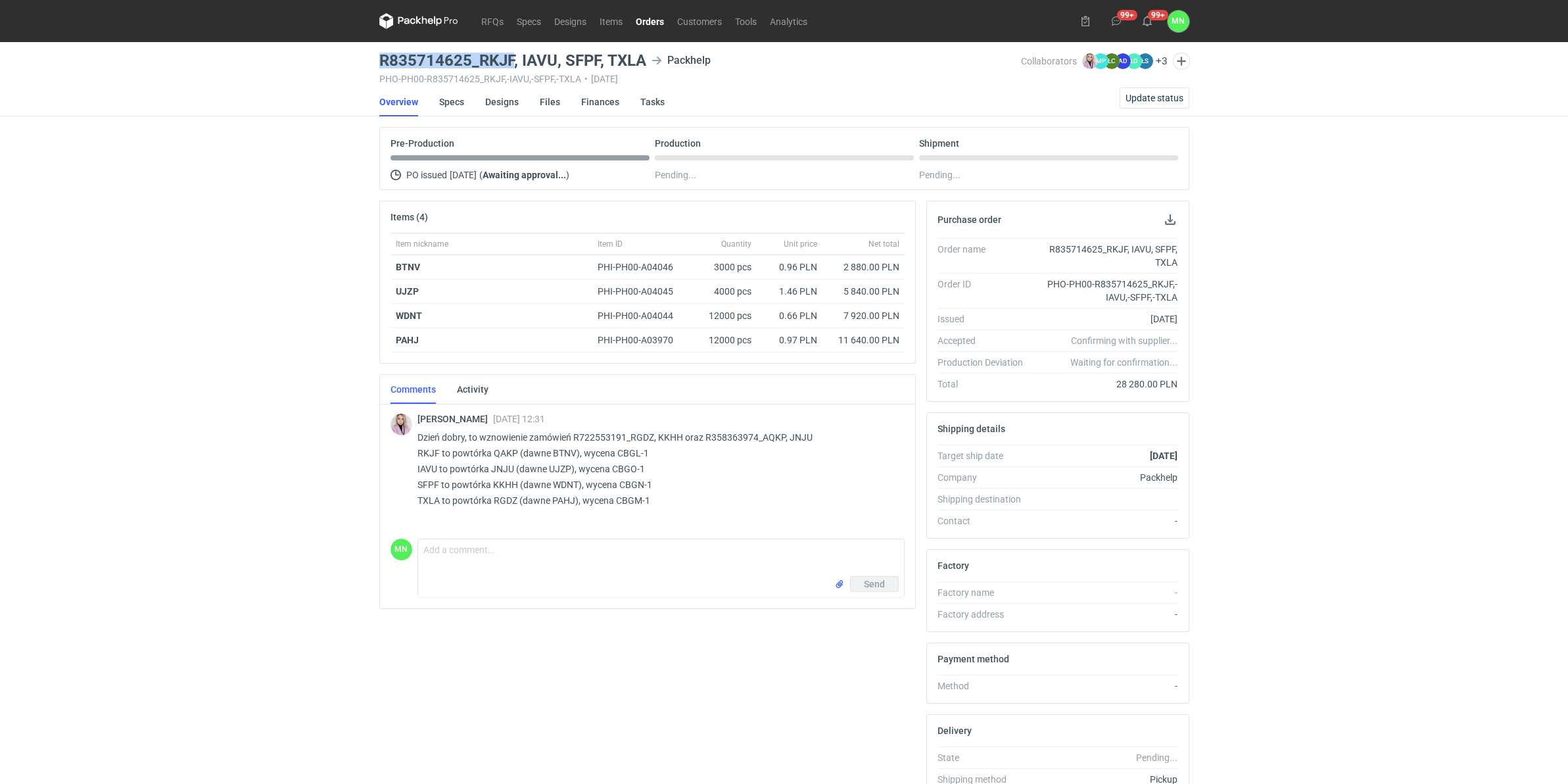
drag, startPoint x: 511, startPoint y: 60, endPoint x: 380, endPoint y: 60, distance: 131.0
click at [380, 60] on h3 "R835714625_RKJF, IAVU, SFPF, TXLA" at bounding box center [513, 60] width 267 height 16
copy h3 "R835714625_RKJF"
click at [510, 48] on main "R835714625_RKJF, IAVU, SFPF, TXLA Packhelp PHO-PH00-R835714625_RKJF,-IAVU,-SFPF…" at bounding box center [785, 457] width 821 height 830
copy h3 "R835714625_RKJF"
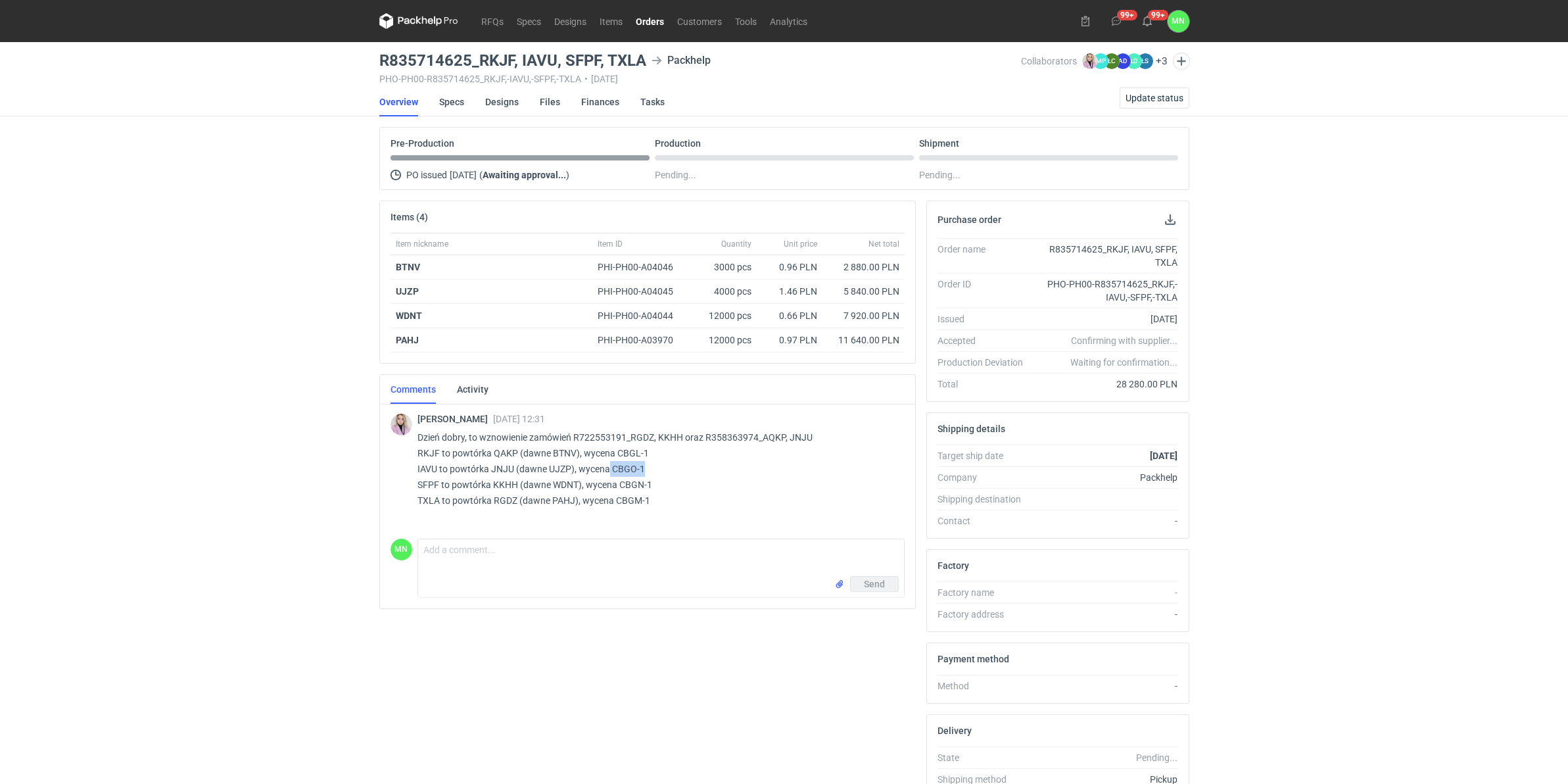
drag, startPoint x: 649, startPoint y: 473, endPoint x: 610, endPoint y: 470, distance: 39.1
click at [610, 470] on p "Dzień dobry, to wznowienie zamówień R722553191_RGDZ, KKHH oraz R358363974_AQKP,…" at bounding box center [655, 469] width 477 height 79
copy p "CBGO-1"
drag, startPoint x: 556, startPoint y: 58, endPoint x: 380, endPoint y: 64, distance: 176.1
click at [380, 64] on h3 "R835714625_RKJF, IAVU, SFPF, TXLA" at bounding box center [513, 60] width 267 height 16
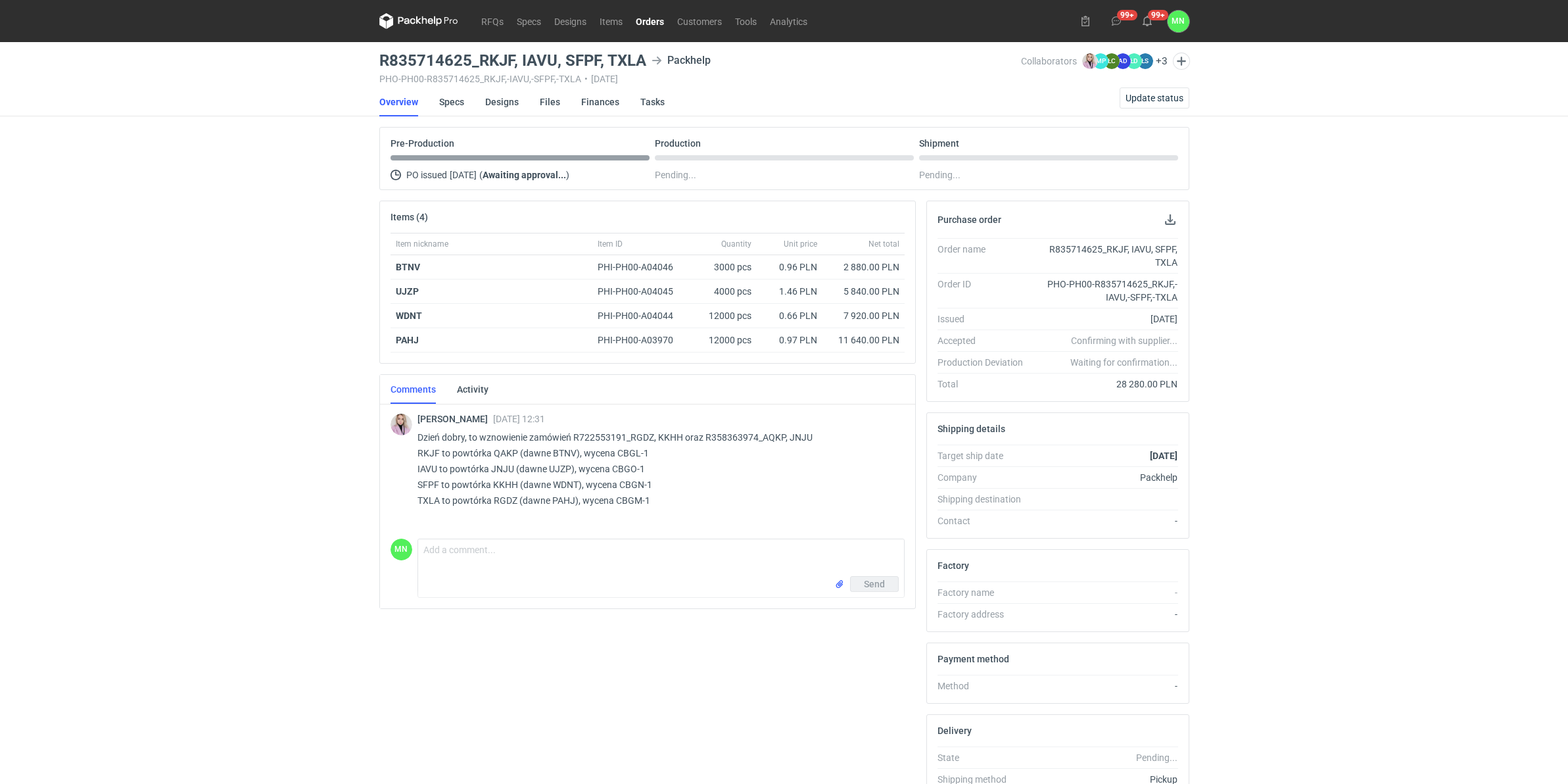
click at [503, 494] on p "Dzień dobry, to wznowienie zamówień R722553191_RGDZ, KKHH oraz R358363974_AQKP,…" at bounding box center [655, 469] width 477 height 79
click at [501, 485] on p "Dzień dobry, to wznowienie zamówień R722553191_RGDZ, KKHH oraz R358363974_AQKP,…" at bounding box center [655, 469] width 477 height 79
click at [599, 50] on main "R835714625_RKJF, IAVU, SFPF, TXLA Packhelp PHO-PH00-R835714625_RKJF,-IAVU,-SFPF…" at bounding box center [785, 457] width 821 height 830
drag, startPoint x: 599, startPoint y: 54, endPoint x: 370, endPoint y: 51, distance: 229.0
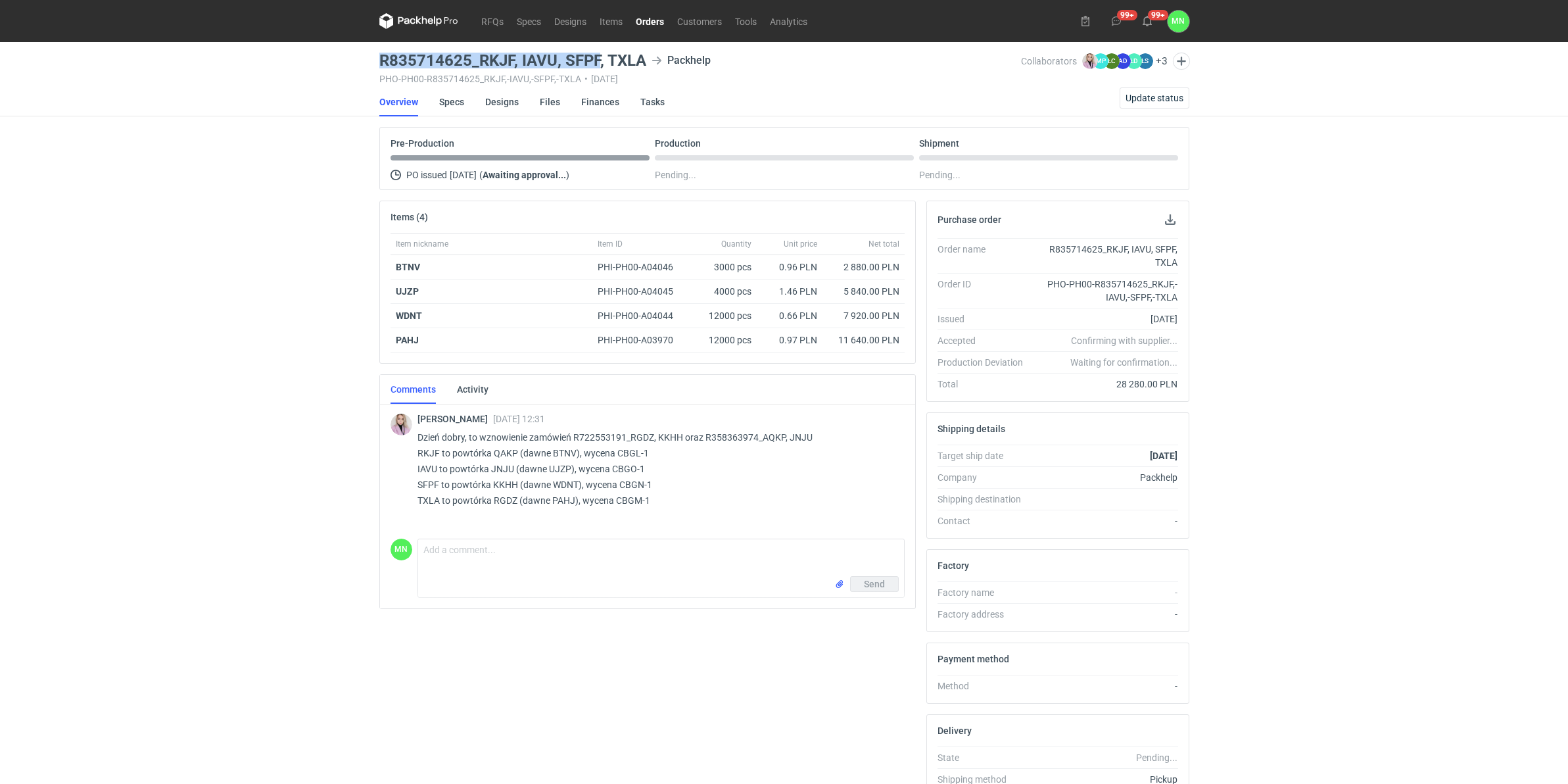
click at [370, 51] on div "RFQs Specs Designs Items Orders Customers Tools Analytics 99+ 99+ MN [PERSON_NA…" at bounding box center [784, 392] width 1568 height 784
click at [504, 495] on p "Dzień dobry, to wznowienie zamówień R722553191_RGDZ, KKHH oraz R358363974_AQKP,…" at bounding box center [655, 469] width 477 height 79
drag, startPoint x: 648, startPoint y: 53, endPoint x: 380, endPoint y: 51, distance: 268.0
click at [380, 51] on main "R835714625_RKJF, IAVU, SFPF, TXLA Packhelp PHO-PH00-R835714625_RKJF,-IAVU,-SFPF…" at bounding box center [785, 457] width 821 height 830
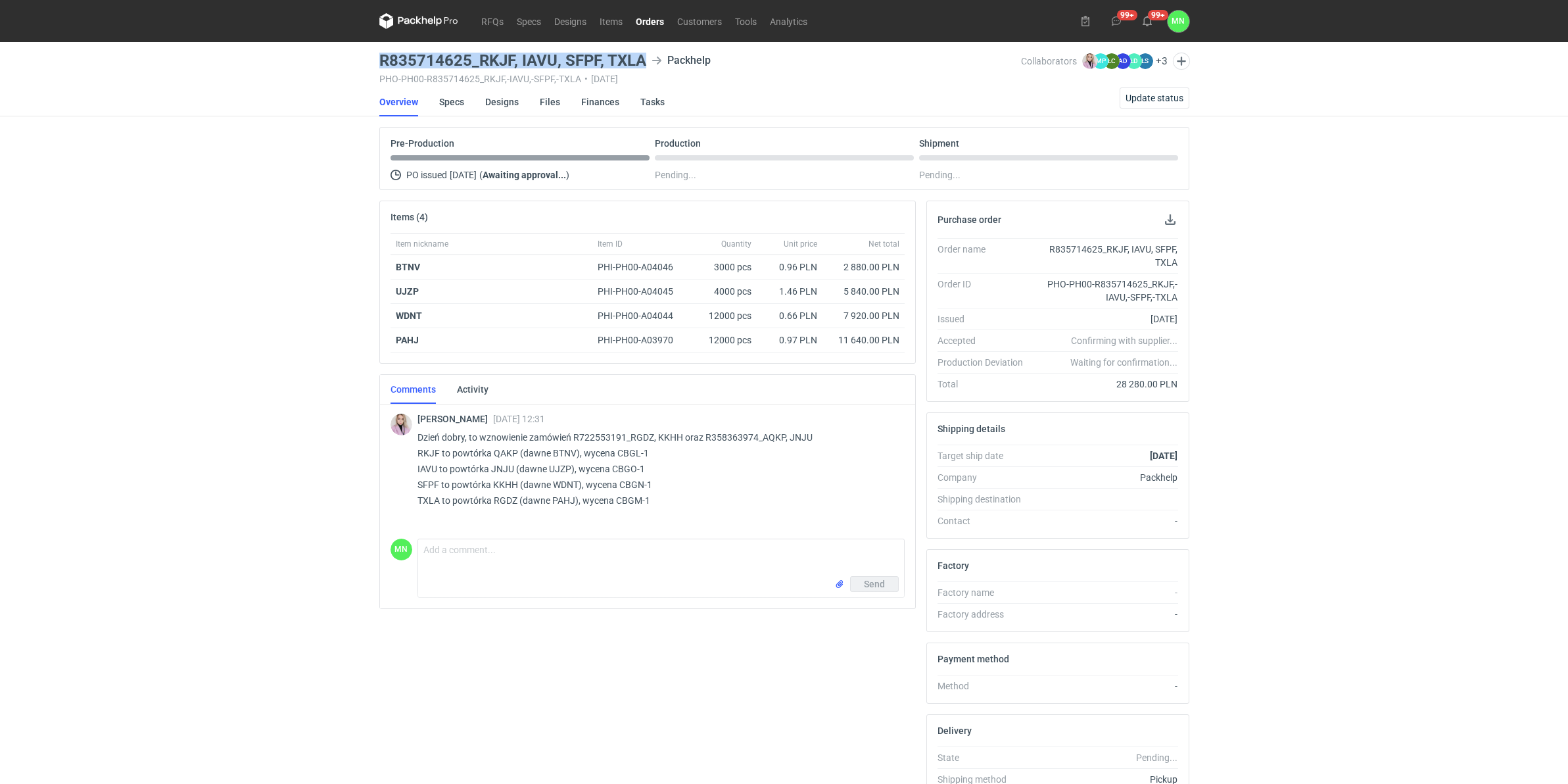
click at [648, 52] on div "R835714625_RKJF, IAVU, SFPF, TXLA Packhelp" at bounding box center [700, 60] width 641 height 16
click at [647, 57] on div "R835714625_RKJF, IAVU, SFPF, TXLA Packhelp" at bounding box center [700, 60] width 641 height 16
drag, startPoint x: 643, startPoint y: 60, endPoint x: 376, endPoint y: 60, distance: 267.0
click at [376, 60] on main "R835714625_RKJF, IAVU, SFPF, TXLA Packhelp PHO-PH00-R835714625_RKJF,-IAVU,-SFPF…" at bounding box center [785, 457] width 821 height 830
click at [1151, 102] on span "Update status" at bounding box center [1155, 98] width 58 height 10
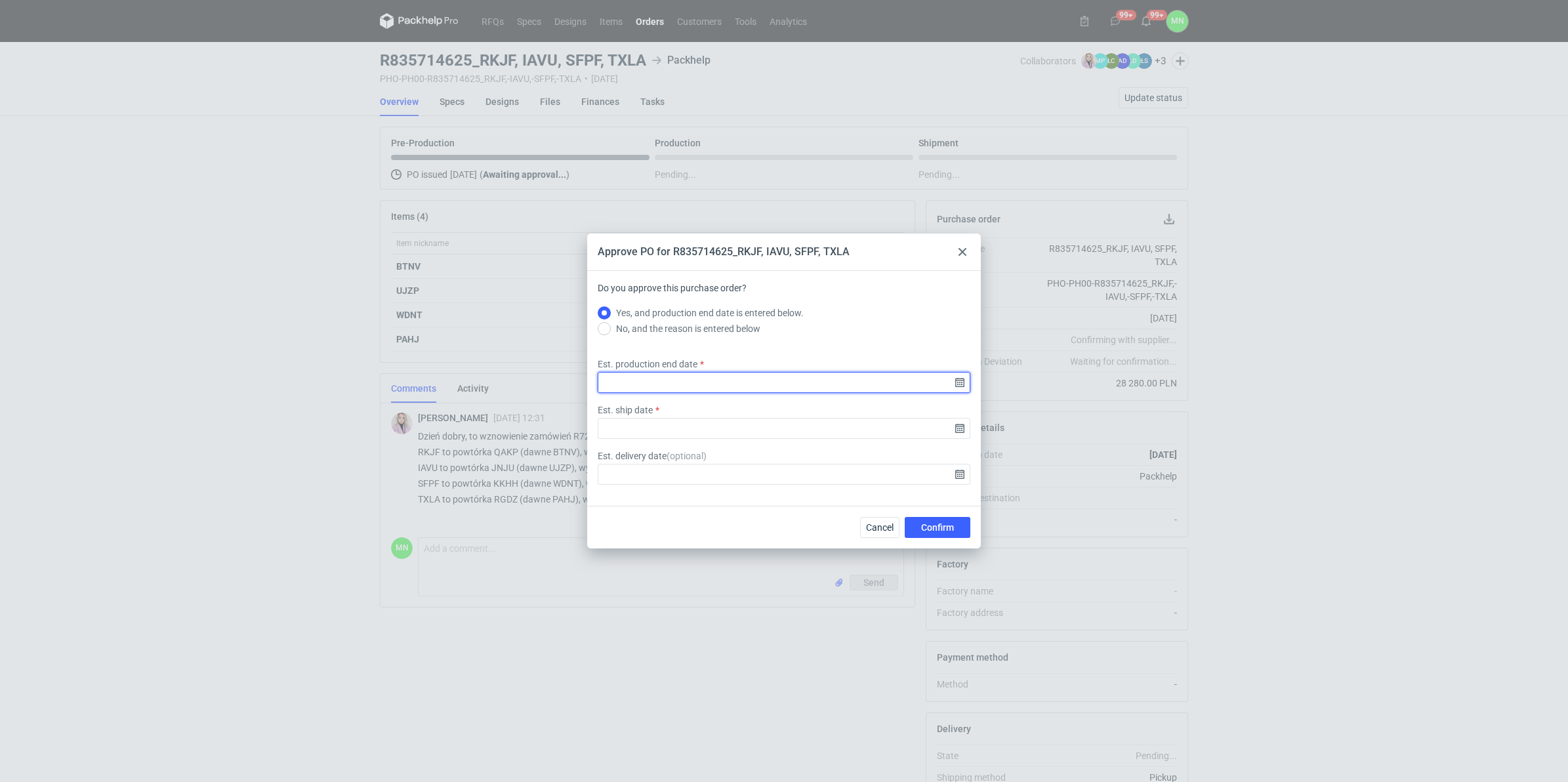
click at [962, 382] on input "Est. production end date" at bounding box center [784, 382] width 373 height 21
click at [965, 251] on icon at bounding box center [962, 251] width 8 height 8
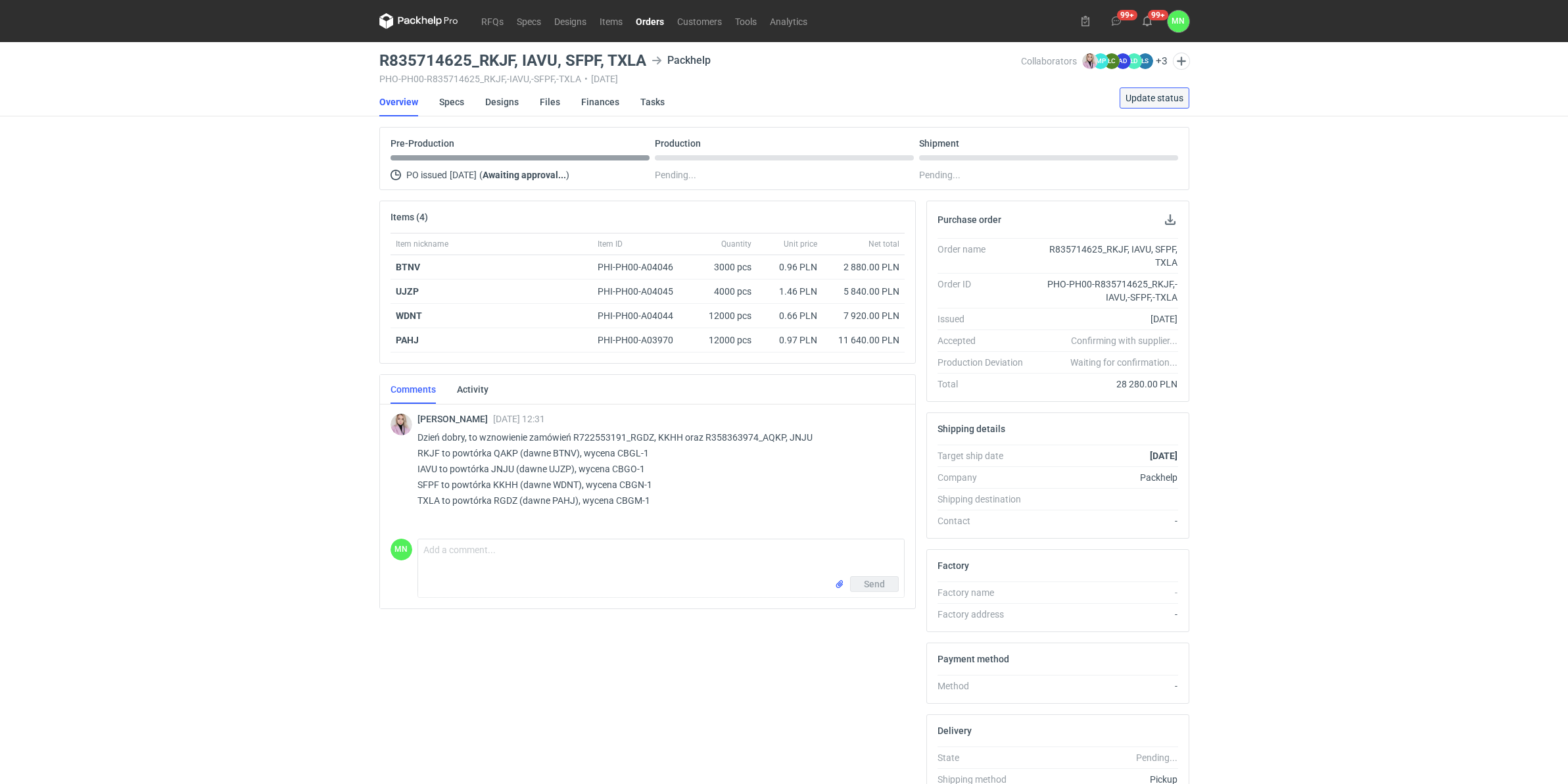
click at [1141, 96] on span "Update status" at bounding box center [1155, 98] width 58 height 10
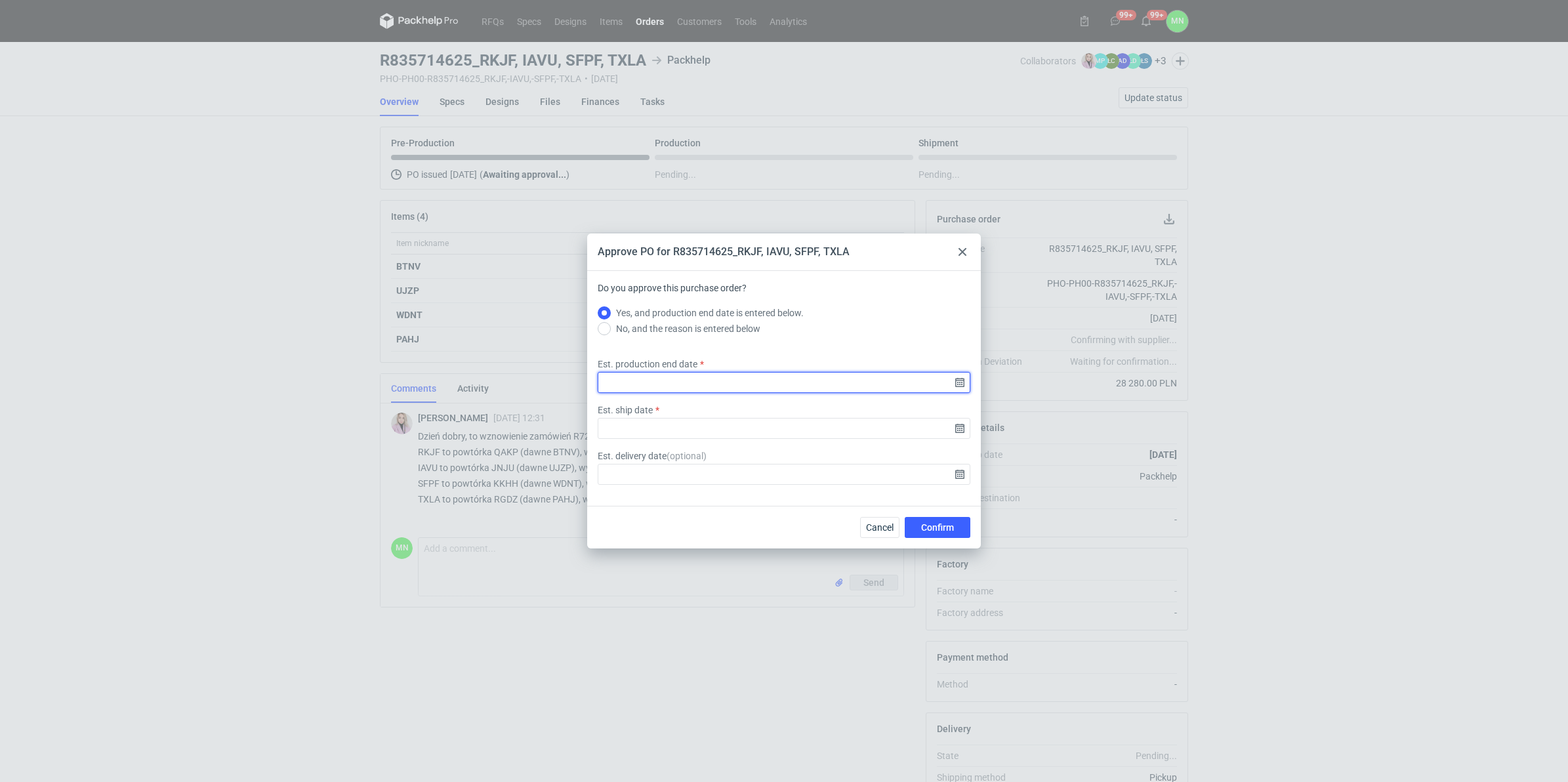
click at [957, 379] on input "Est. production end date" at bounding box center [784, 382] width 373 height 21
click at [767, 435] on span "30" at bounding box center [763, 434] width 10 height 13
type input "[DATE]"
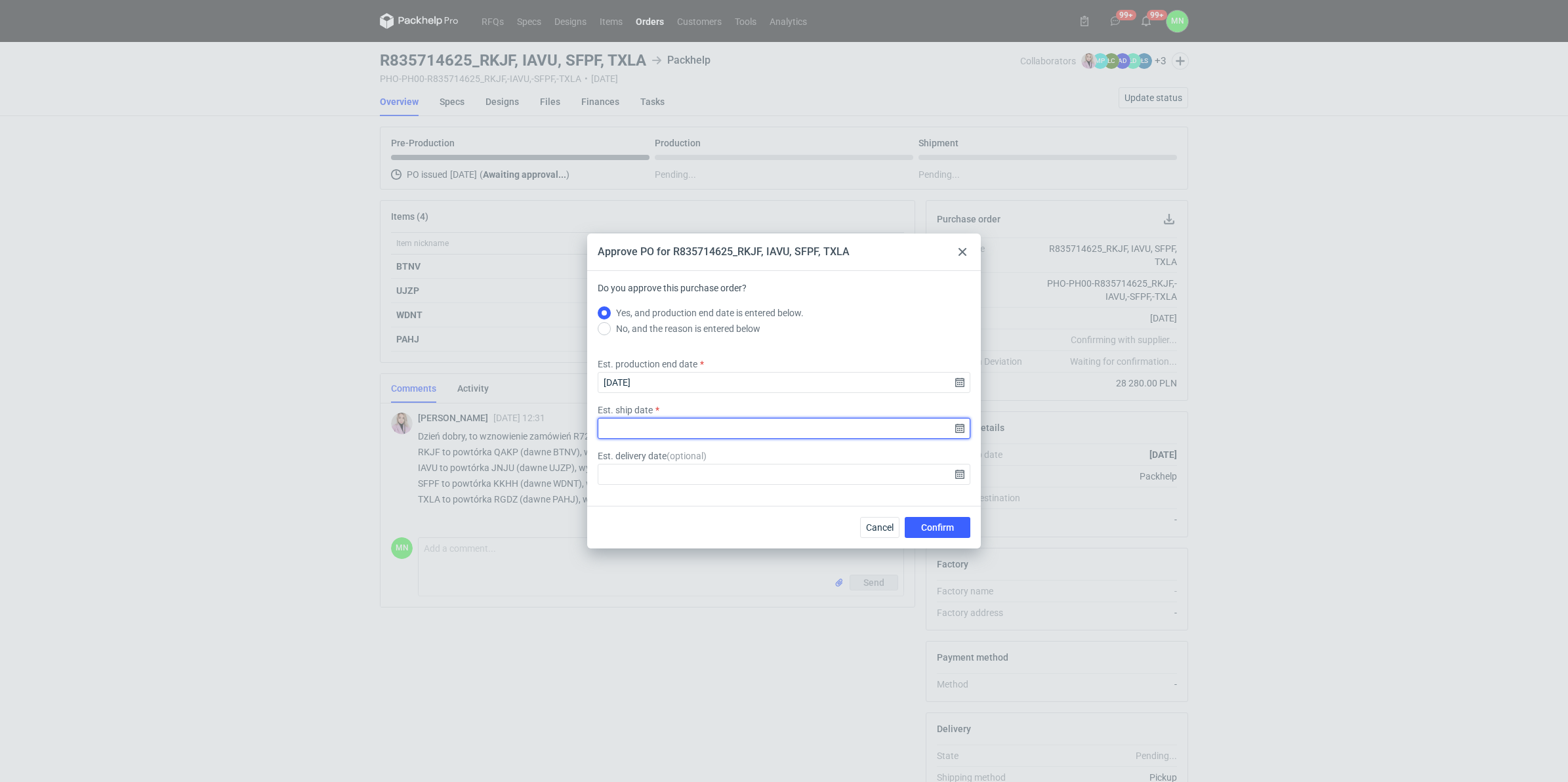
click at [962, 423] on input "Est. ship date" at bounding box center [784, 429] width 373 height 21
click at [788, 436] on button "1" at bounding box center [784, 434] width 21 height 21
type input "[DATE]"
click at [949, 526] on span "Confirm" at bounding box center [938, 527] width 33 height 10
